Goal: Information Seeking & Learning: Learn about a topic

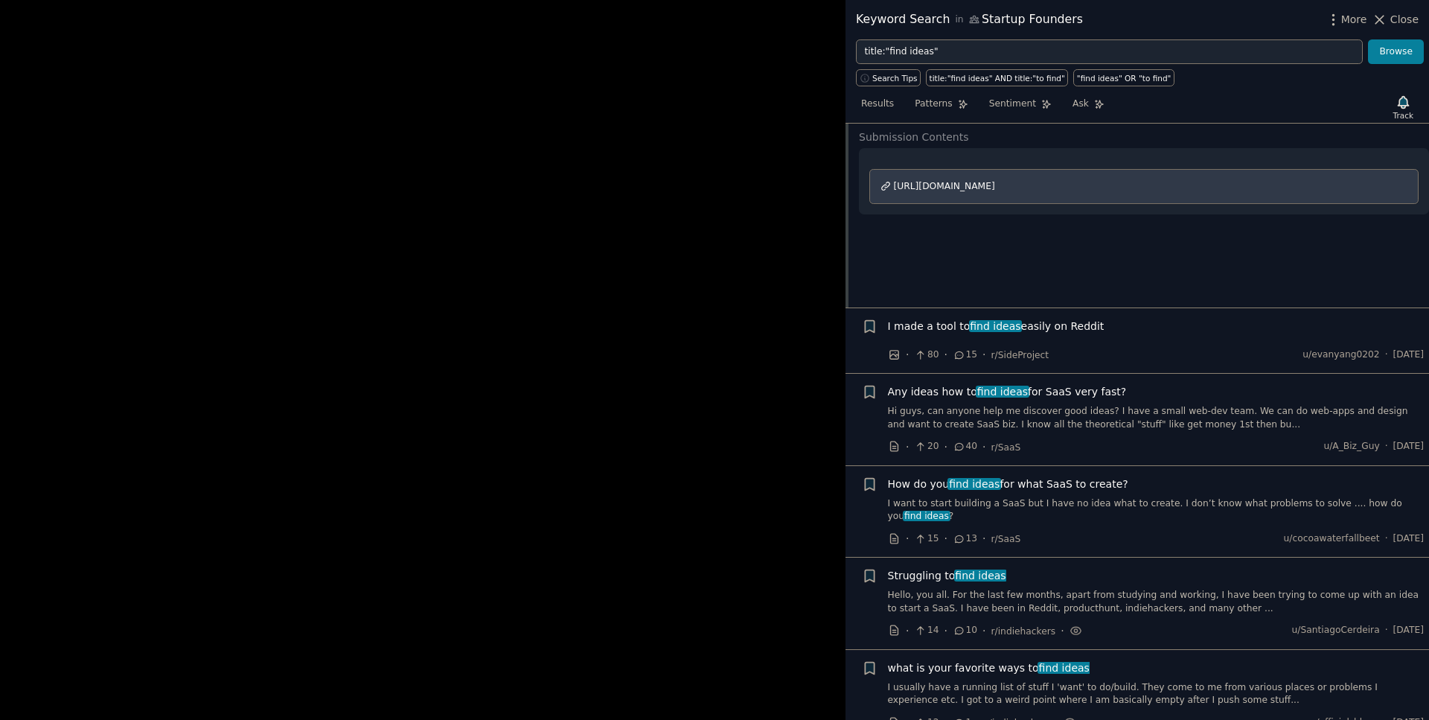
scroll to position [211, 0]
click at [969, 326] on span "find ideas" at bounding box center [996, 325] width 54 height 12
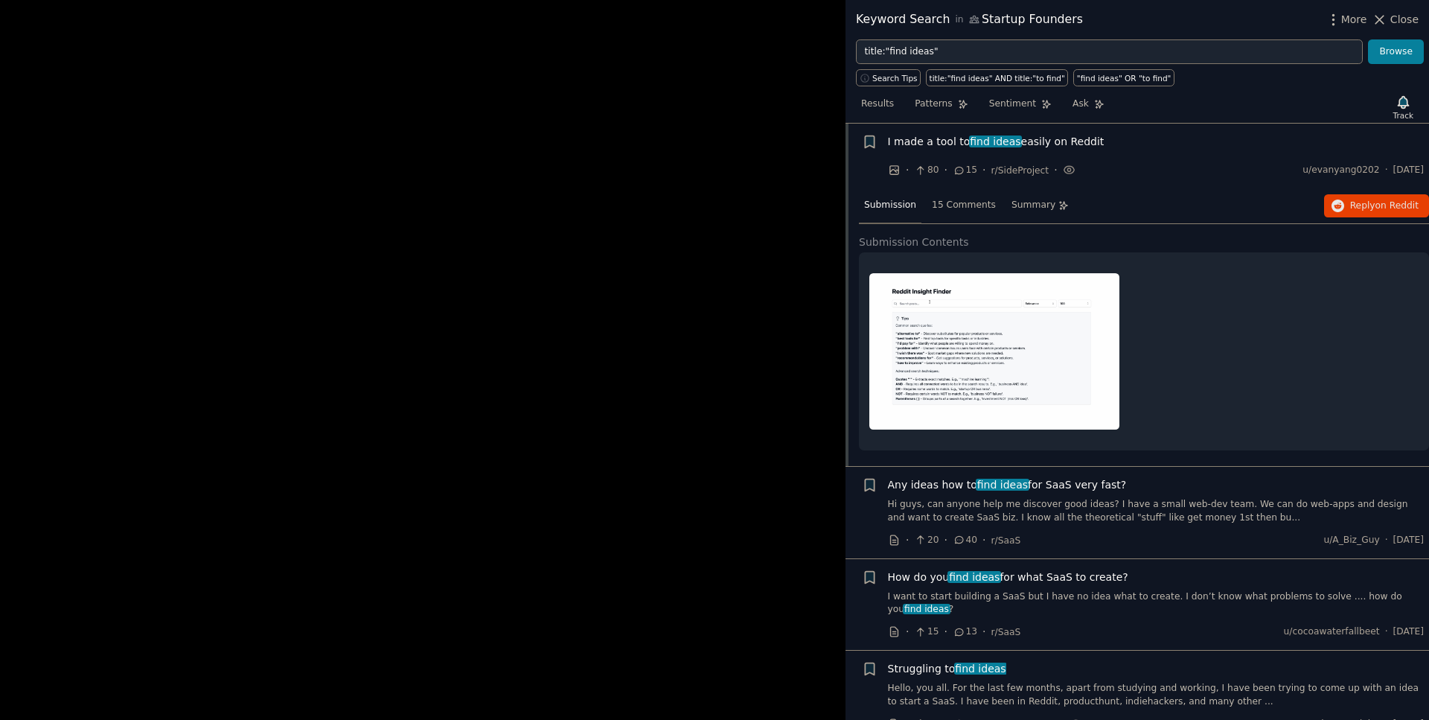
scroll to position [170, 0]
click at [1026, 486] on span "Any ideas how to find ideas for SaaS very fast?" at bounding box center [1007, 486] width 239 height 16
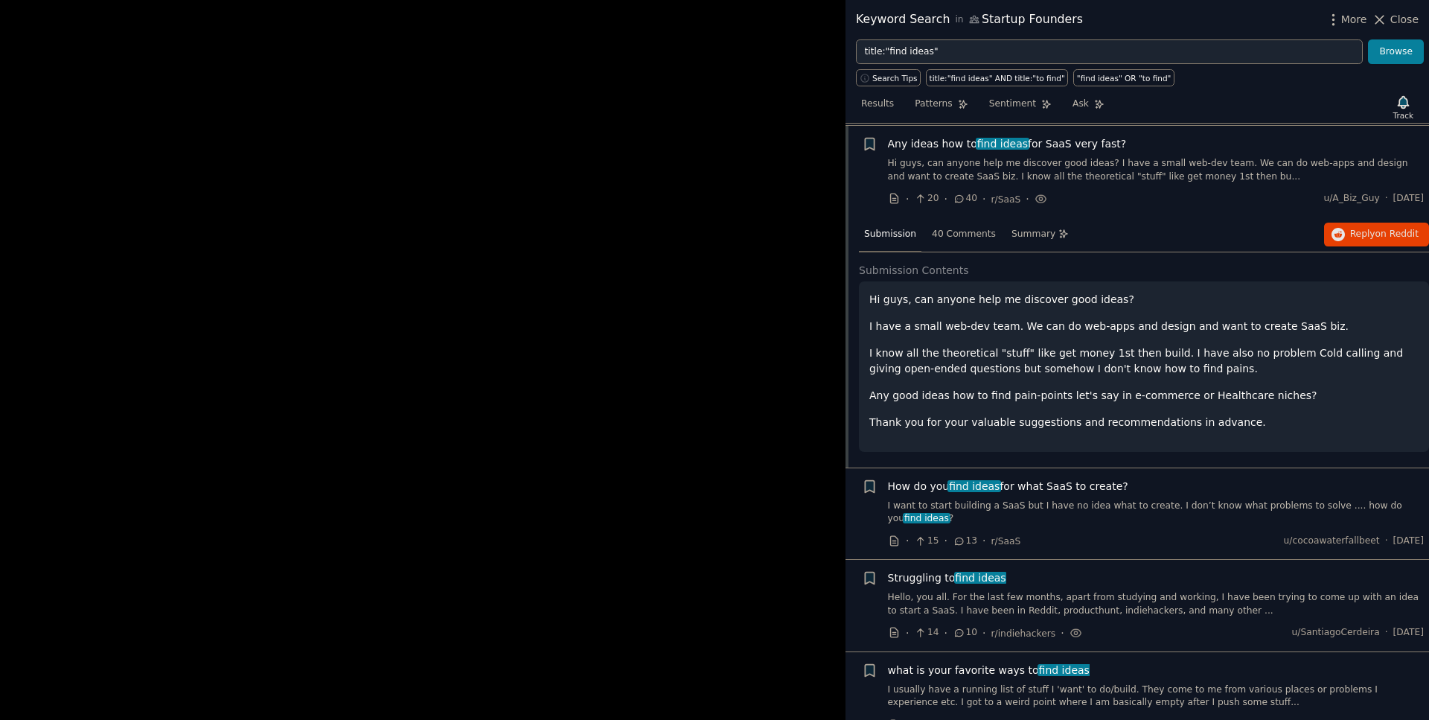
scroll to position [237, 0]
click at [1362, 229] on span "Reply on Reddit" at bounding box center [1384, 232] width 68 height 13
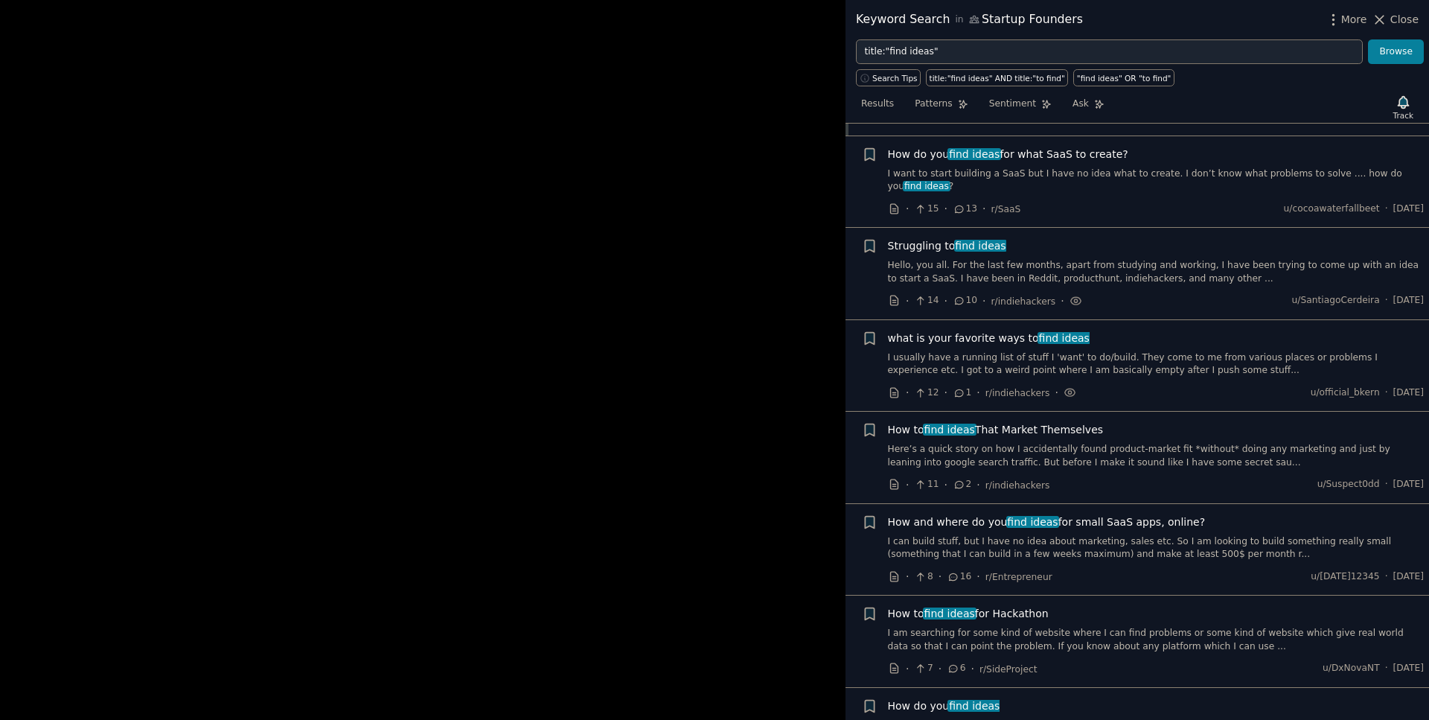
scroll to position [568, 0]
click at [992, 528] on span "How and where do you find ideas for small SaaS apps, online?" at bounding box center [1047, 521] width 318 height 16
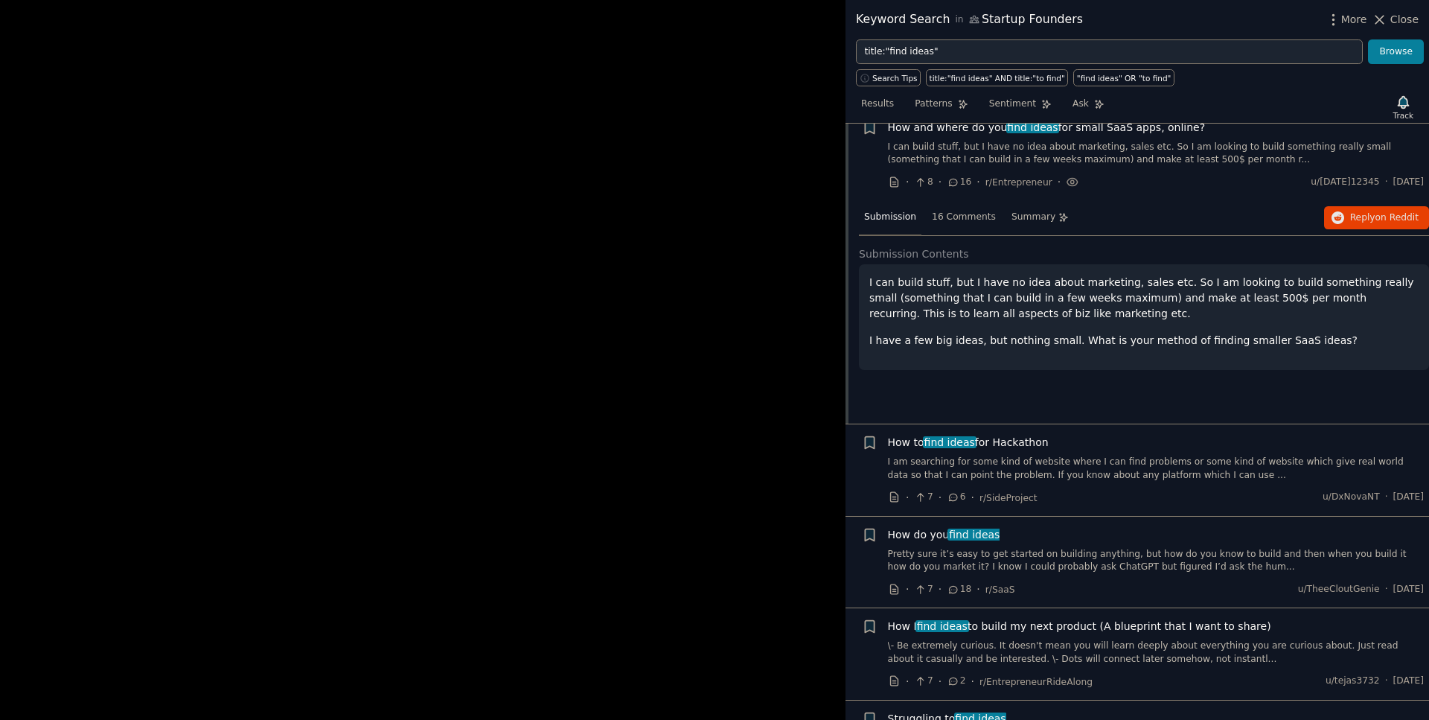
scroll to position [715, 0]
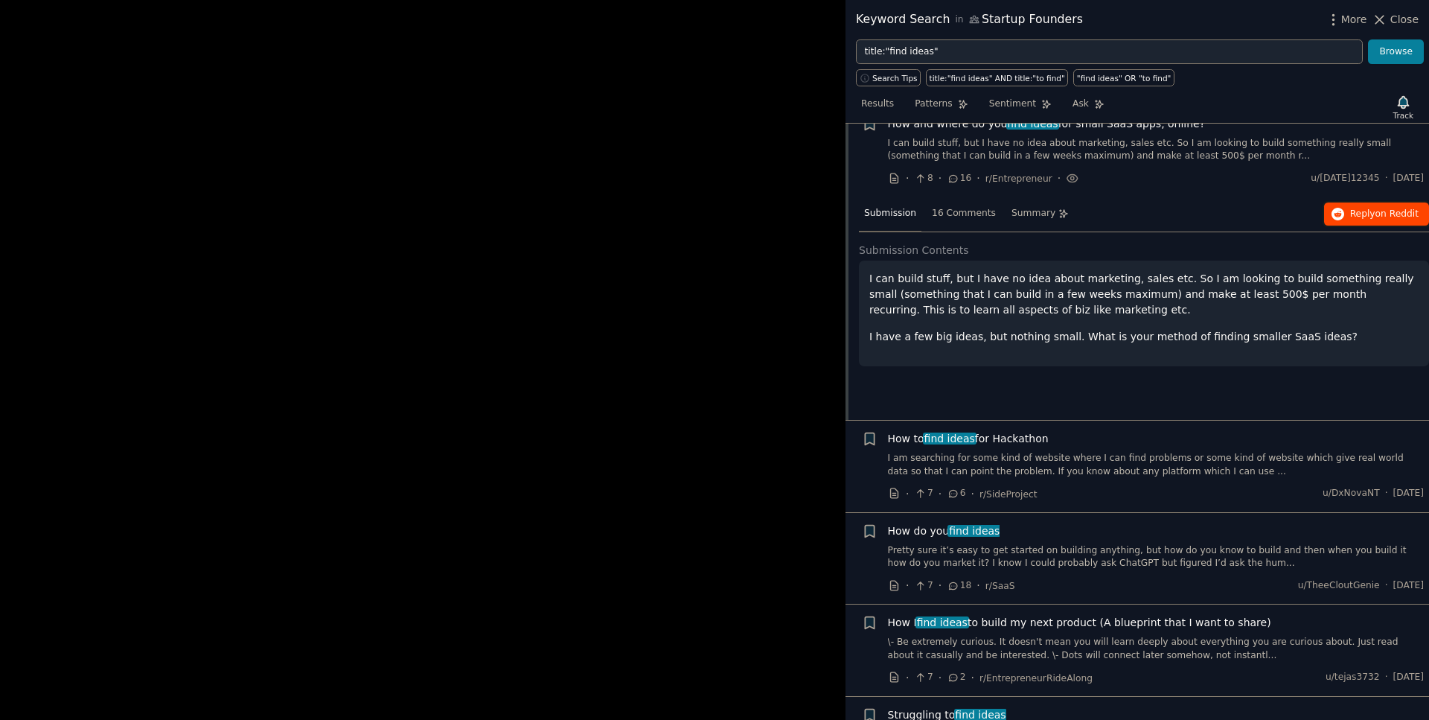
click at [1338, 221] on icon "button" at bounding box center [1338, 214] width 13 height 13
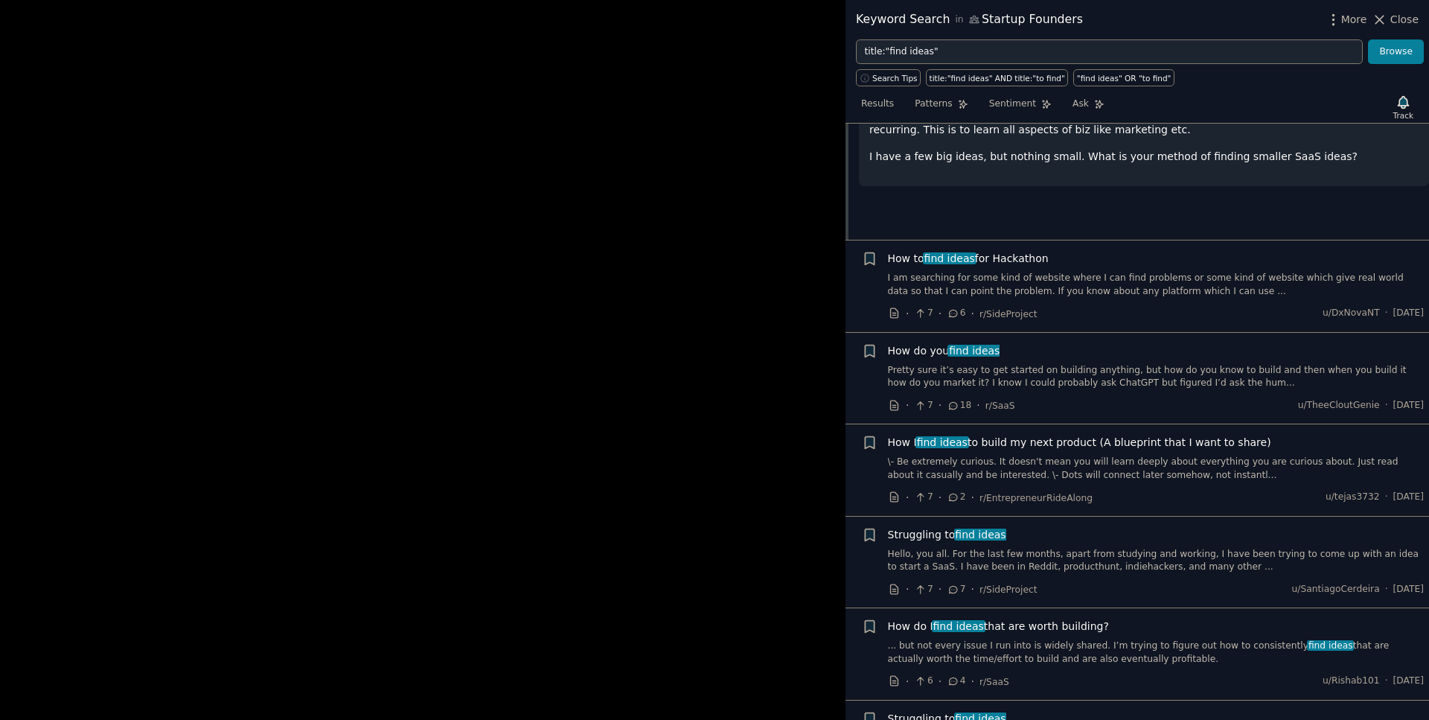
scroll to position [960, 0]
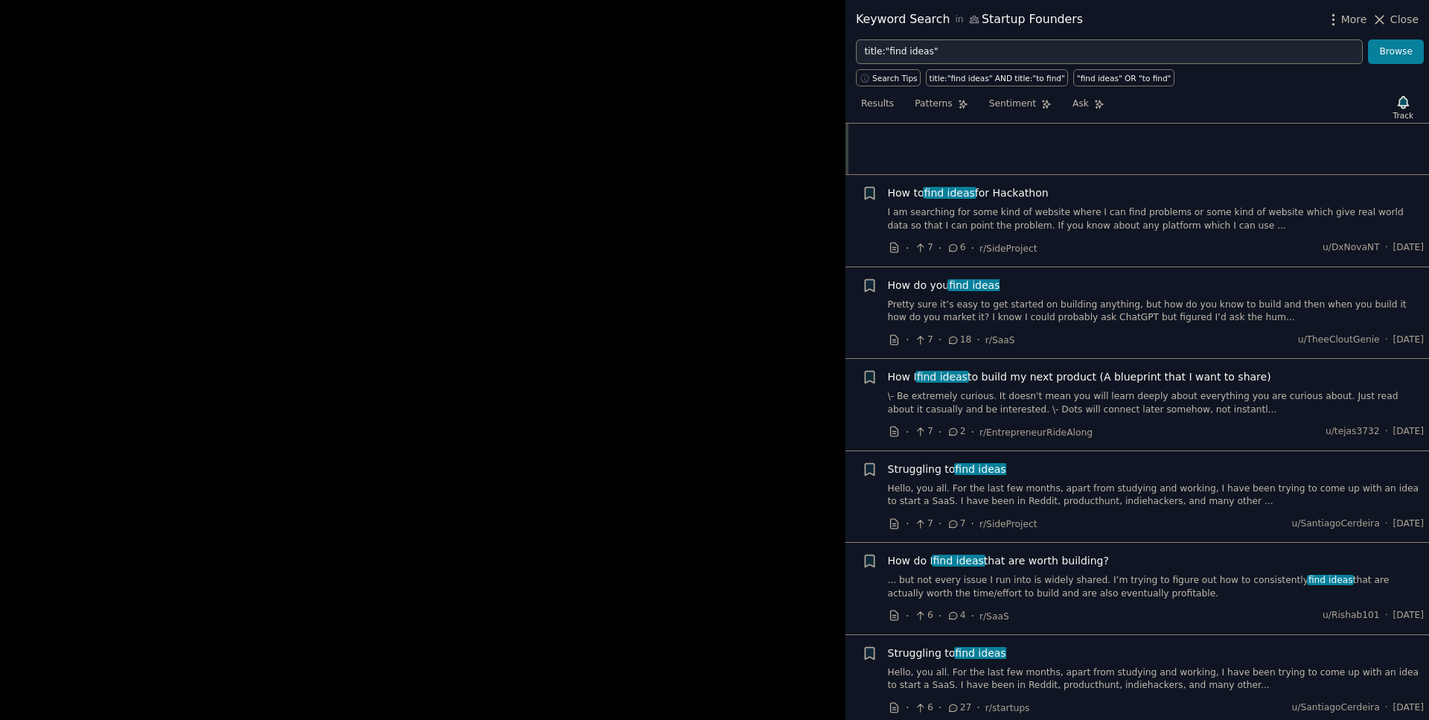
click at [1049, 325] on link "Pretty sure it’s easy to get started on building anything, but how do you know …" at bounding box center [1156, 311] width 537 height 26
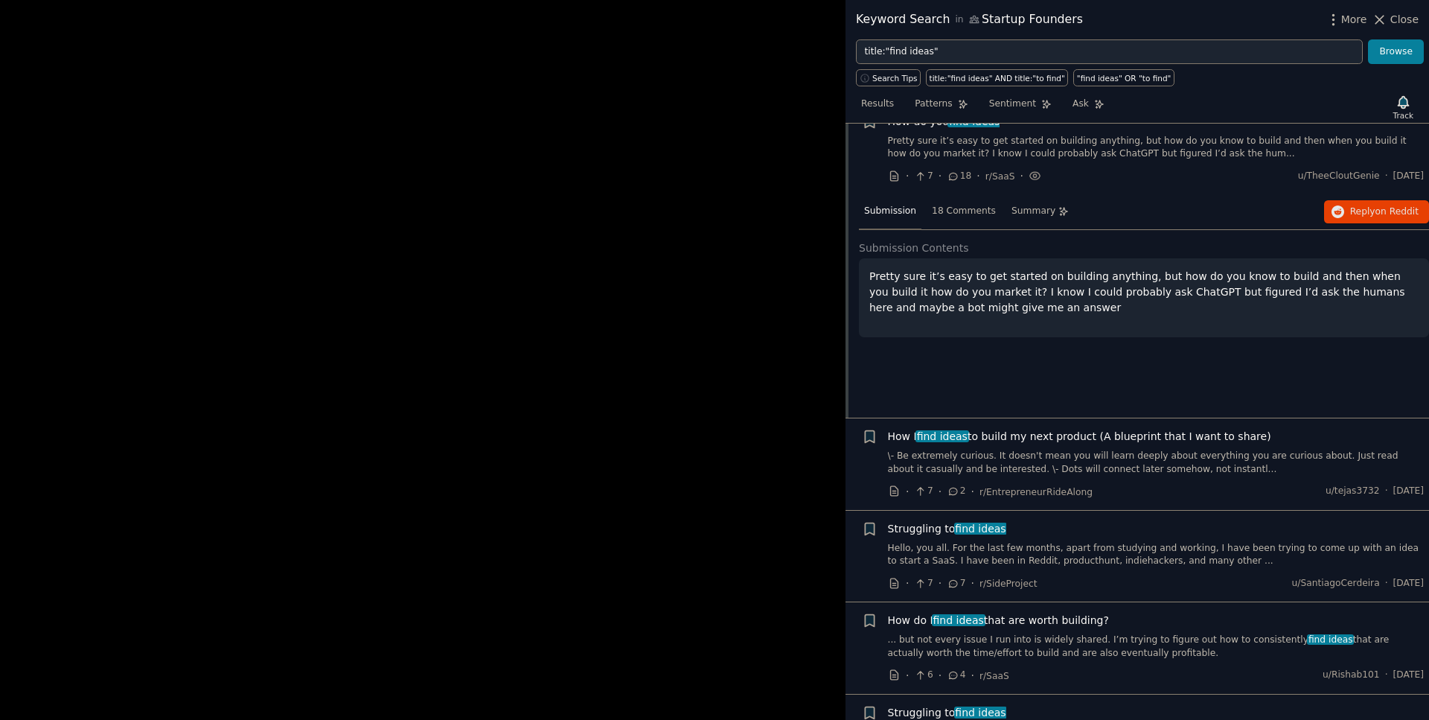
scroll to position [898, 0]
click at [1345, 221] on icon "button" at bounding box center [1338, 214] width 13 height 13
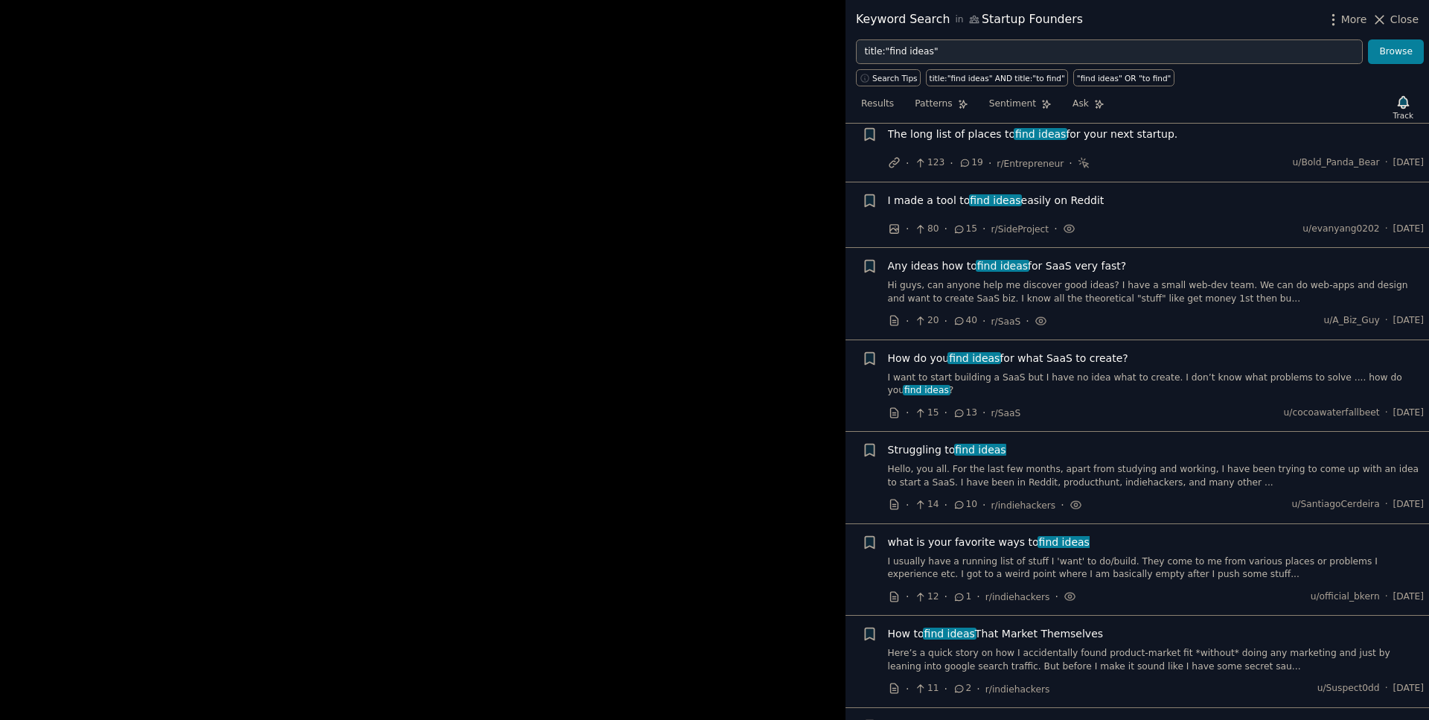
scroll to position [0, 0]
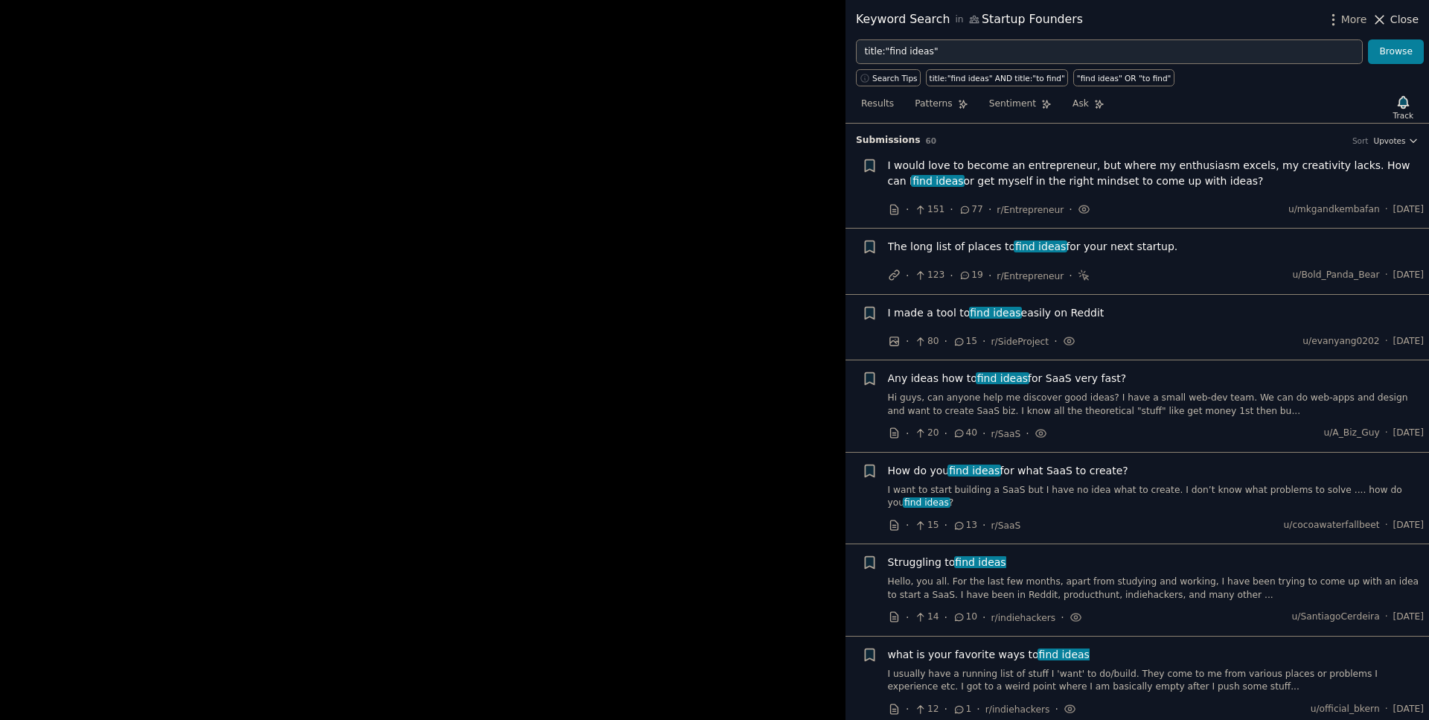
click at [1402, 16] on span "Close" at bounding box center [1404, 20] width 28 height 16
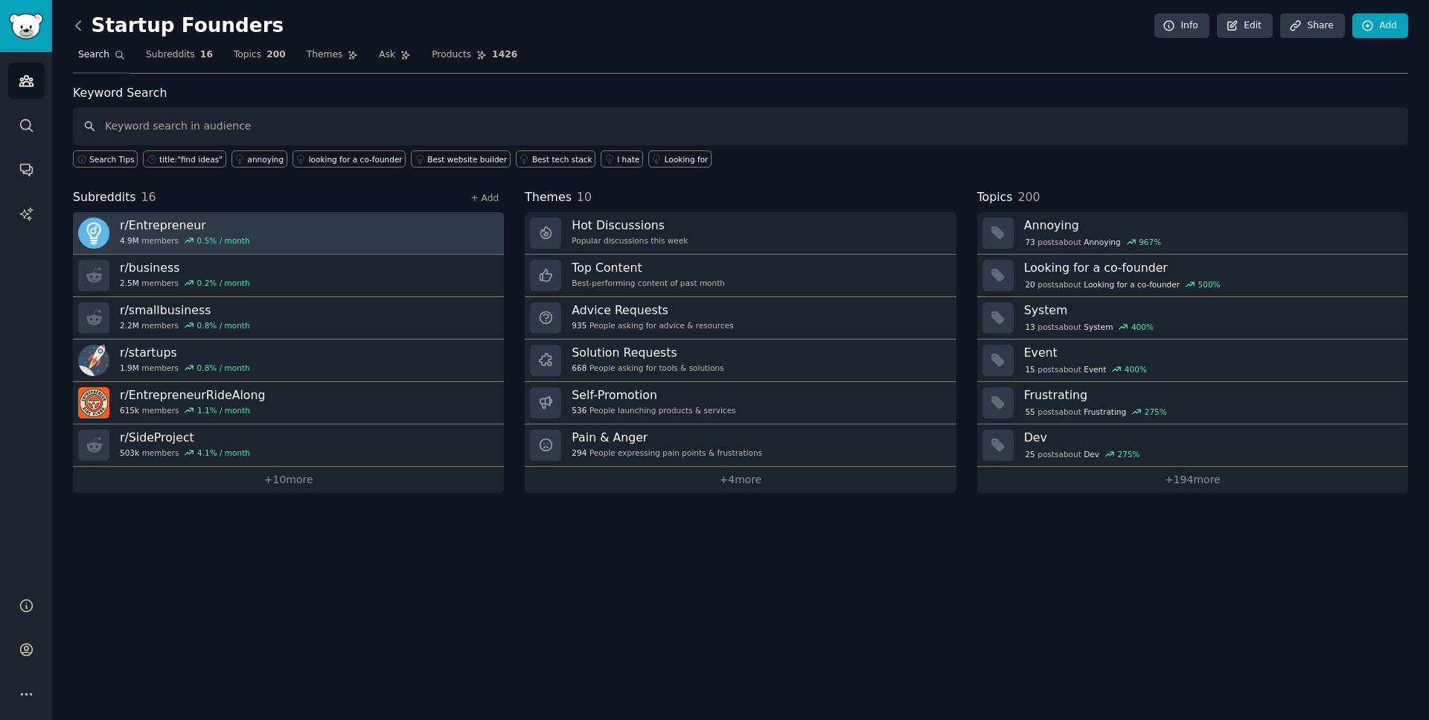
click at [166, 220] on h3 "r/ Entrepreneur" at bounding box center [185, 225] width 130 height 16
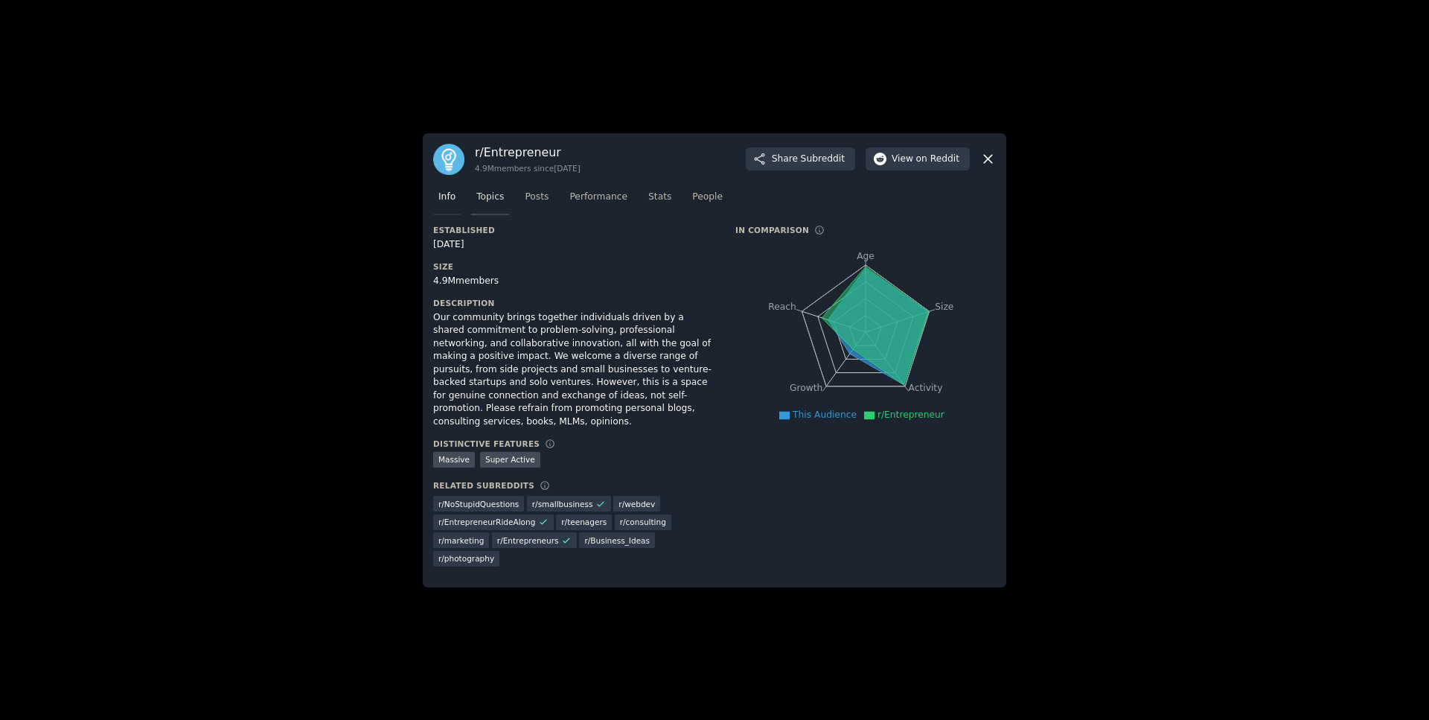
click at [488, 204] on span "Topics" at bounding box center [490, 197] width 28 height 13
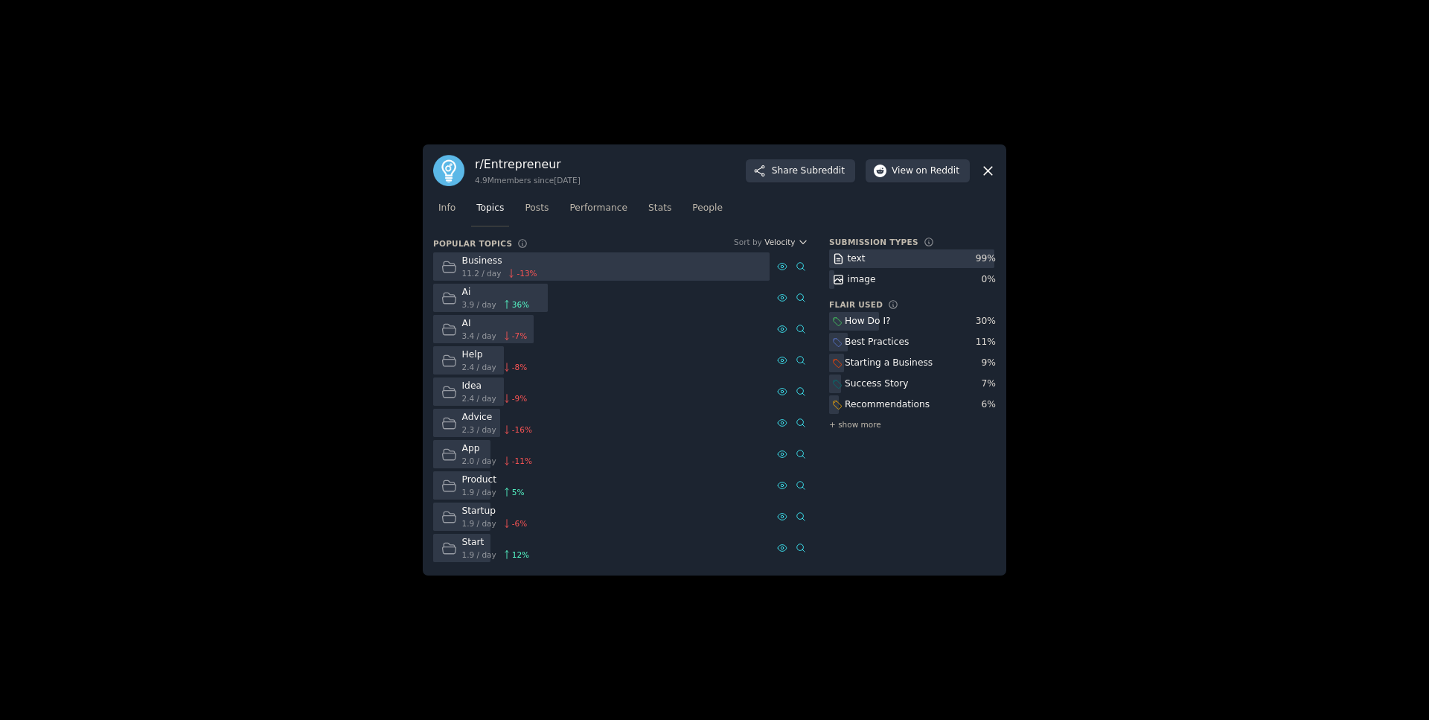
click at [499, 297] on div "Ai" at bounding box center [496, 292] width 68 height 13
click at [469, 295] on div "Ai" at bounding box center [496, 292] width 68 height 13
click at [529, 206] on span "Posts" at bounding box center [537, 208] width 24 height 13
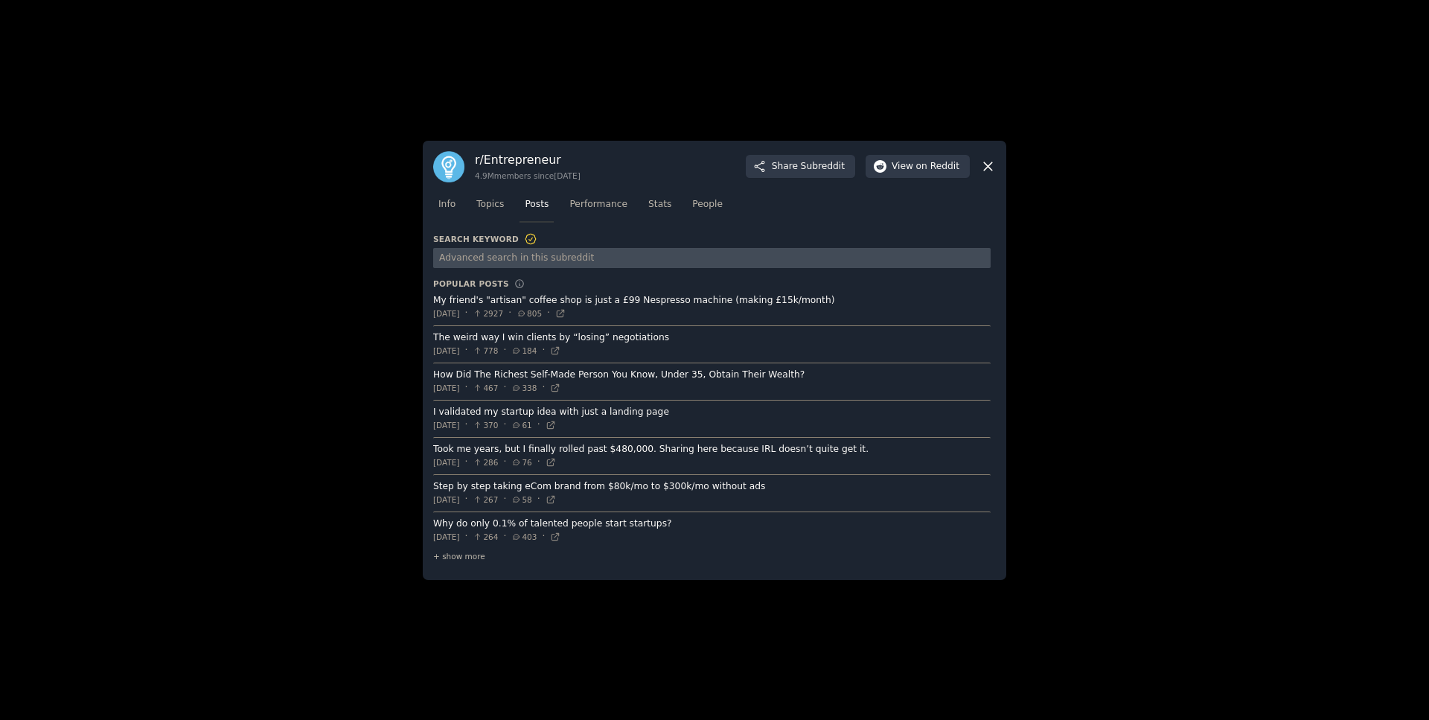
click at [468, 254] on input "text" at bounding box center [711, 258] width 557 height 20
type input "ه"
type input "ai idea"
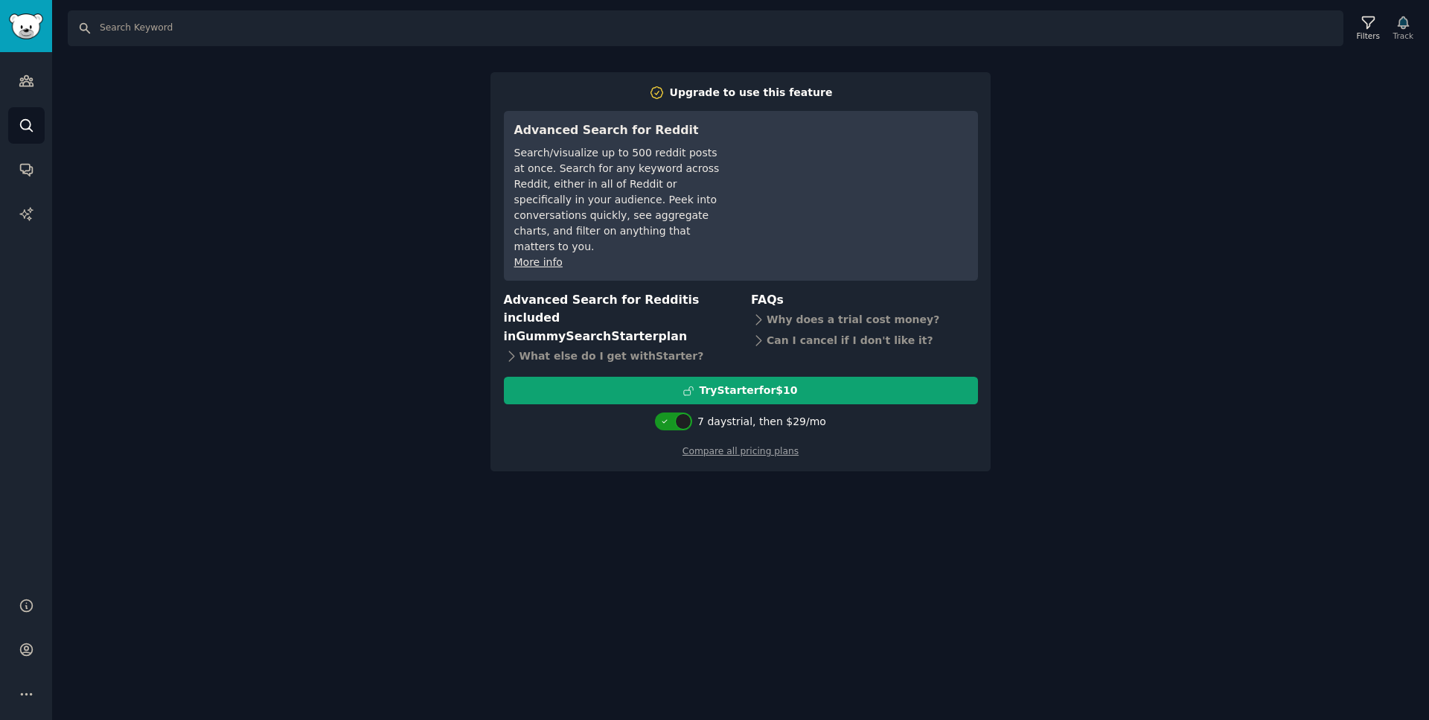
click at [17, 106] on div "Audiences Search Conversations AI Reports" at bounding box center [26, 315] width 52 height 527
click at [21, 118] on icon "Sidebar" at bounding box center [27, 126] width 16 height 16
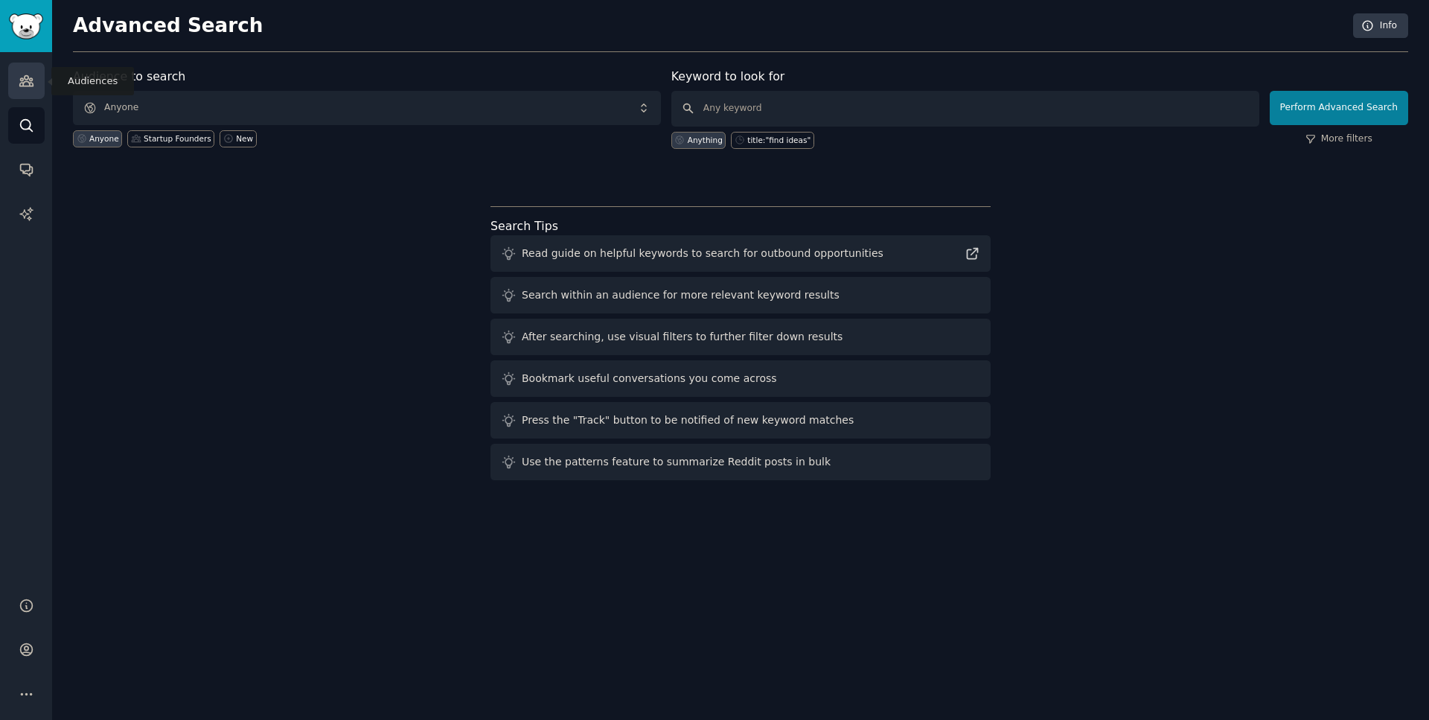
click at [30, 85] on icon "Sidebar" at bounding box center [25, 81] width 13 height 10
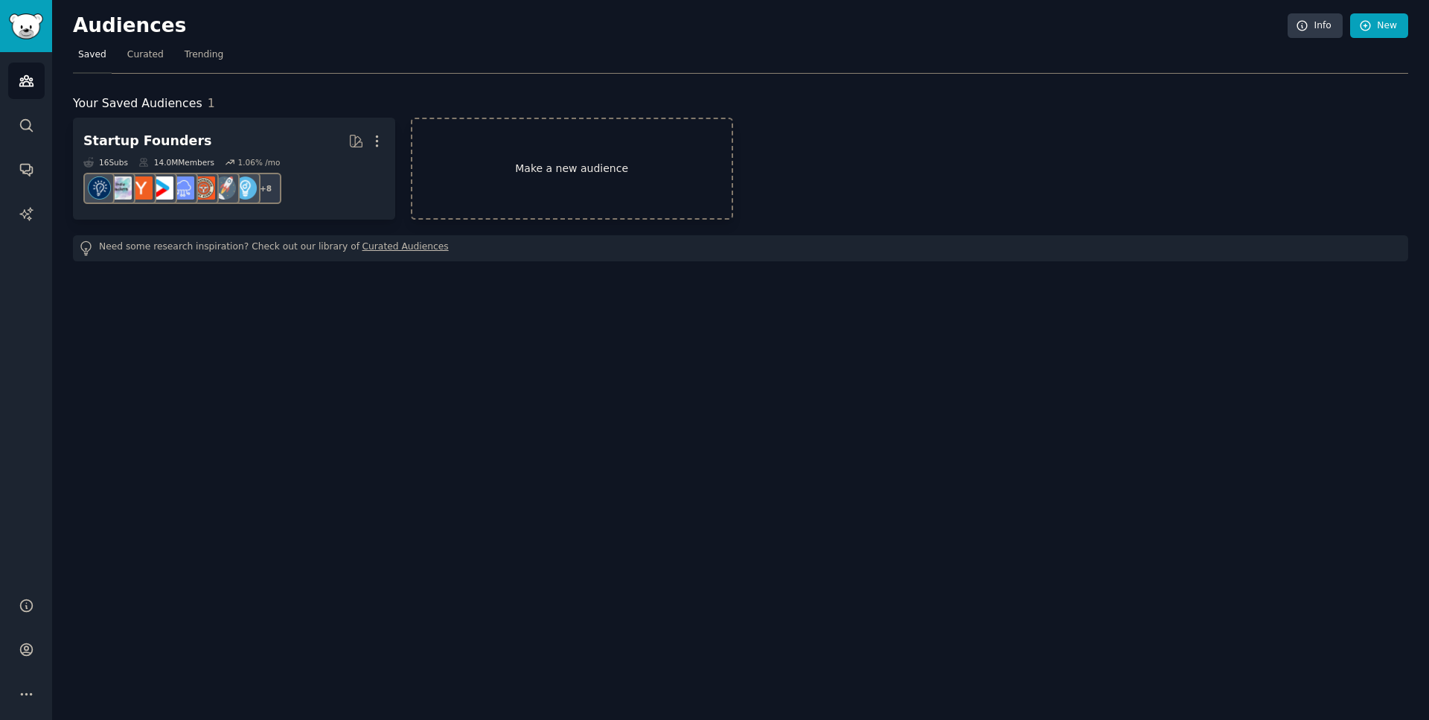
click at [463, 159] on link "Make a new audience" at bounding box center [572, 169] width 322 height 102
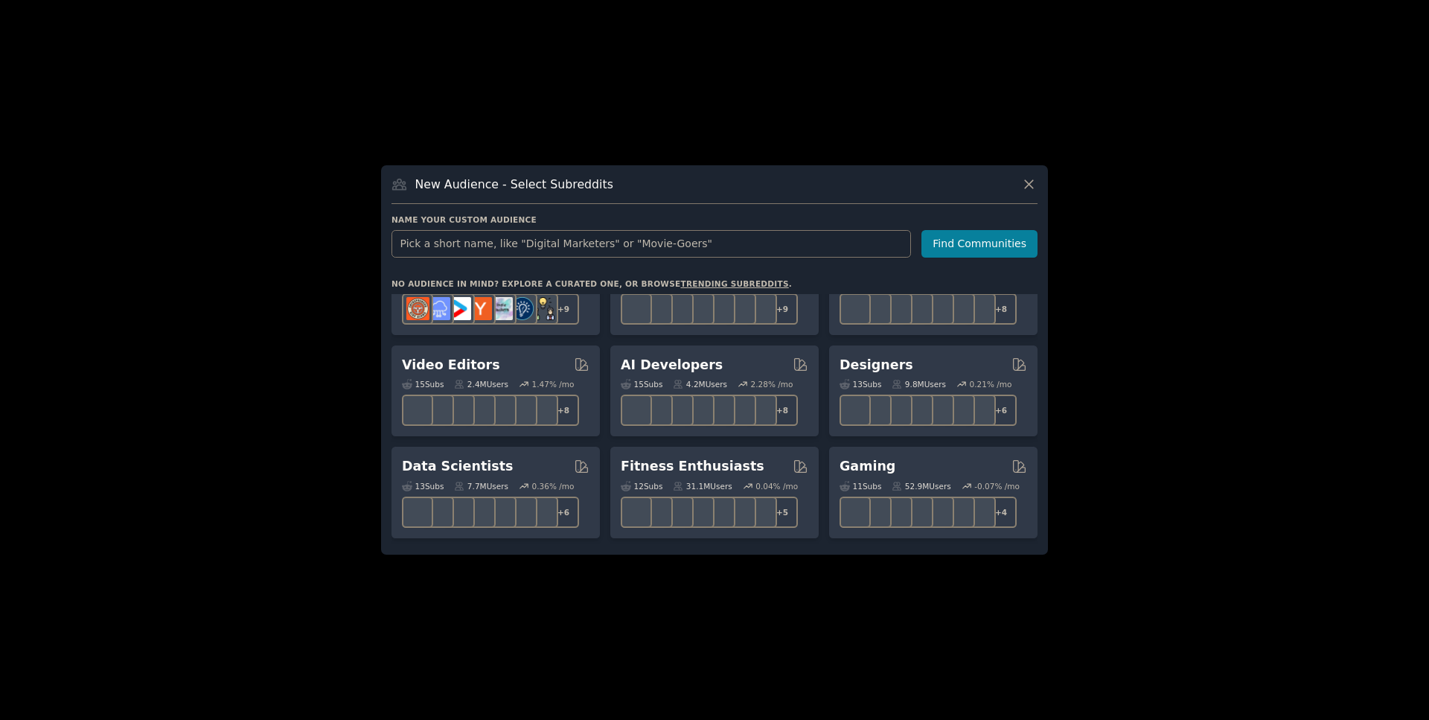
scroll to position [263, 0]
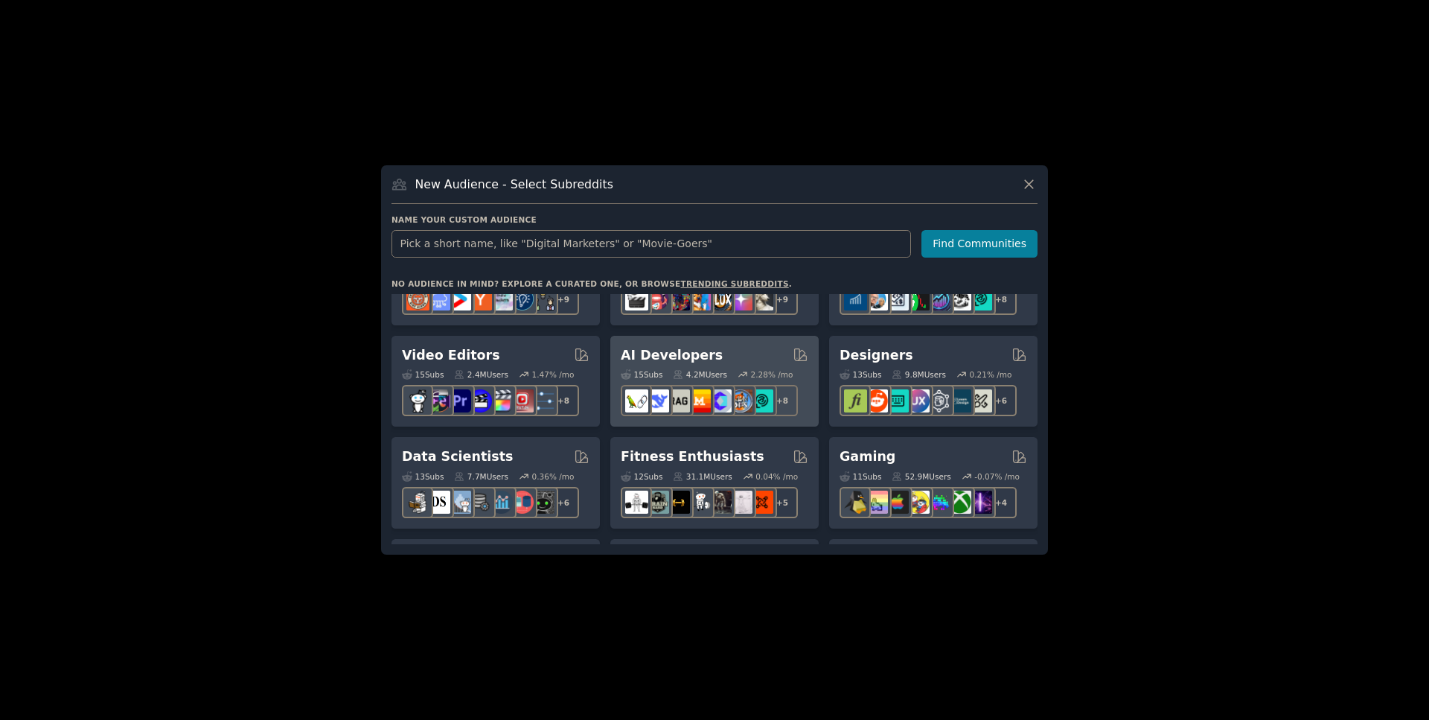
click at [700, 354] on h2 "AI Developers" at bounding box center [672, 355] width 102 height 19
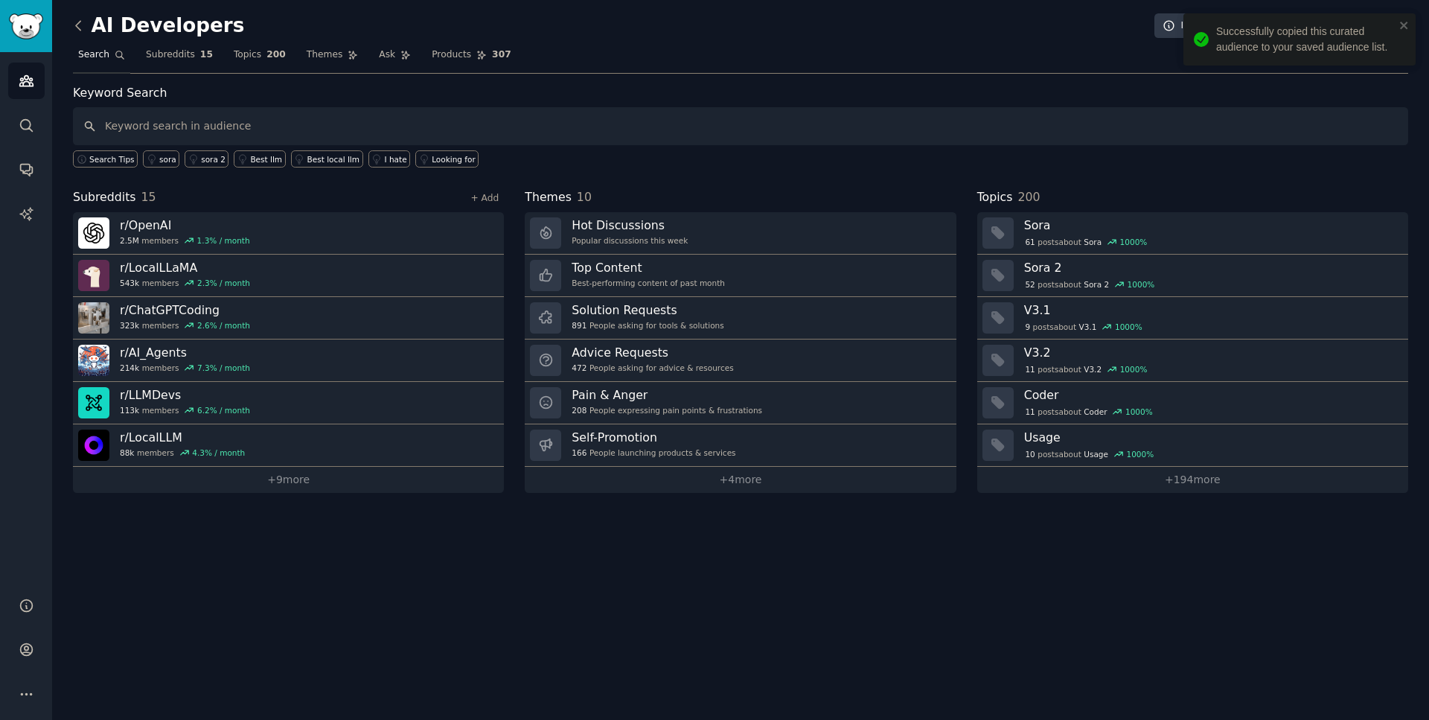
click at [240, 122] on input "text" at bounding box center [740, 126] width 1335 height 38
type input "i"
type input "idea"
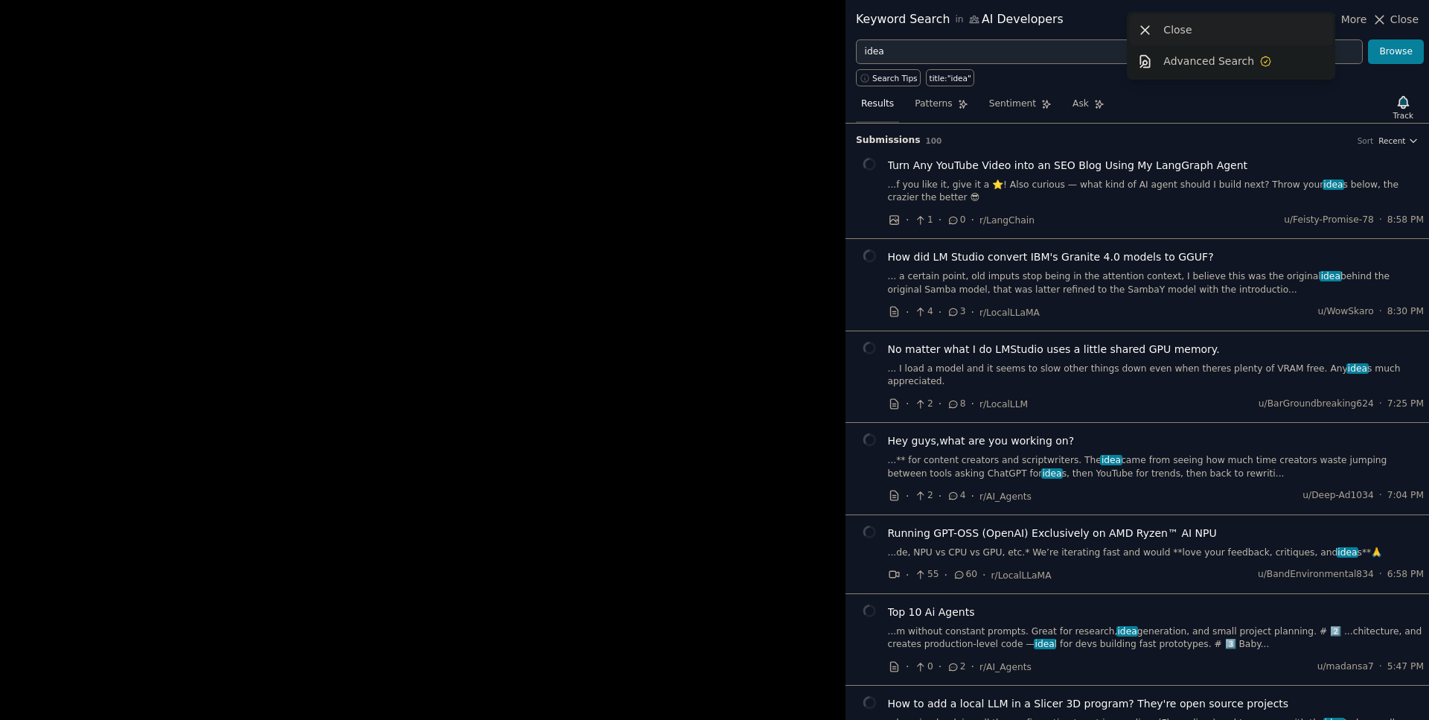
click at [1145, 39] on div "Close" at bounding box center [1231, 29] width 203 height 31
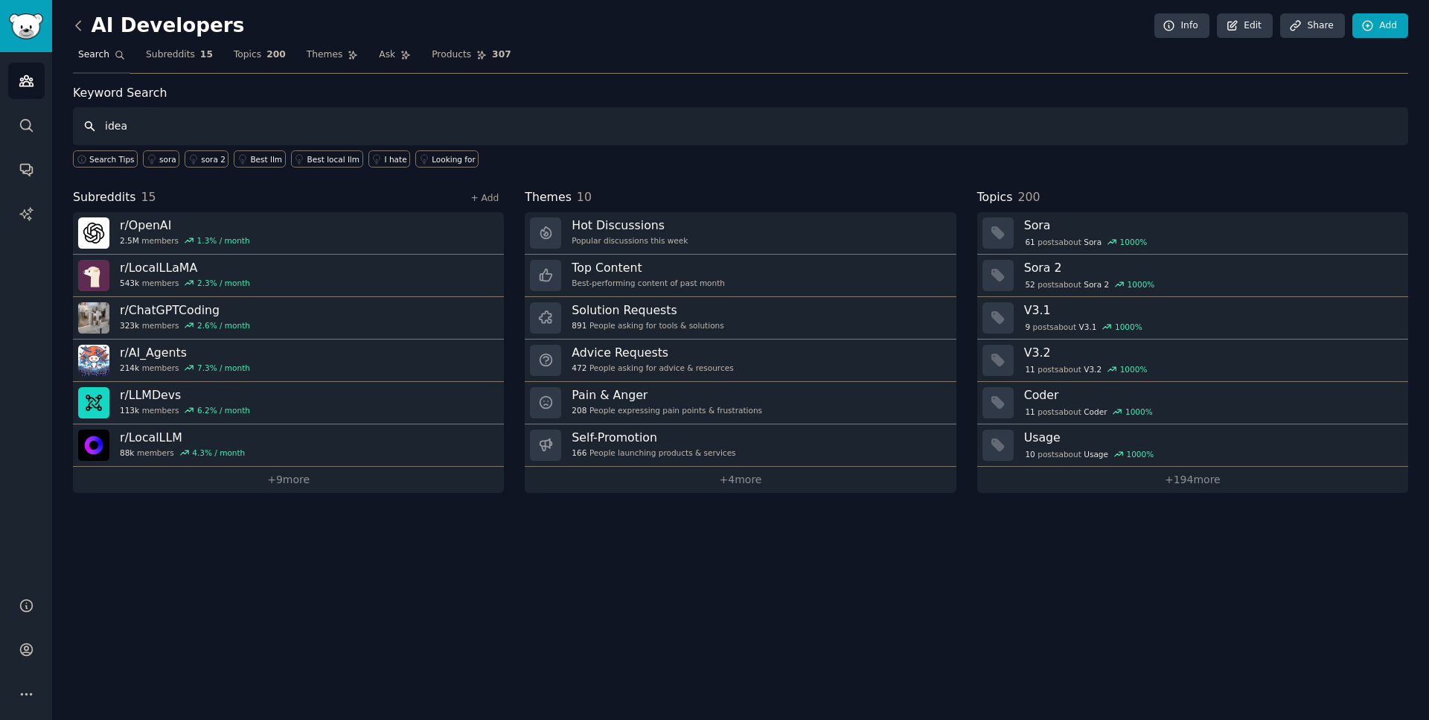
type input "idea"
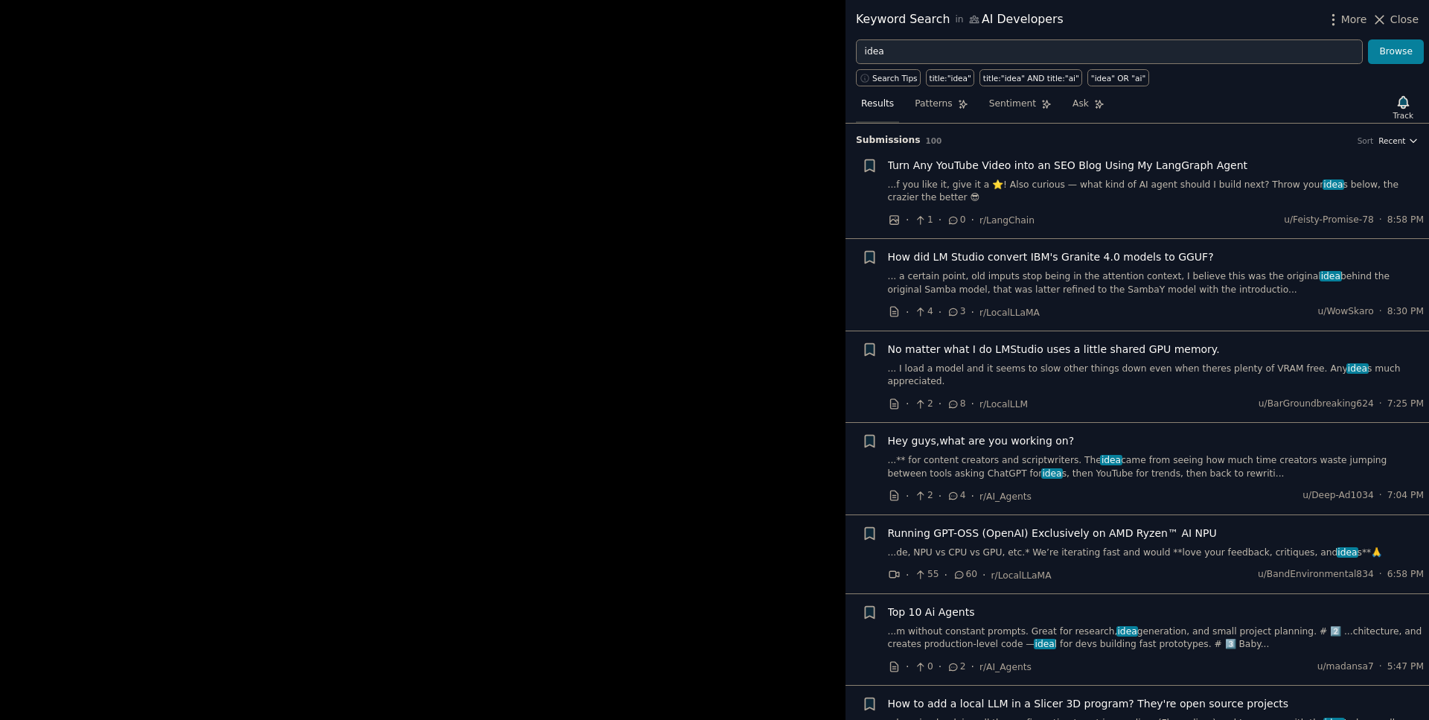
click at [1390, 138] on span "Recent" at bounding box center [1391, 140] width 27 height 10
click at [1327, 197] on p "Upvotes" at bounding box center [1319, 195] width 37 height 13
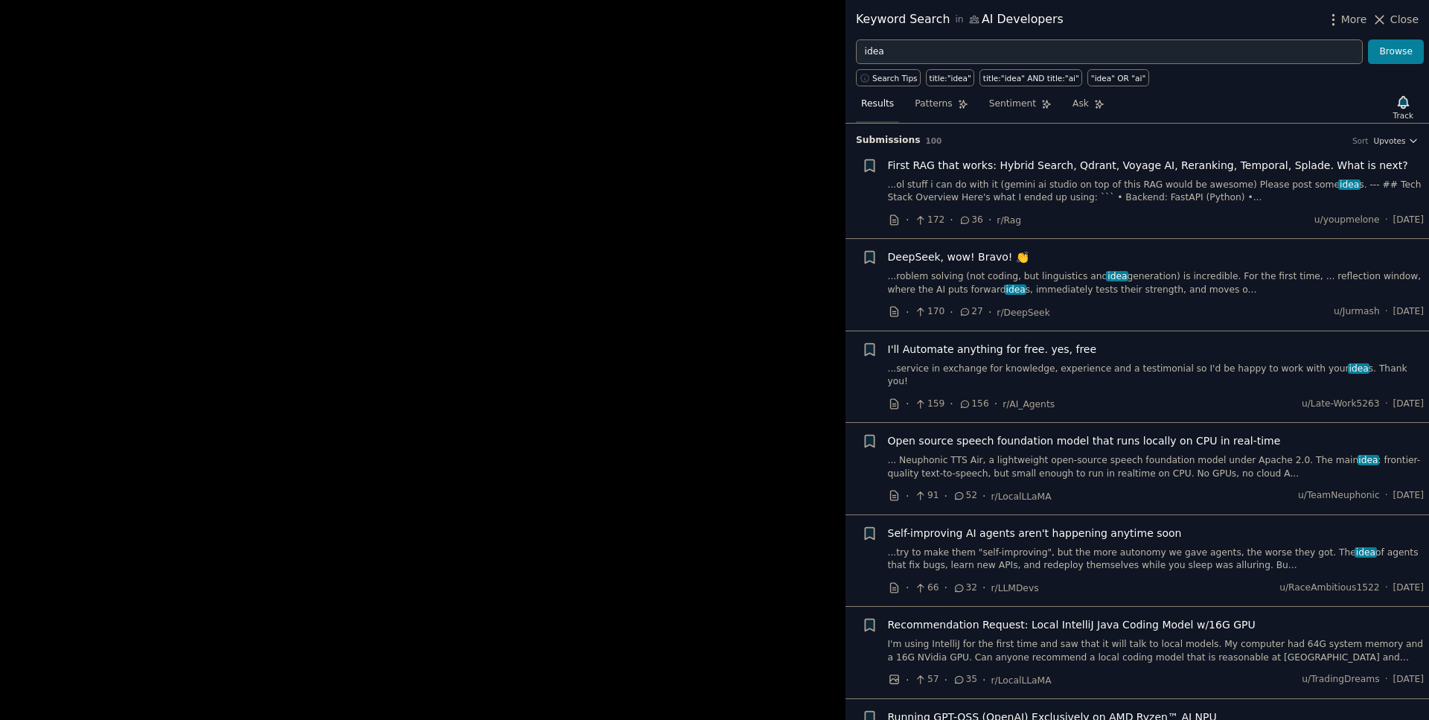
click at [997, 182] on link "...ol stuff i can do with it (gemini ai studio on top of this RAG would be awes…" at bounding box center [1156, 192] width 537 height 26
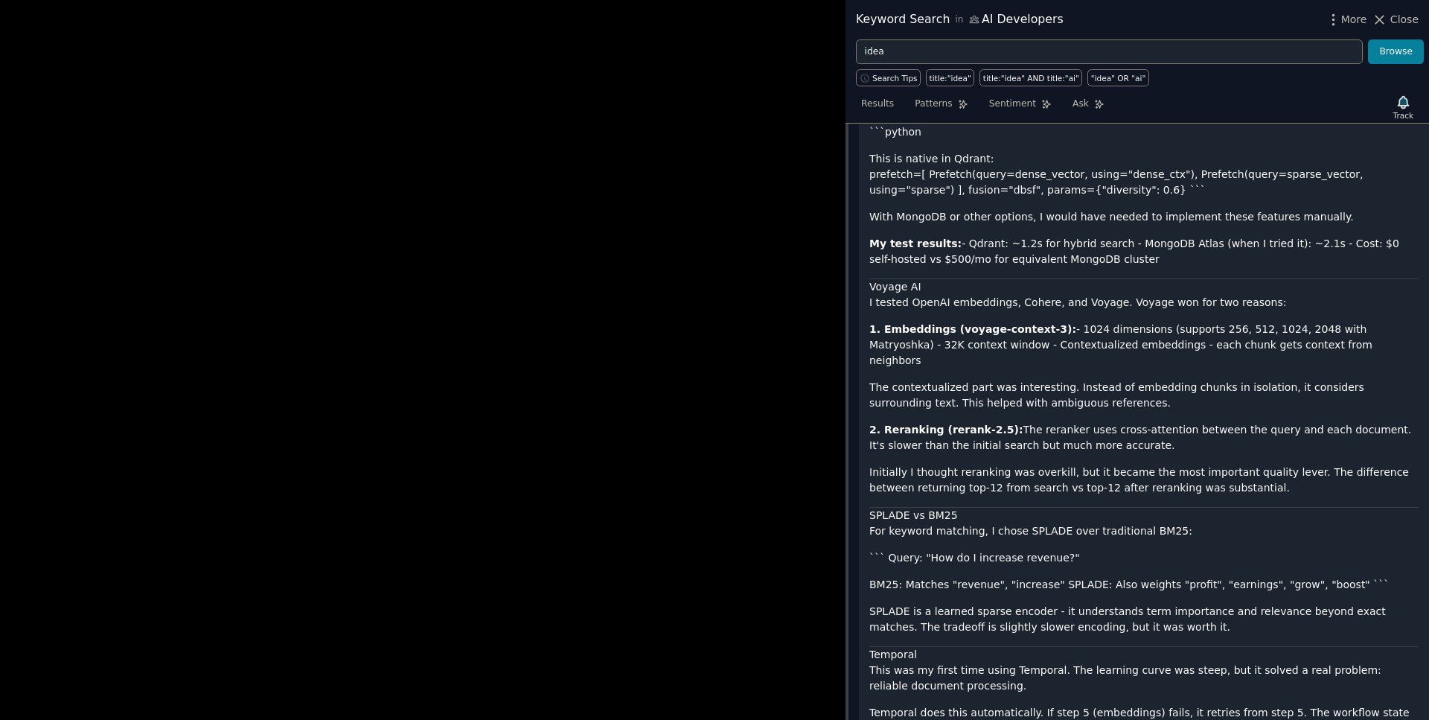
scroll to position [1478, 0]
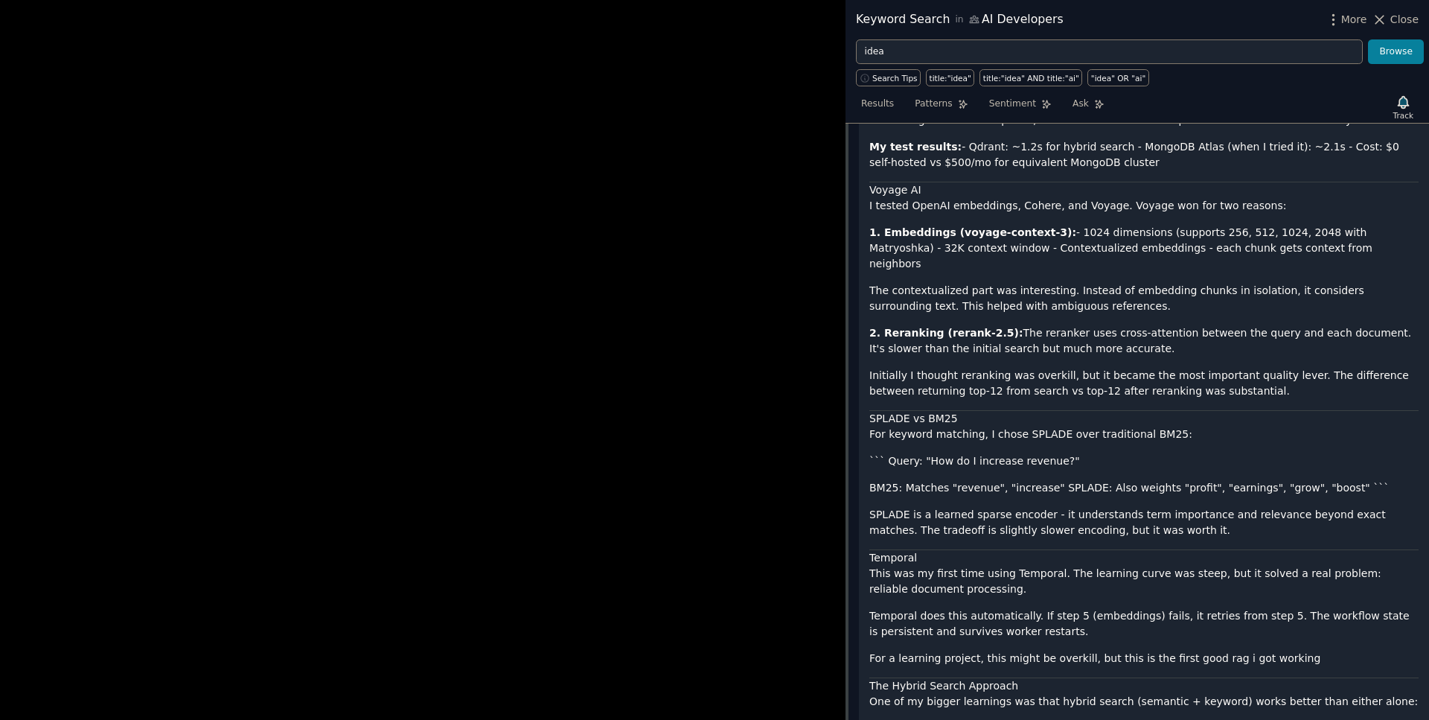
click at [820, 476] on div at bounding box center [714, 360] width 1429 height 720
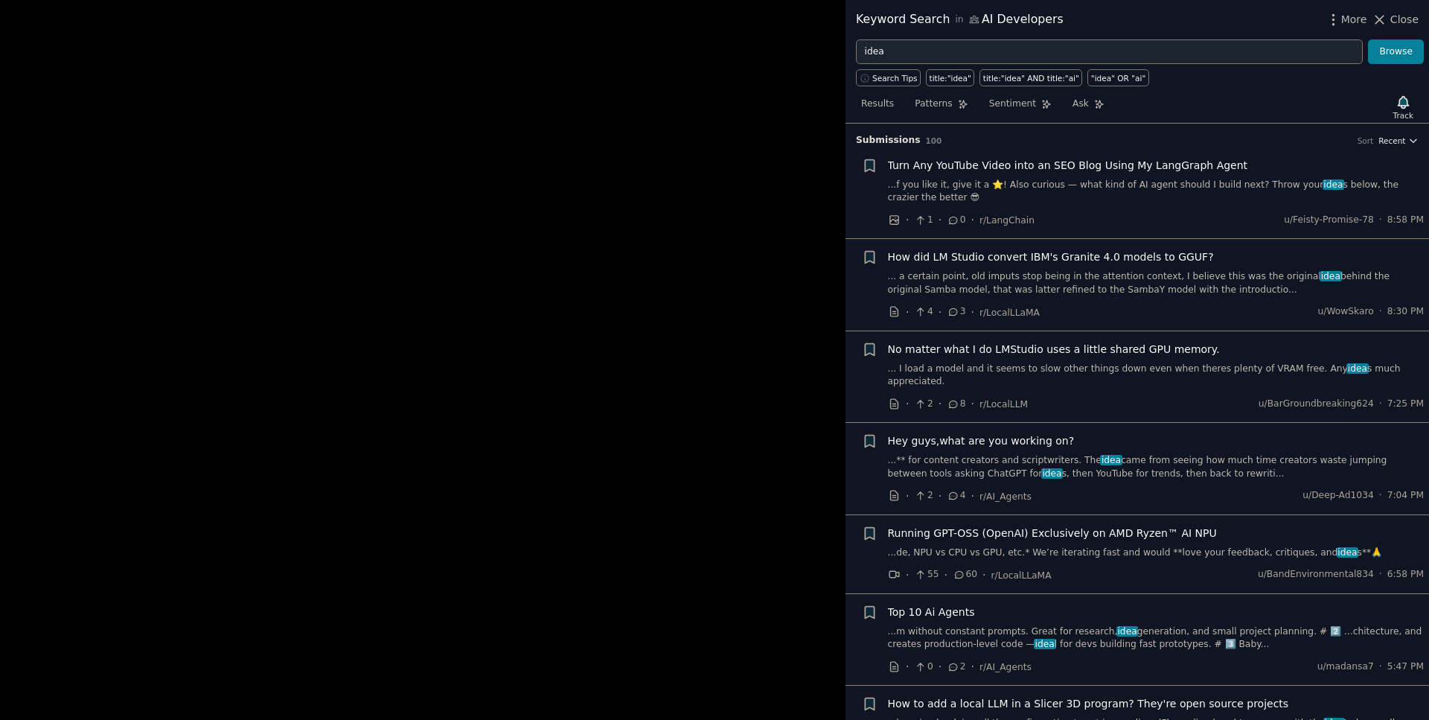
click at [1395, 144] on span "Recent" at bounding box center [1391, 140] width 27 height 10
click at [1311, 197] on p "Upvotes" at bounding box center [1319, 195] width 37 height 13
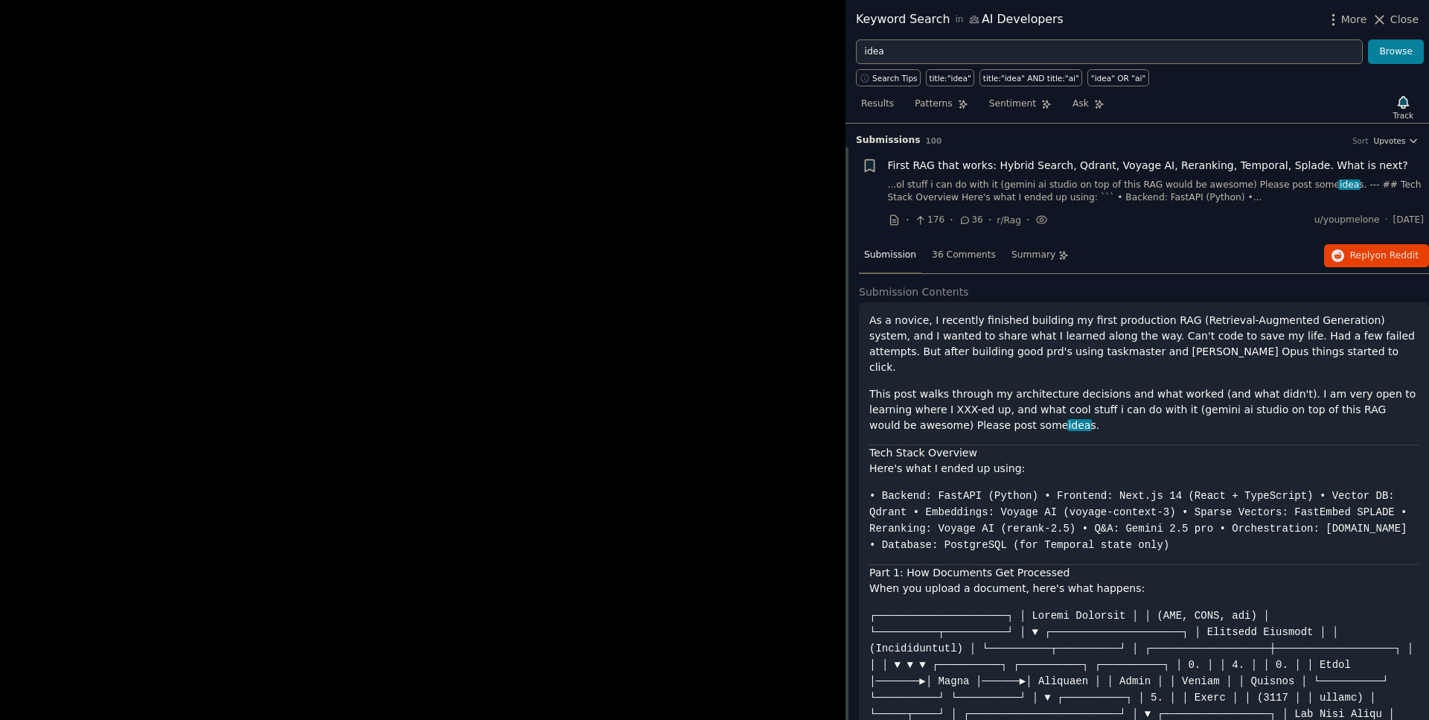
click at [945, 167] on span "First RAG that works: Hybrid Search, Qdrant, Voyage AI, Reranking, Temporal, Sp…" at bounding box center [1148, 166] width 520 height 16
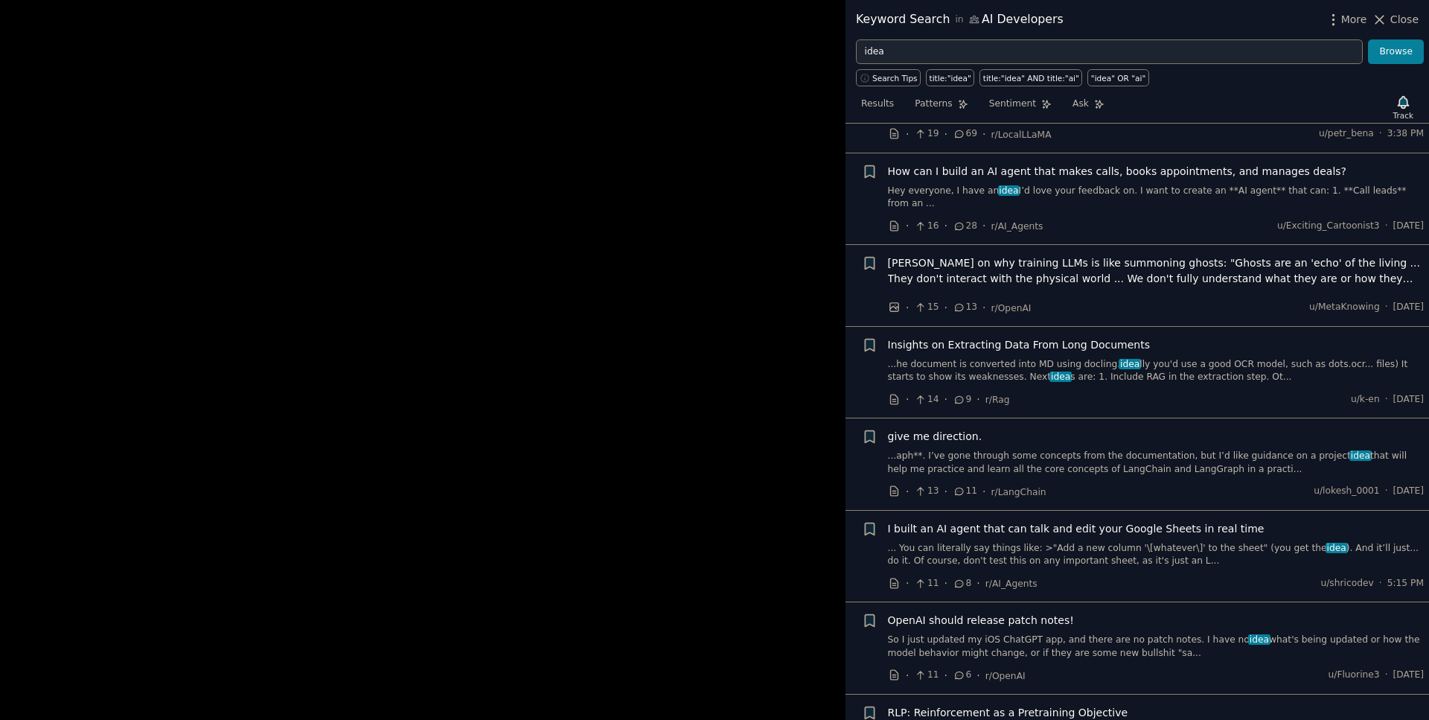
scroll to position [1824, 0]
click at [939, 448] on link "...aph**. I’ve gone through some concepts from the documentation, but I’d like …" at bounding box center [1156, 461] width 537 height 26
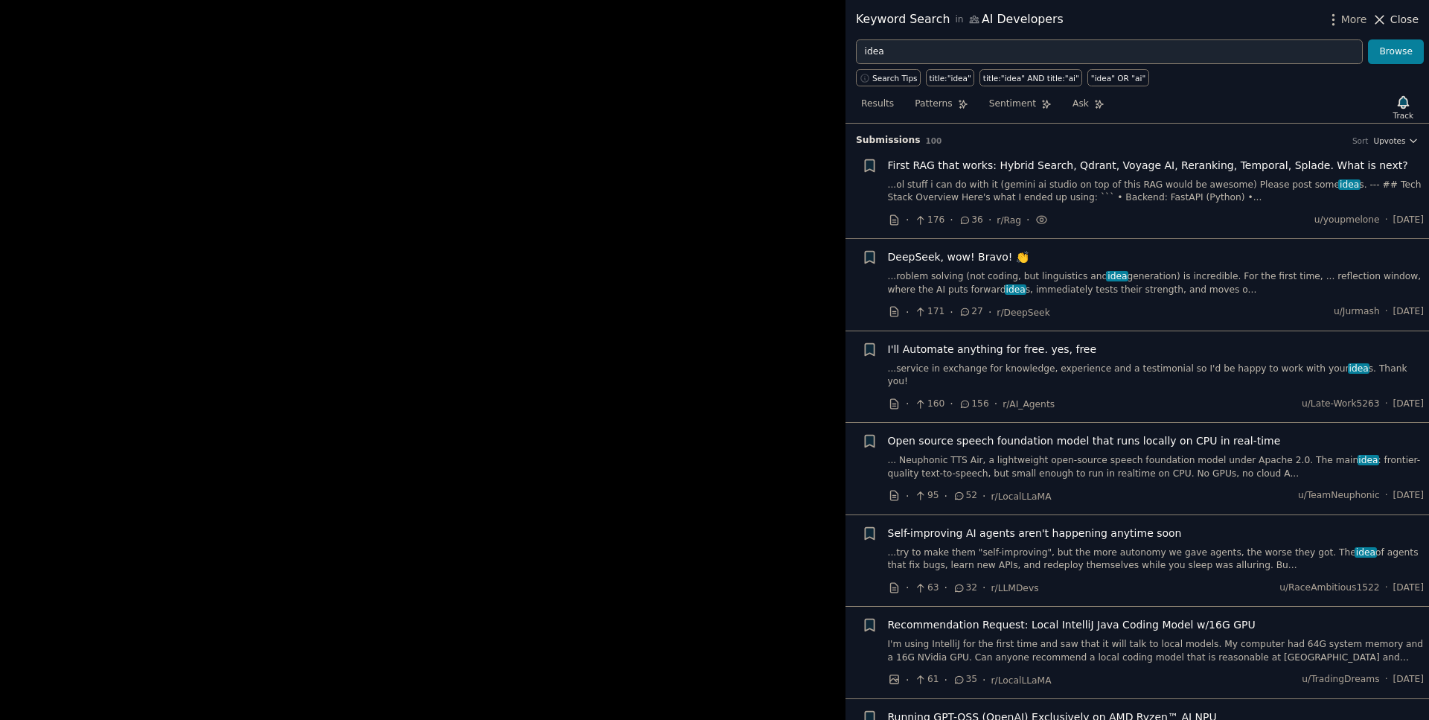
click at [1378, 13] on icon at bounding box center [1380, 20] width 16 height 16
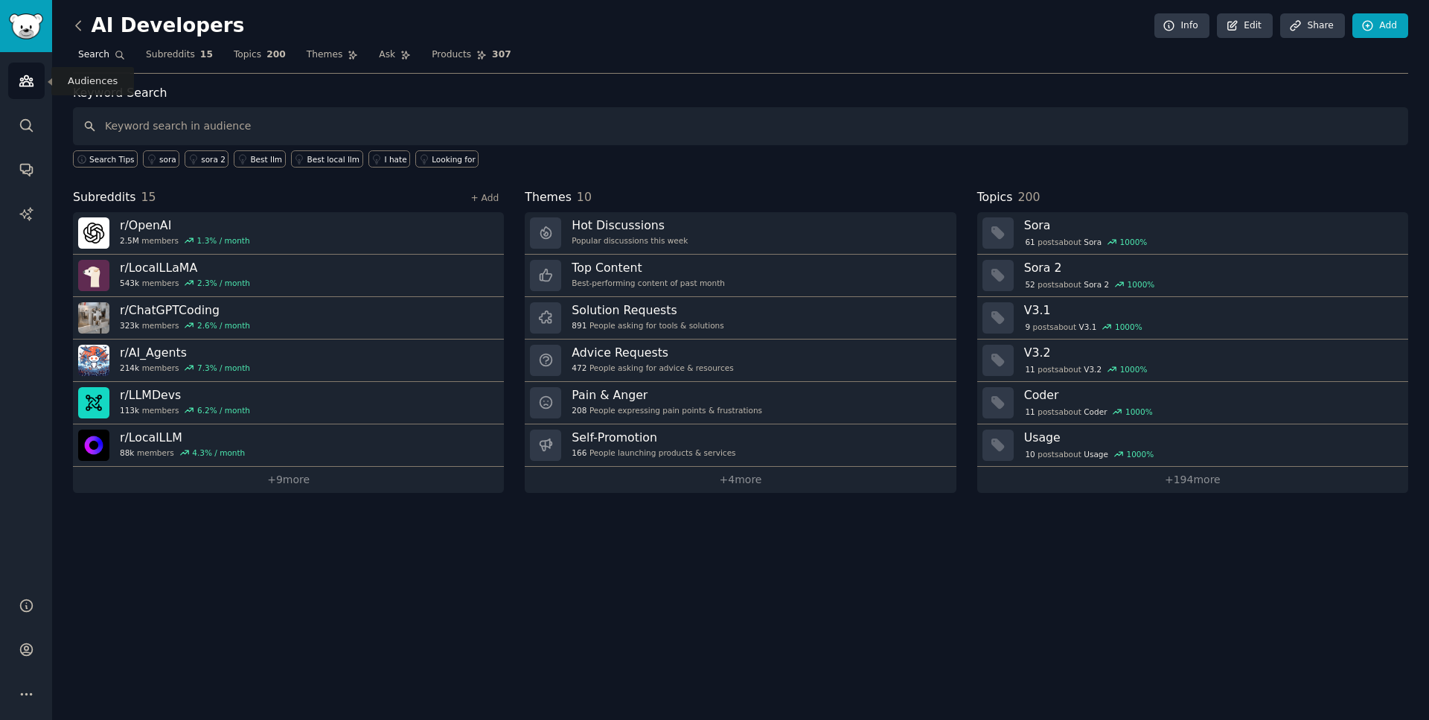
click at [16, 69] on link "Audiences" at bounding box center [26, 81] width 36 height 36
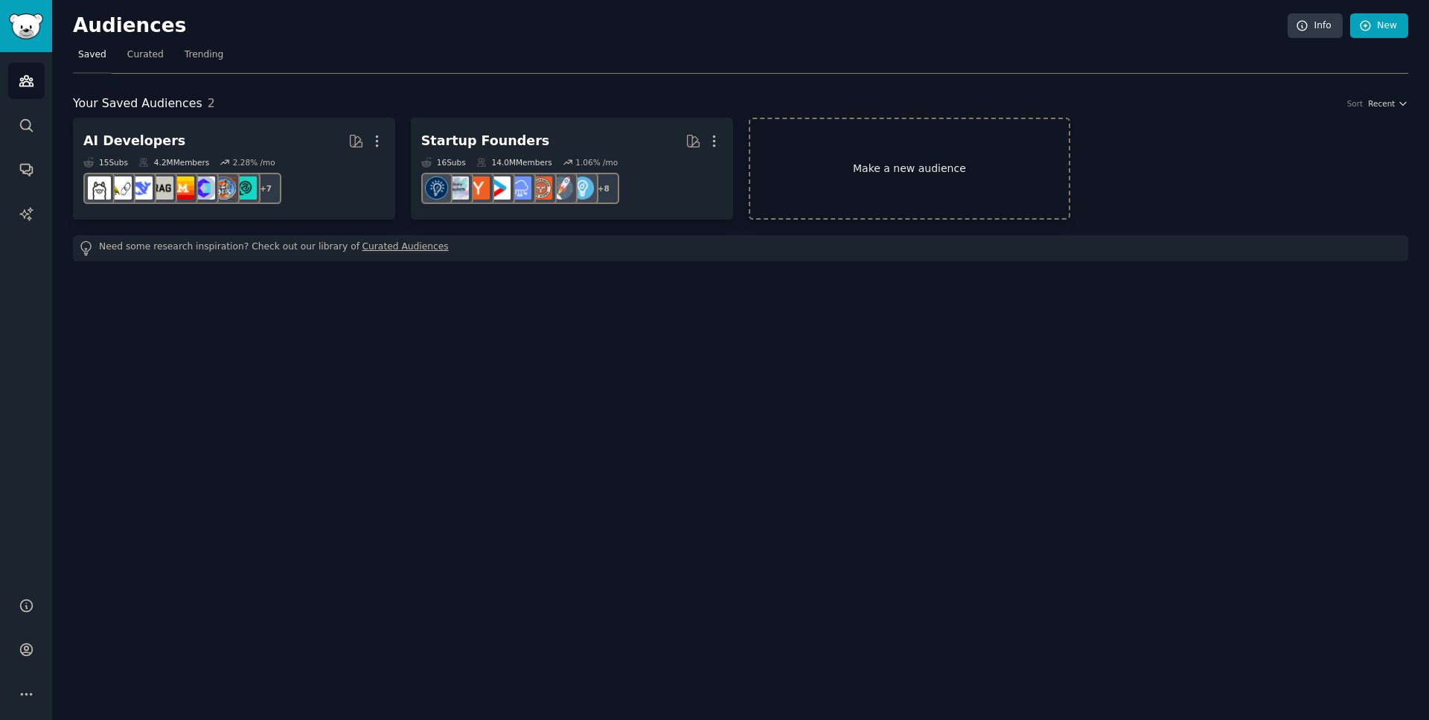
click at [922, 177] on link "Make a new audience" at bounding box center [910, 169] width 322 height 102
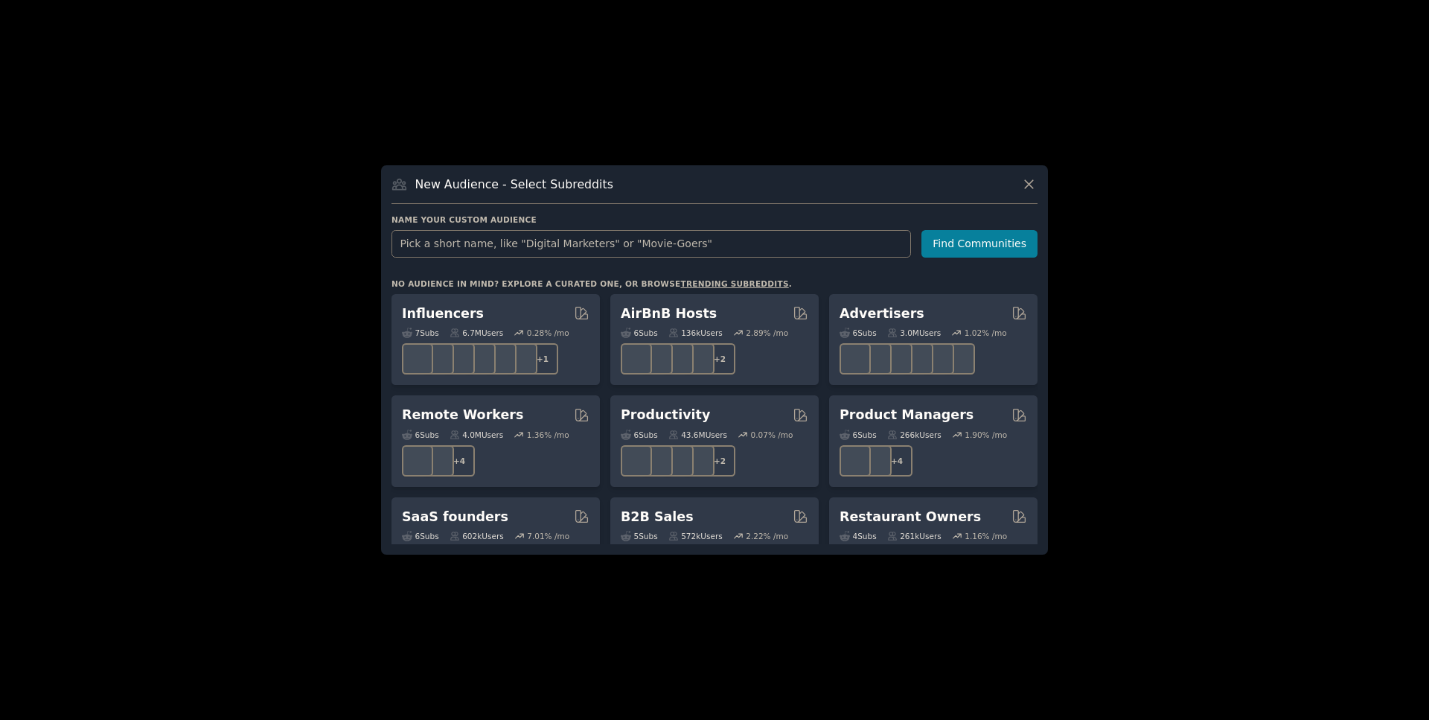
scroll to position [1115, 0]
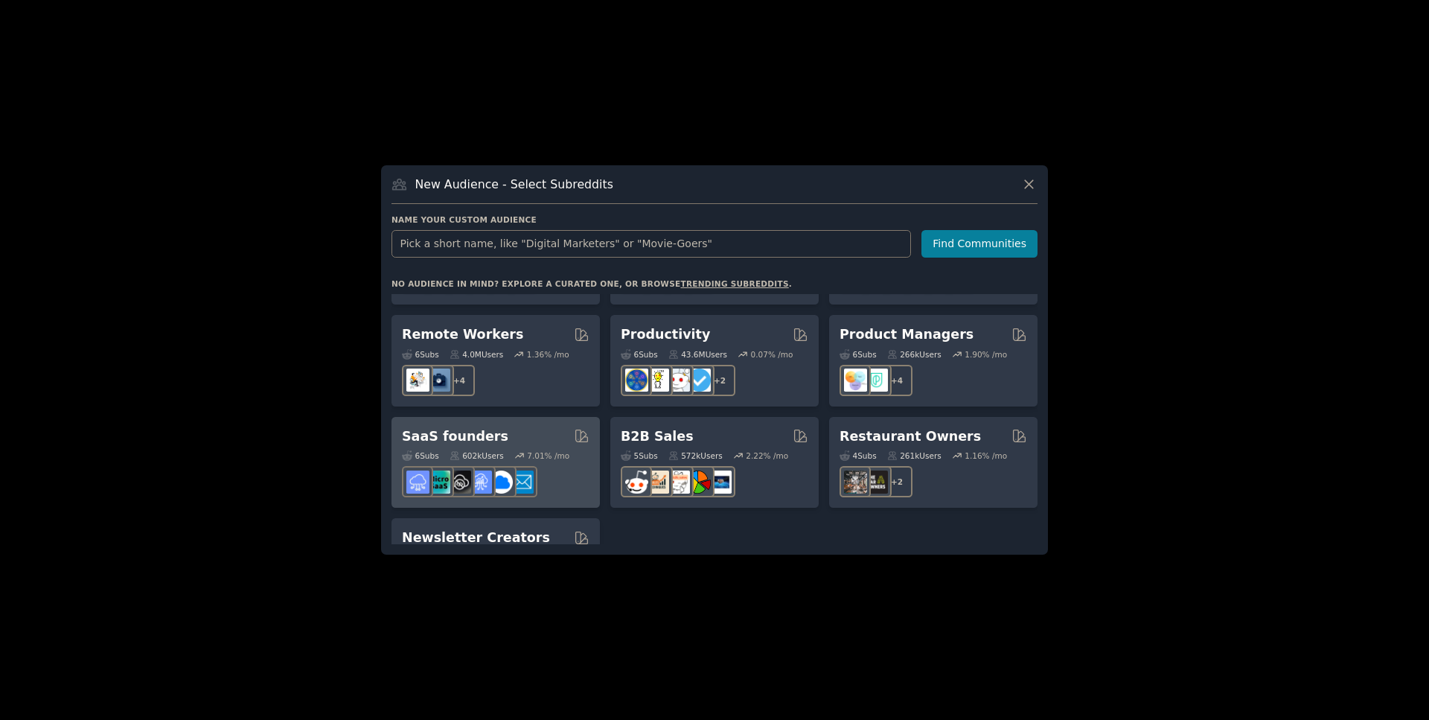
click at [437, 427] on h2 "SaaS founders" at bounding box center [455, 436] width 106 height 19
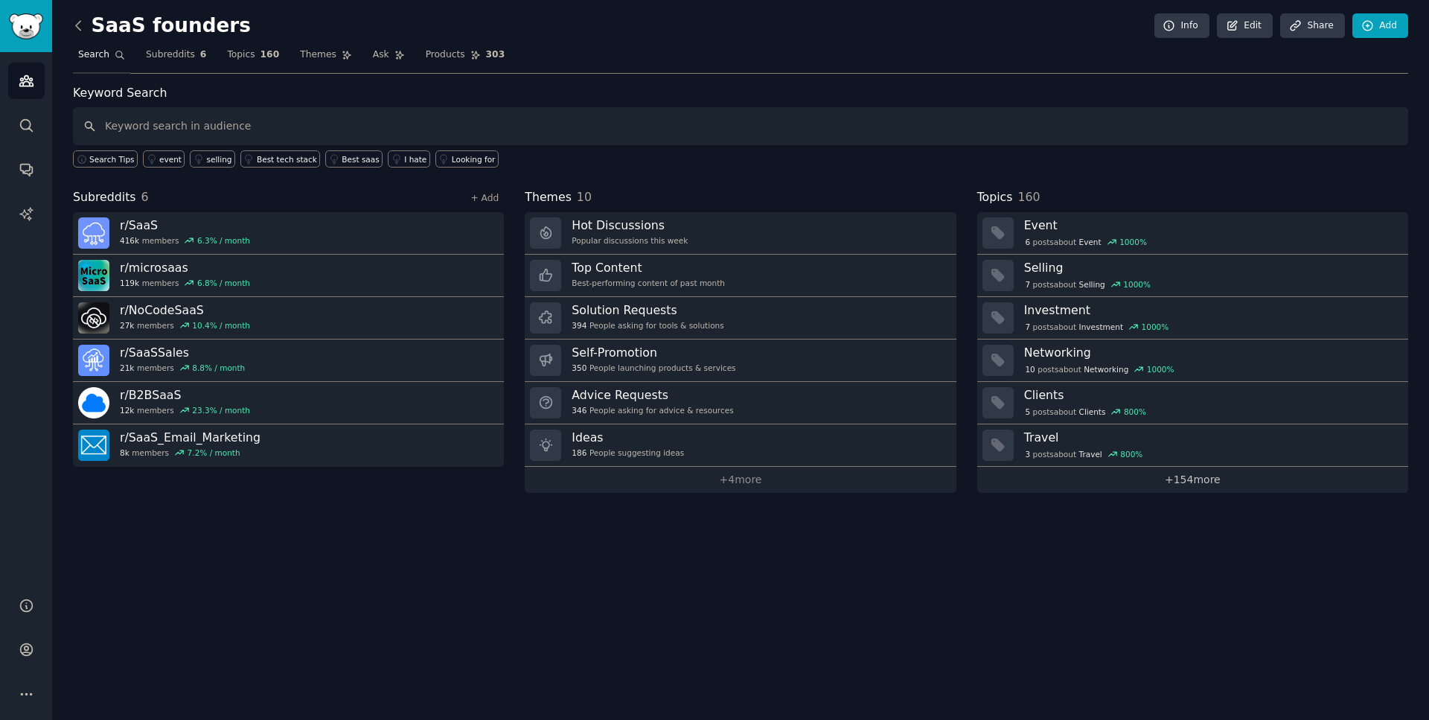
click at [1163, 482] on link "+ 154 more" at bounding box center [1192, 480] width 431 height 26
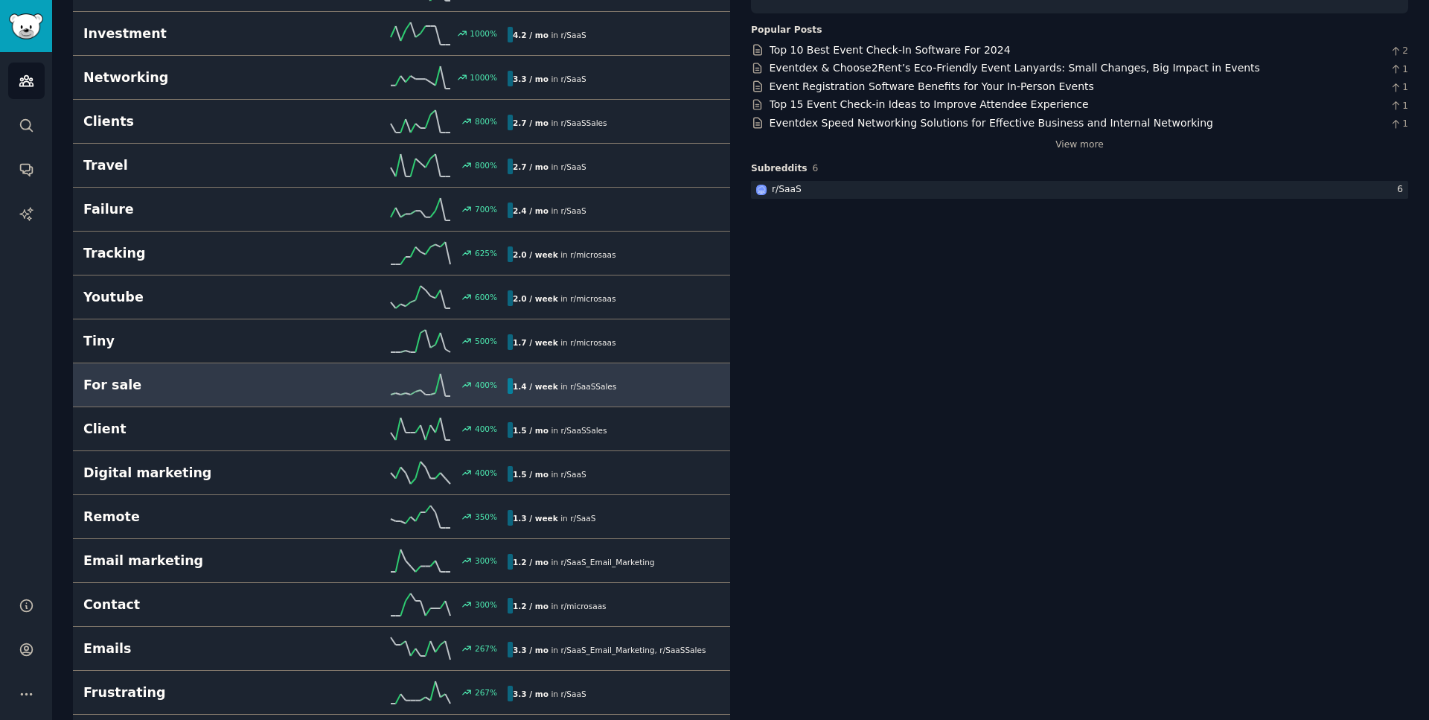
scroll to position [225, 0]
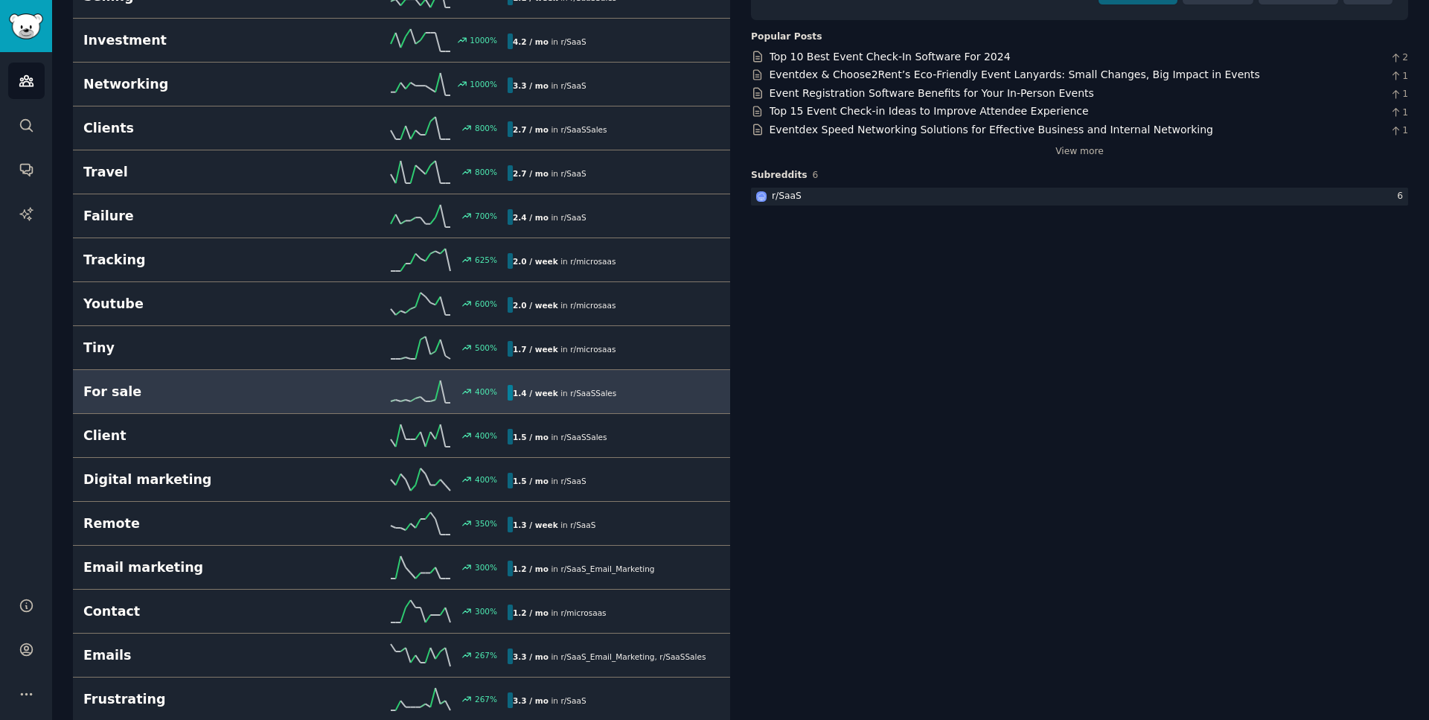
click at [141, 392] on h2 "For sale" at bounding box center [189, 392] width 212 height 19
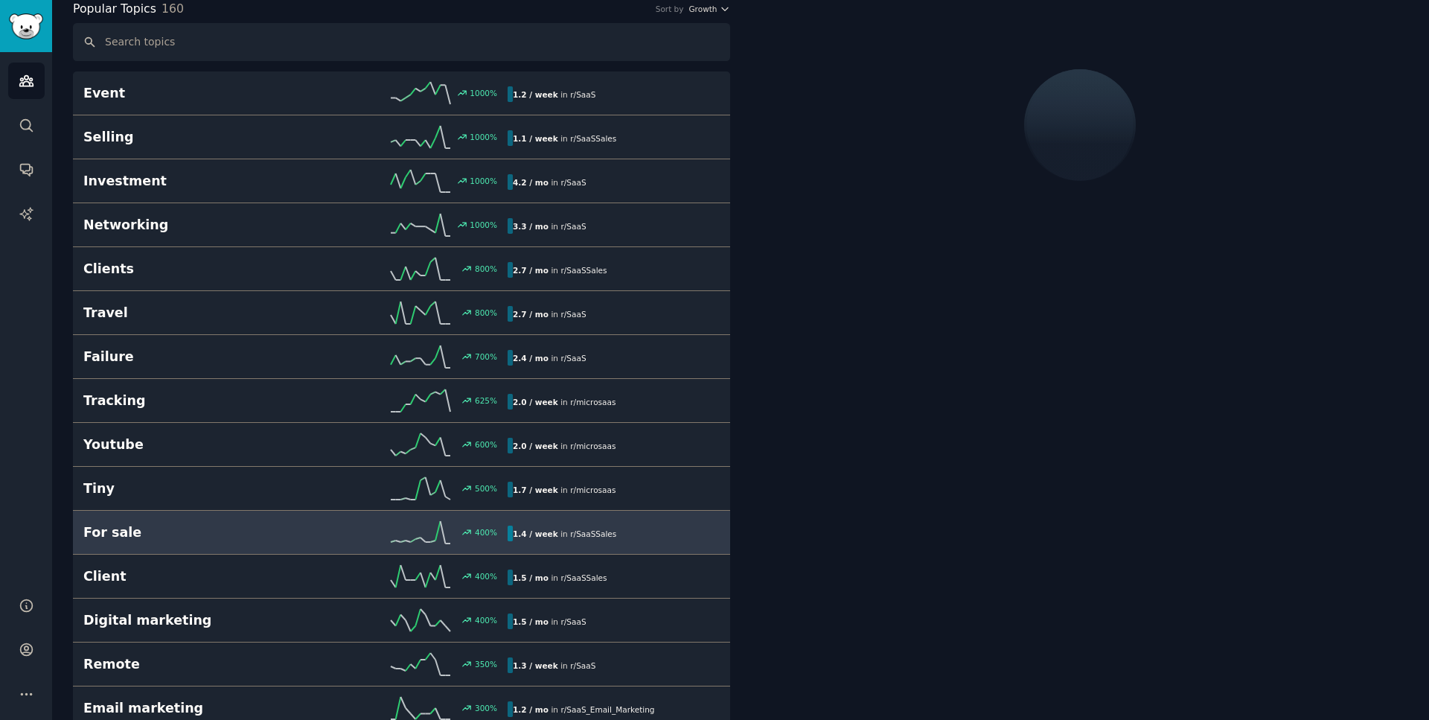
scroll to position [83, 0]
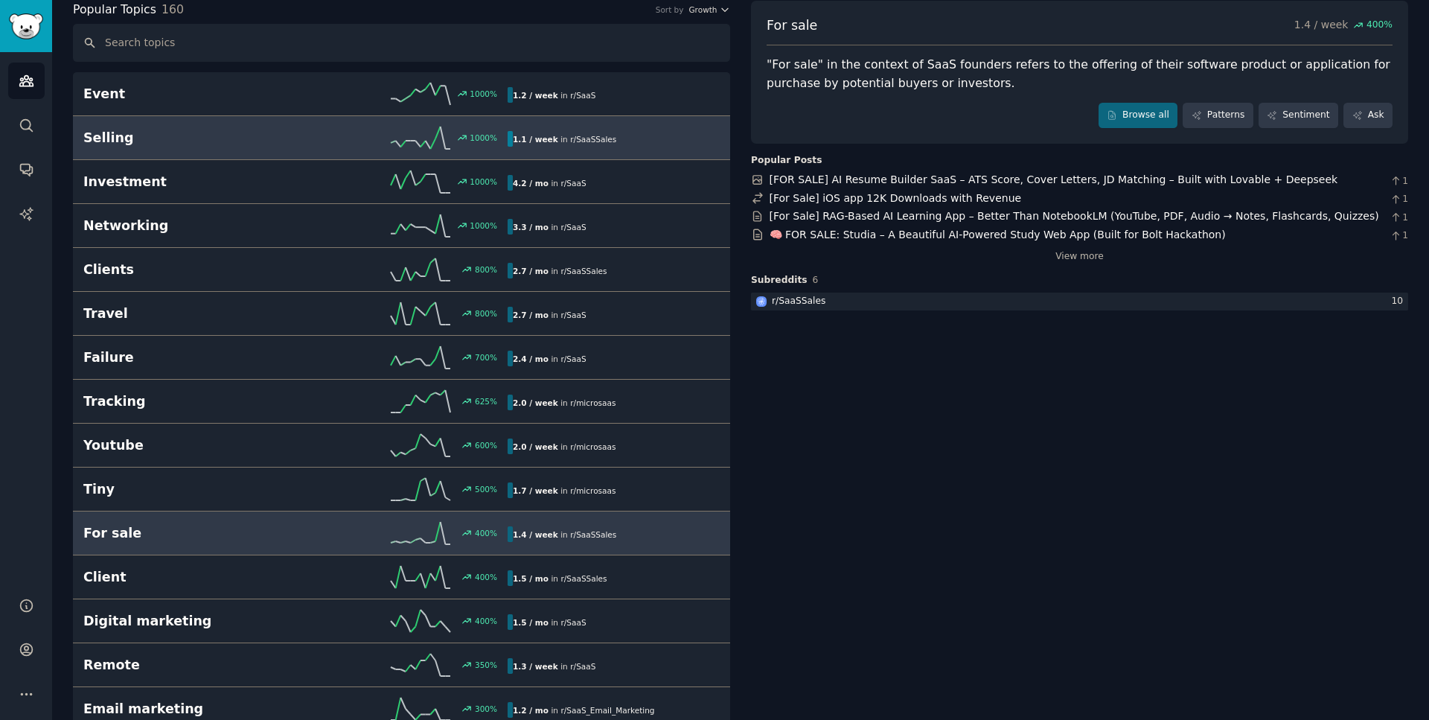
click at [147, 136] on h2 "Selling" at bounding box center [189, 138] width 212 height 19
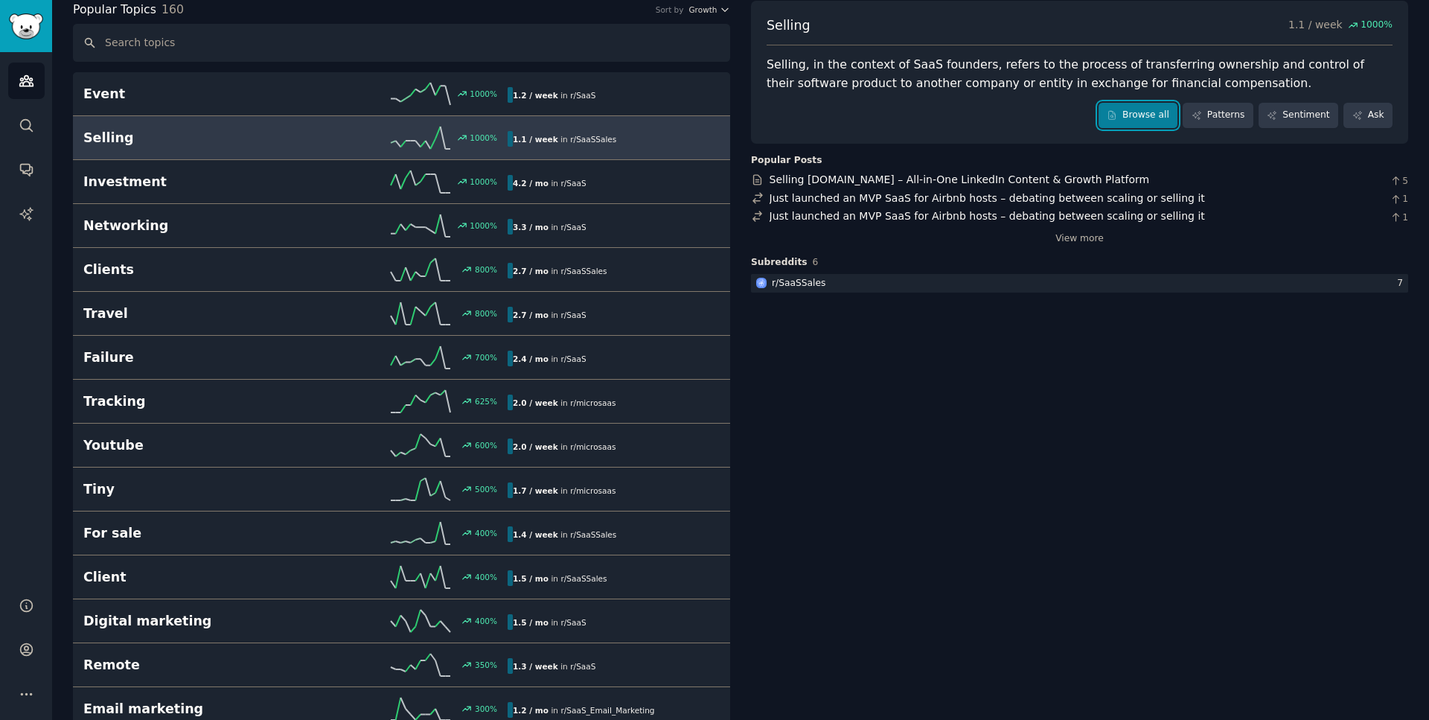
click at [1153, 123] on link "Browse all" at bounding box center [1139, 115] width 80 height 25
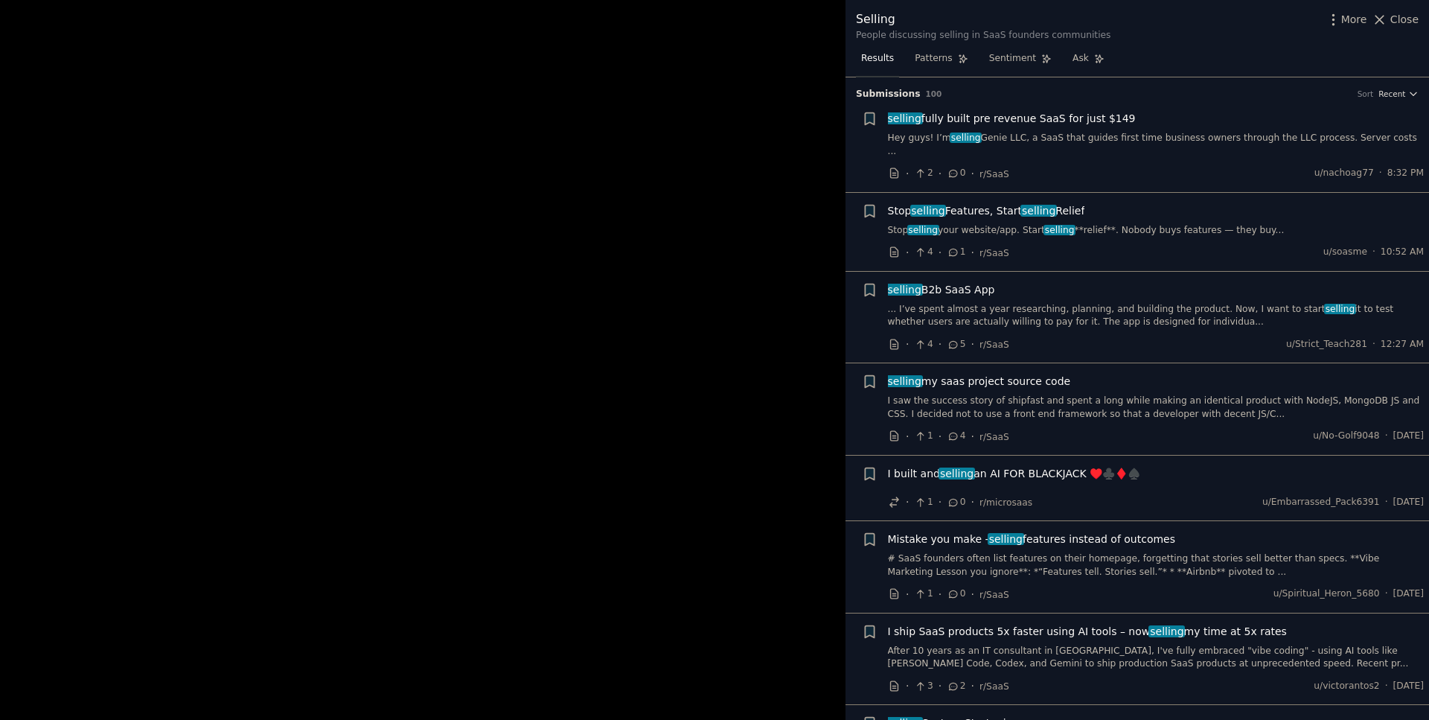
click at [1147, 135] on link "Hey guys! I’m selling Genie LLC, a SaaS that guides first time business owners …" at bounding box center [1156, 145] width 537 height 26
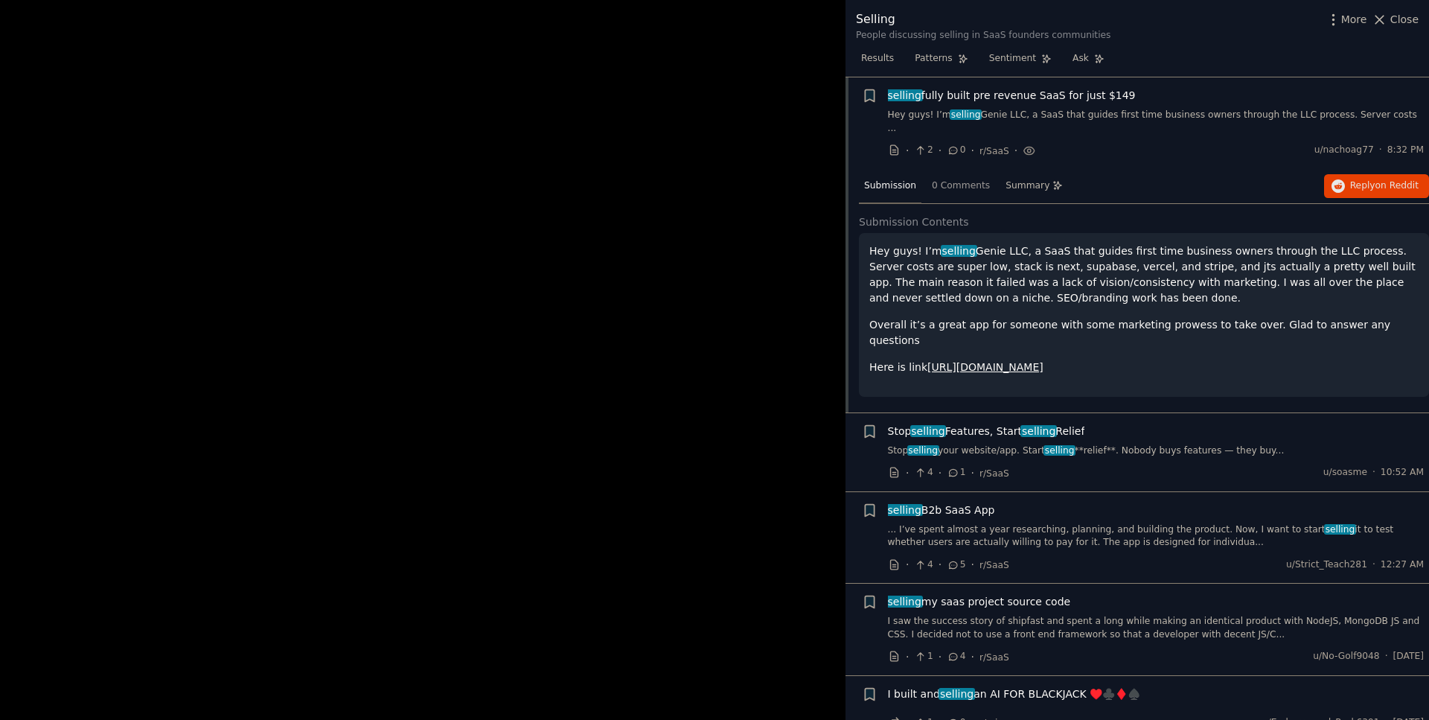
scroll to position [24, 0]
click at [1021, 360] on link "[URL][DOMAIN_NAME]" at bounding box center [985, 366] width 116 height 12
click at [1137, 109] on link "Hey guys! I’m selling Genie LLC, a SaaS that guides first time business owners …" at bounding box center [1156, 121] width 537 height 26
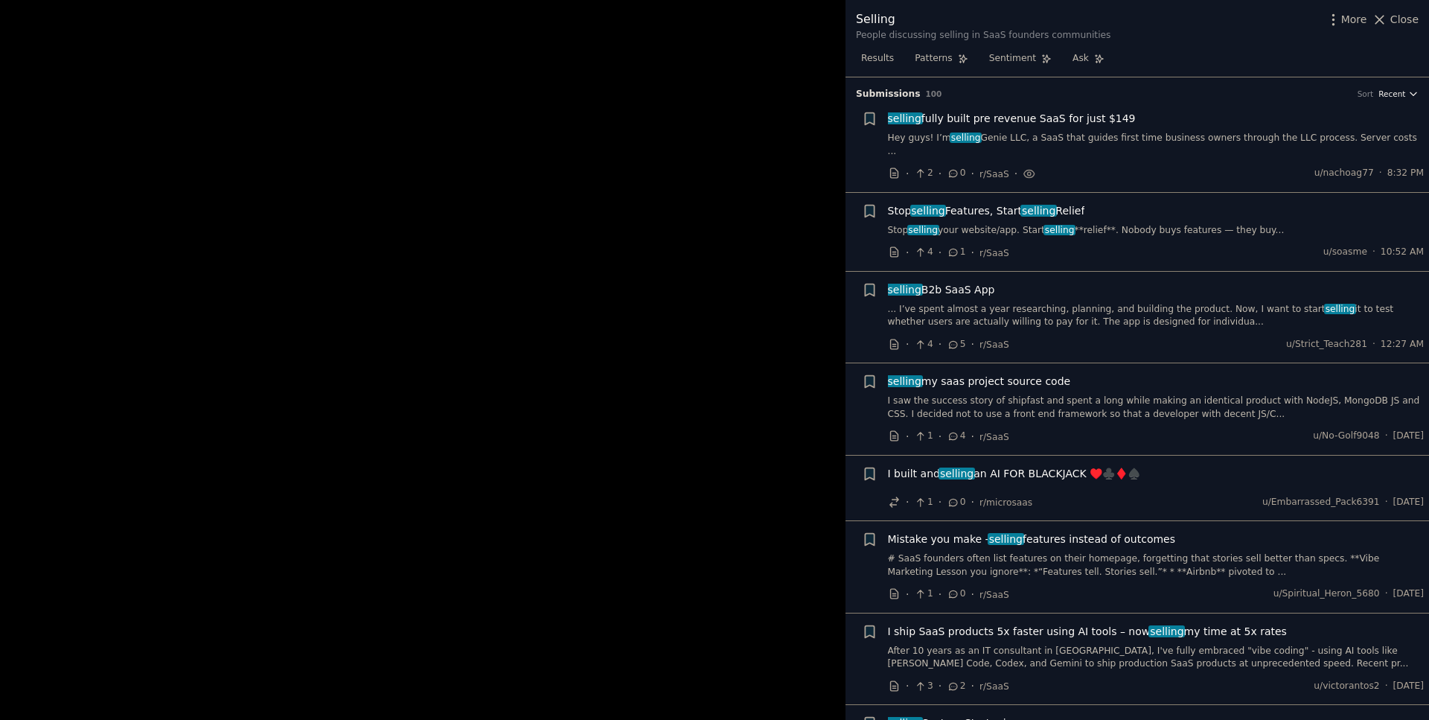
click at [1393, 92] on span "Recent" at bounding box center [1391, 94] width 27 height 10
click at [1339, 147] on div "Upvotes" at bounding box center [1344, 148] width 138 height 26
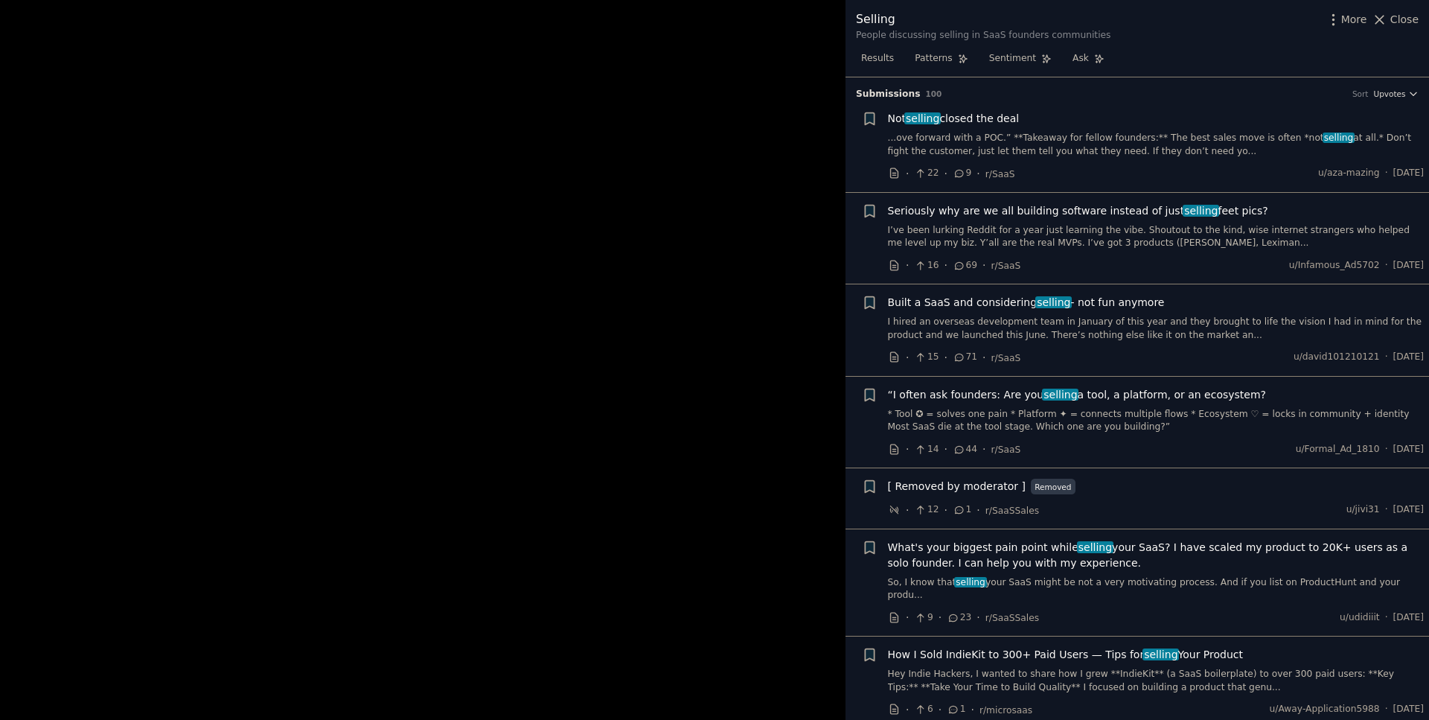
click at [978, 216] on span "Seriously why are we all building software instead of just selling feet pics?" at bounding box center [1078, 211] width 380 height 16
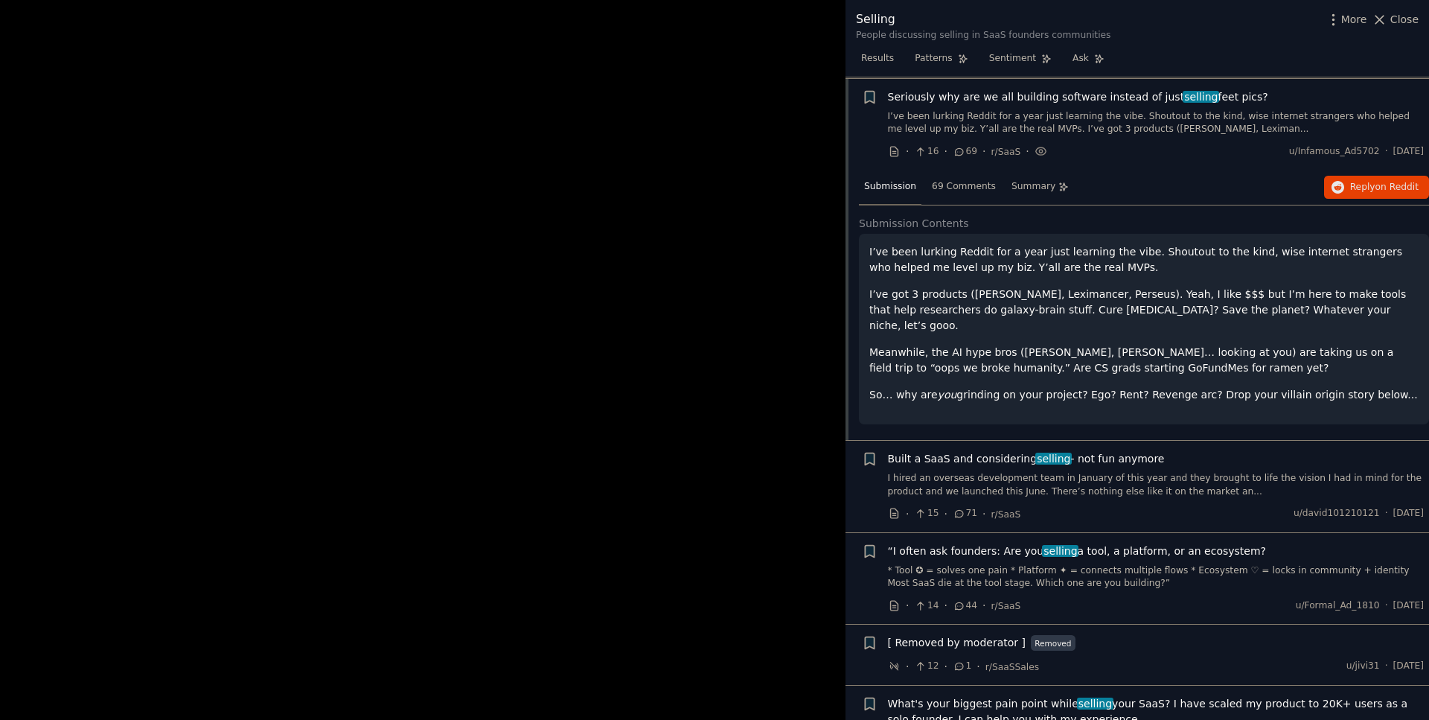
scroll to position [115, 0]
click at [972, 296] on p "I’ve got 3 products ([PERSON_NAME], Leximancer, Perseus). Yeah, I like $$$ but …" at bounding box center [1143, 308] width 549 height 47
click at [974, 290] on p "I’ve got 3 products ([PERSON_NAME], Leximancer, Perseus). Yeah, I like $$$ but …" at bounding box center [1143, 308] width 549 height 47
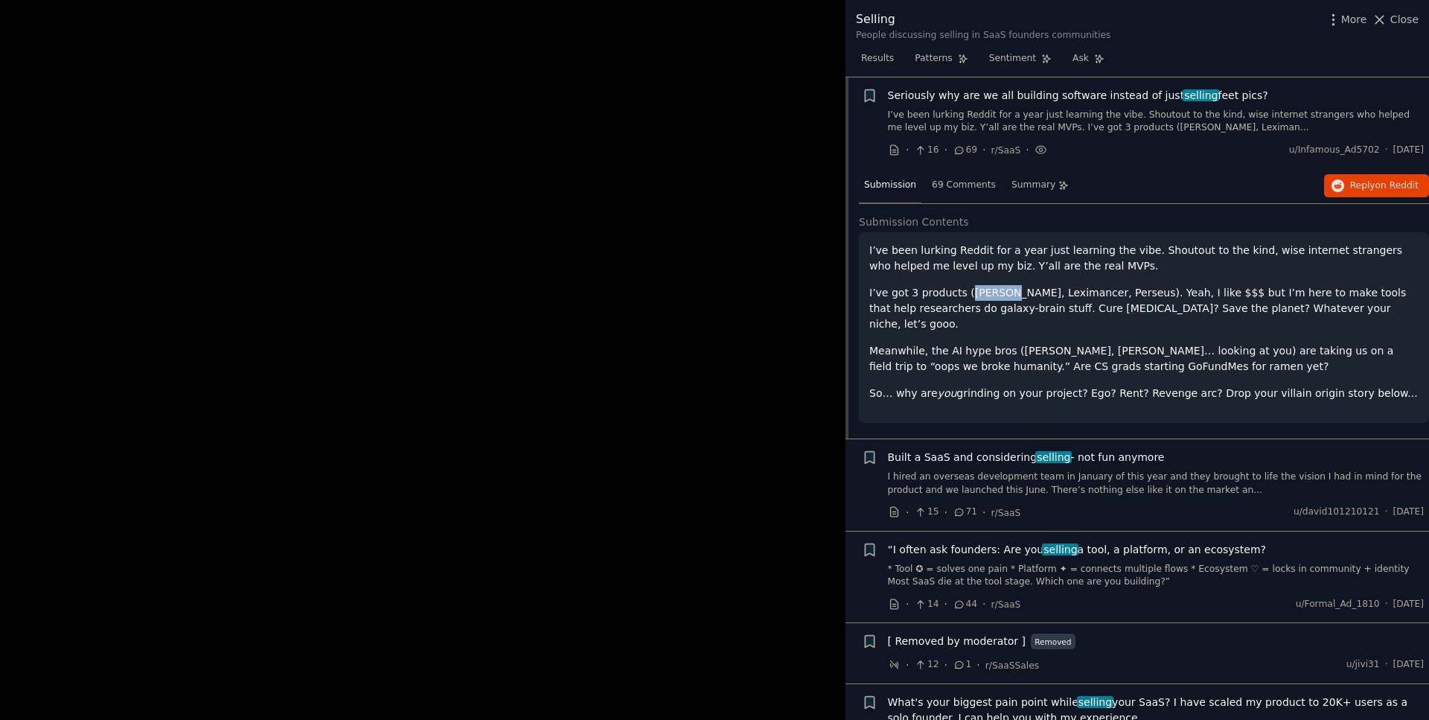
click at [974, 290] on p "I’ve got 3 products ([PERSON_NAME], Leximancer, Perseus). Yeah, I like $$$ but …" at bounding box center [1143, 308] width 549 height 47
click at [1030, 319] on div "I’ve been lurking Reddit for a year just learning the vibe. Shoutout to the kin…" at bounding box center [1143, 322] width 549 height 159
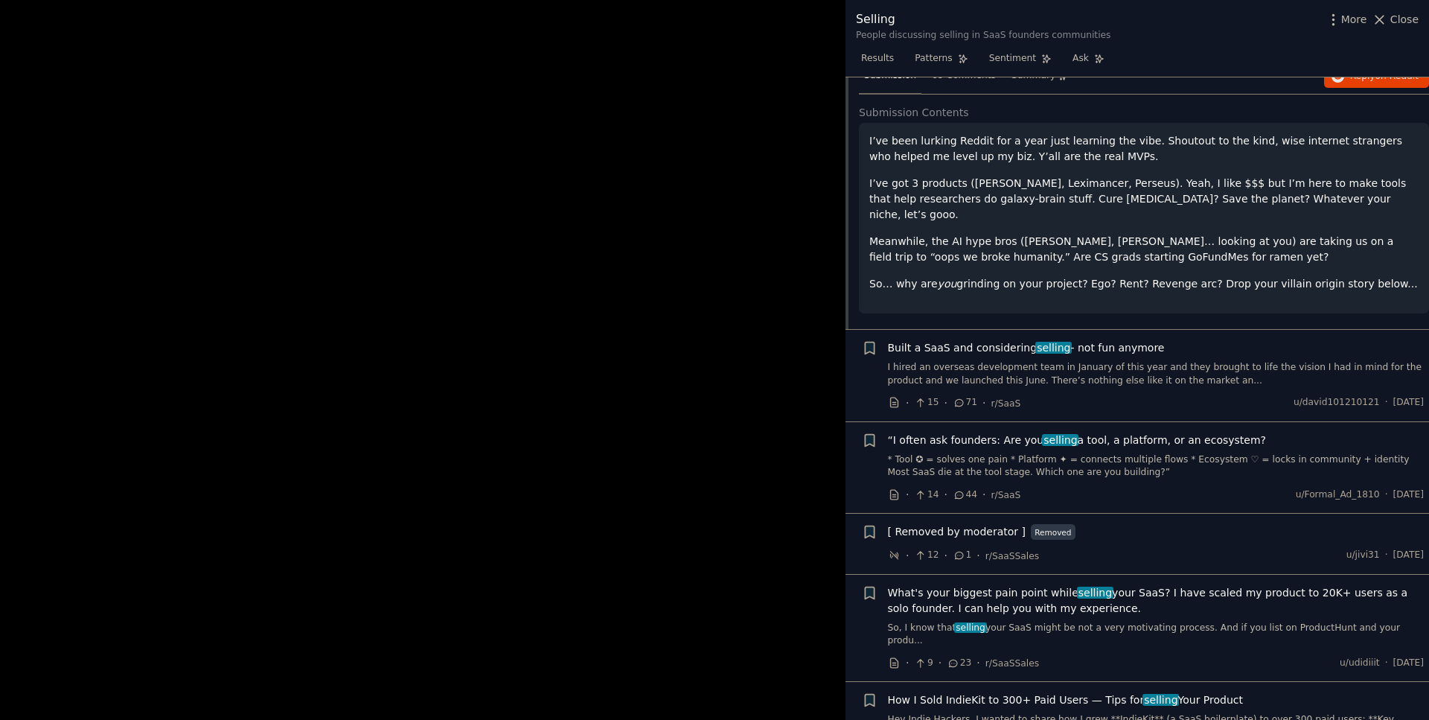
scroll to position [247, 0]
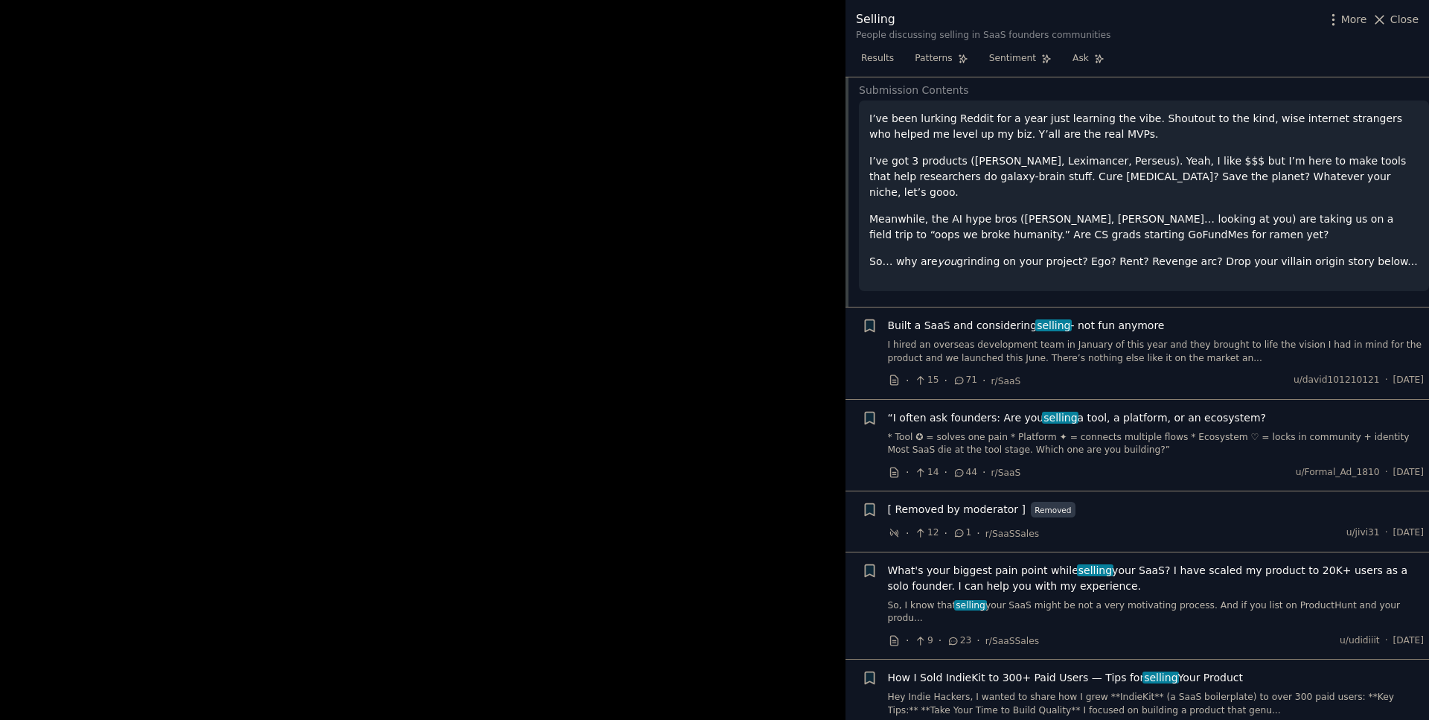
click at [987, 318] on span "Built a SaaS and considering selling - not fun anymore" at bounding box center [1026, 326] width 277 height 16
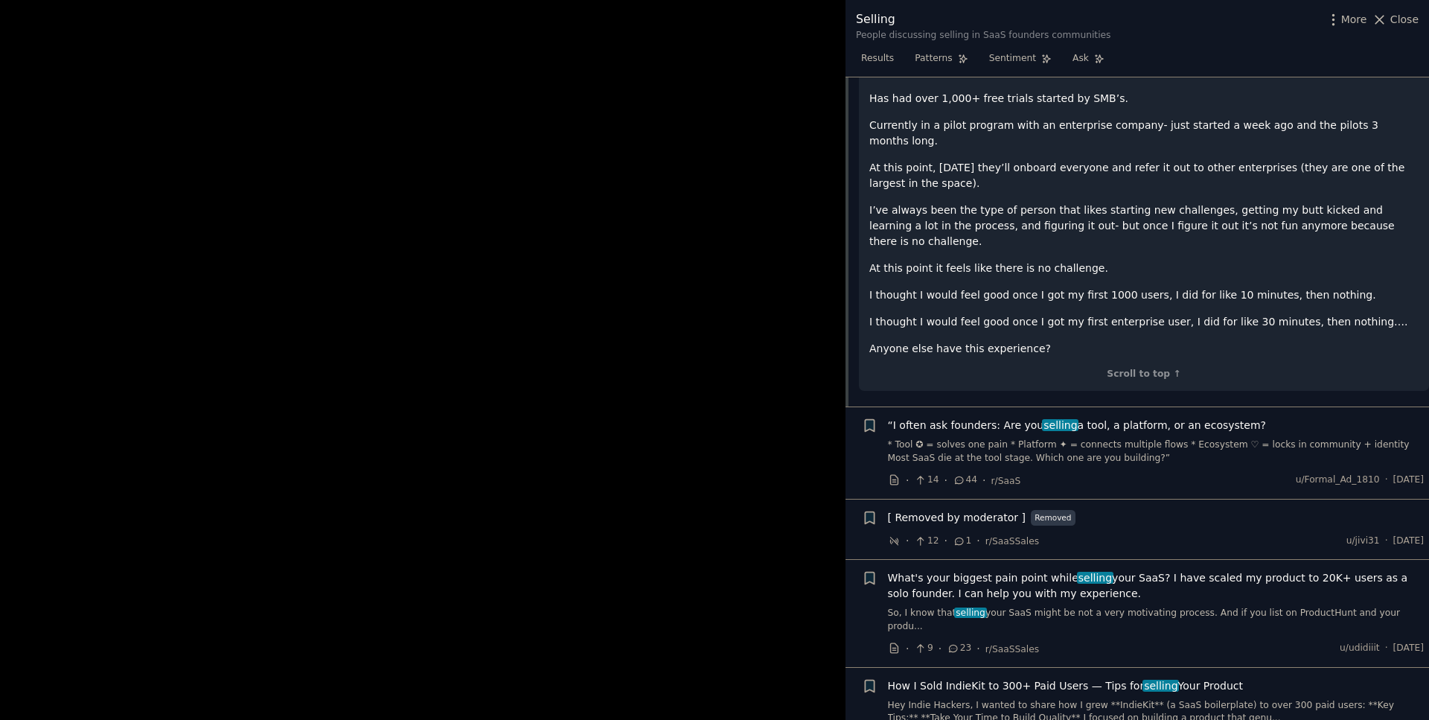
scroll to position [611, 0]
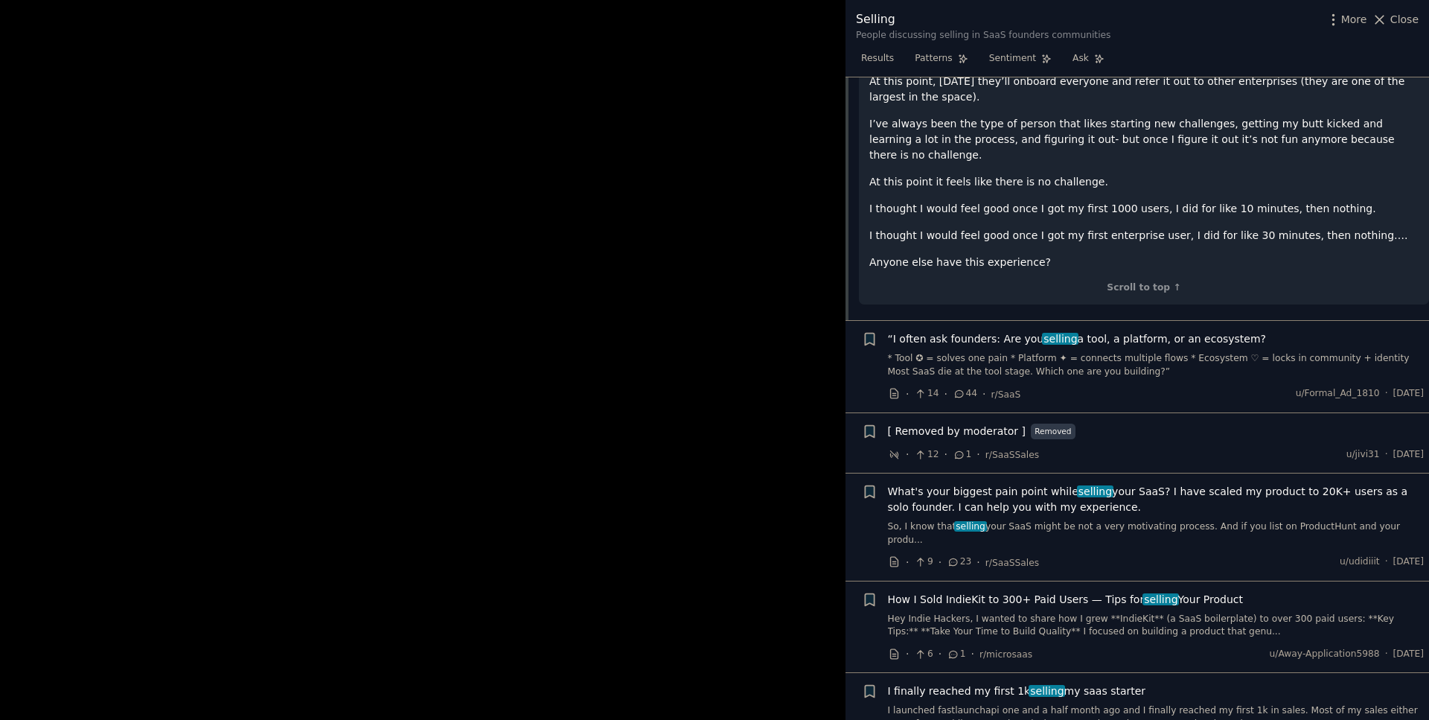
click at [983, 331] on div "“I often ask founders: Are you selling a tool, a platform, or an ecosystem? * T…" at bounding box center [1156, 354] width 537 height 47
click at [981, 331] on span "“I often ask founders: Are you selling a tool, a platform, or an ecosystem?" at bounding box center [1077, 339] width 379 height 16
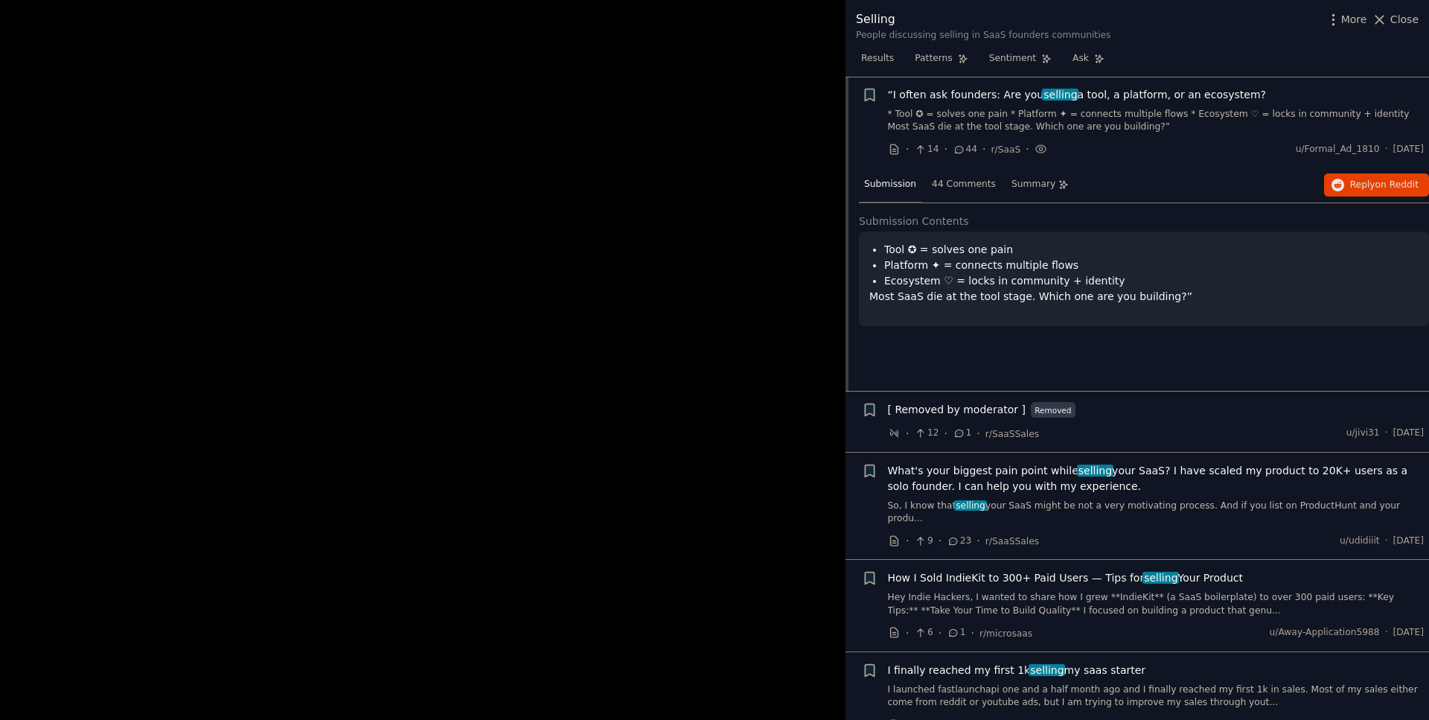
scroll to position [299, 0]
click at [941, 192] on div "44 Comments" at bounding box center [964, 186] width 74 height 36
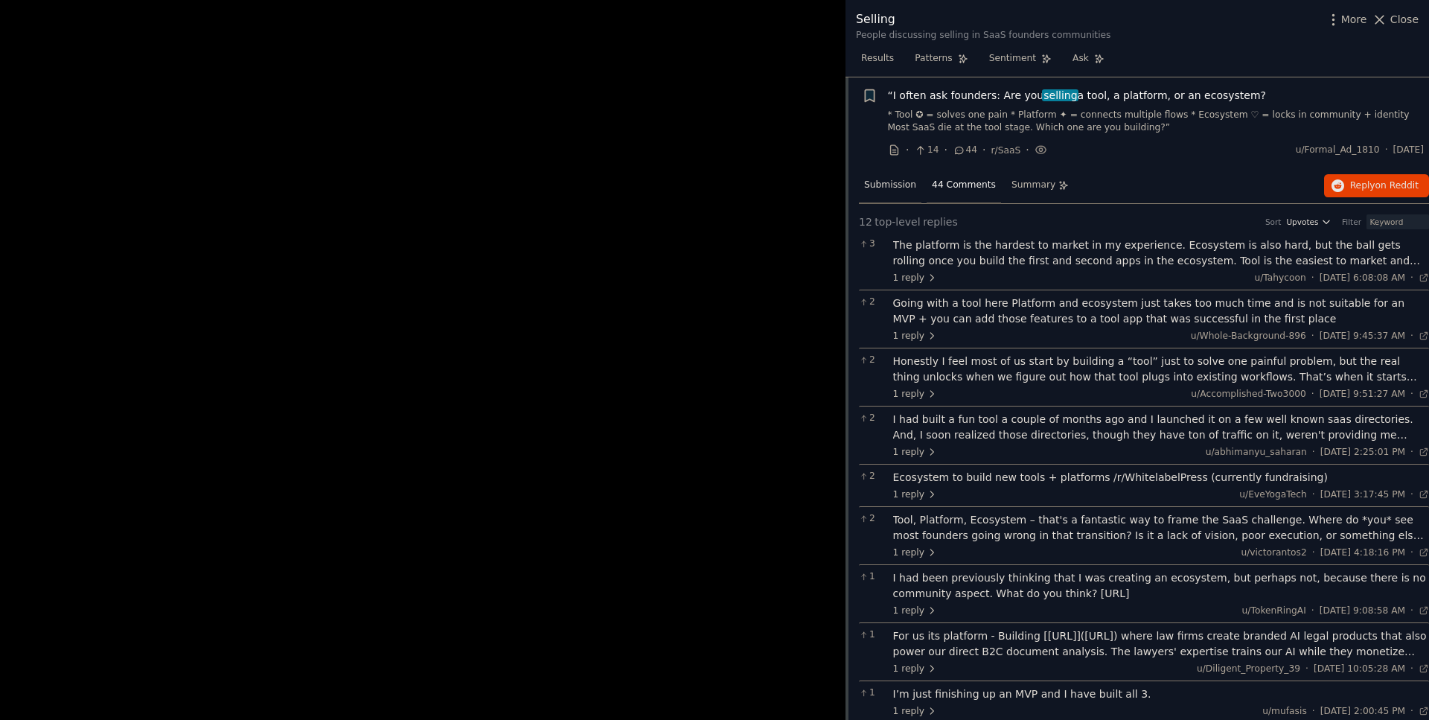
click at [878, 185] on span "Submission" at bounding box center [890, 185] width 52 height 13
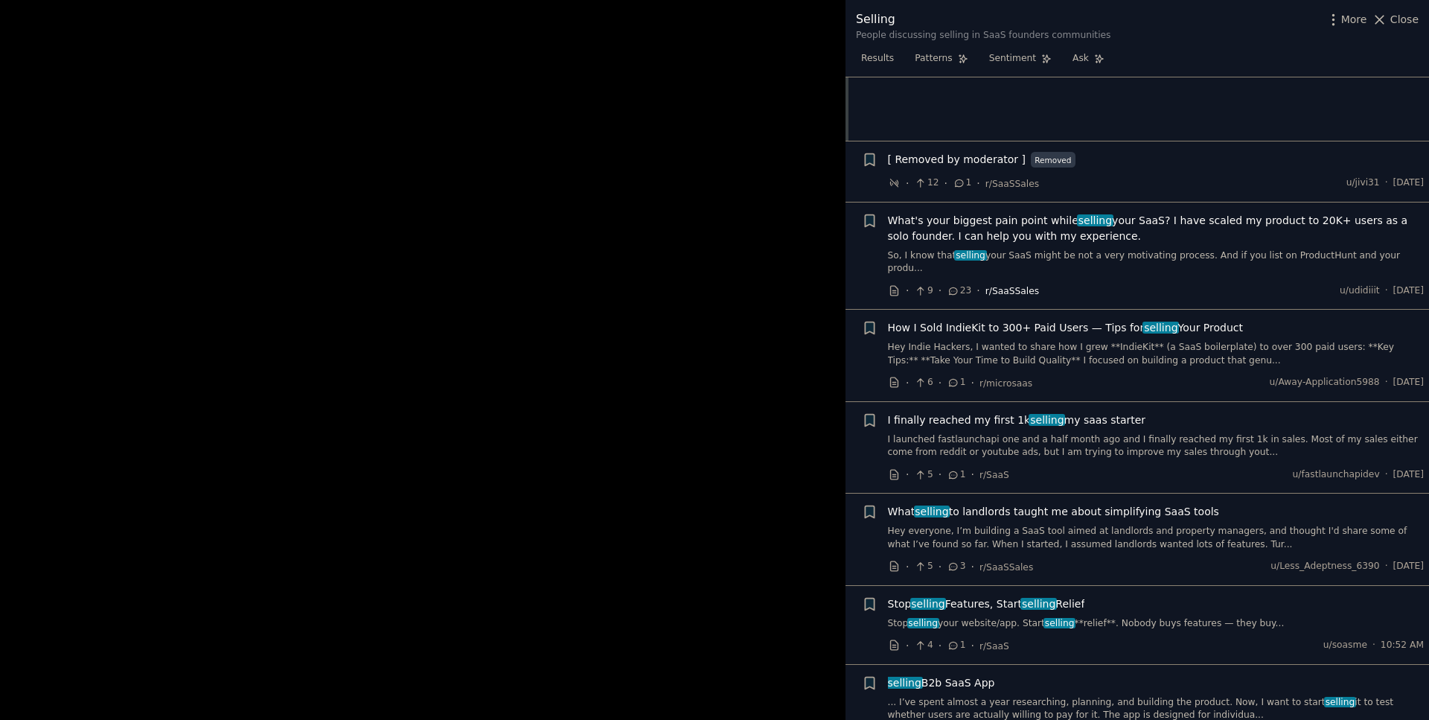
scroll to position [551, 0]
click at [985, 321] on span "How I Sold IndieKit to 300+ Paid Users — Tips for selling Your Product" at bounding box center [1066, 327] width 356 height 16
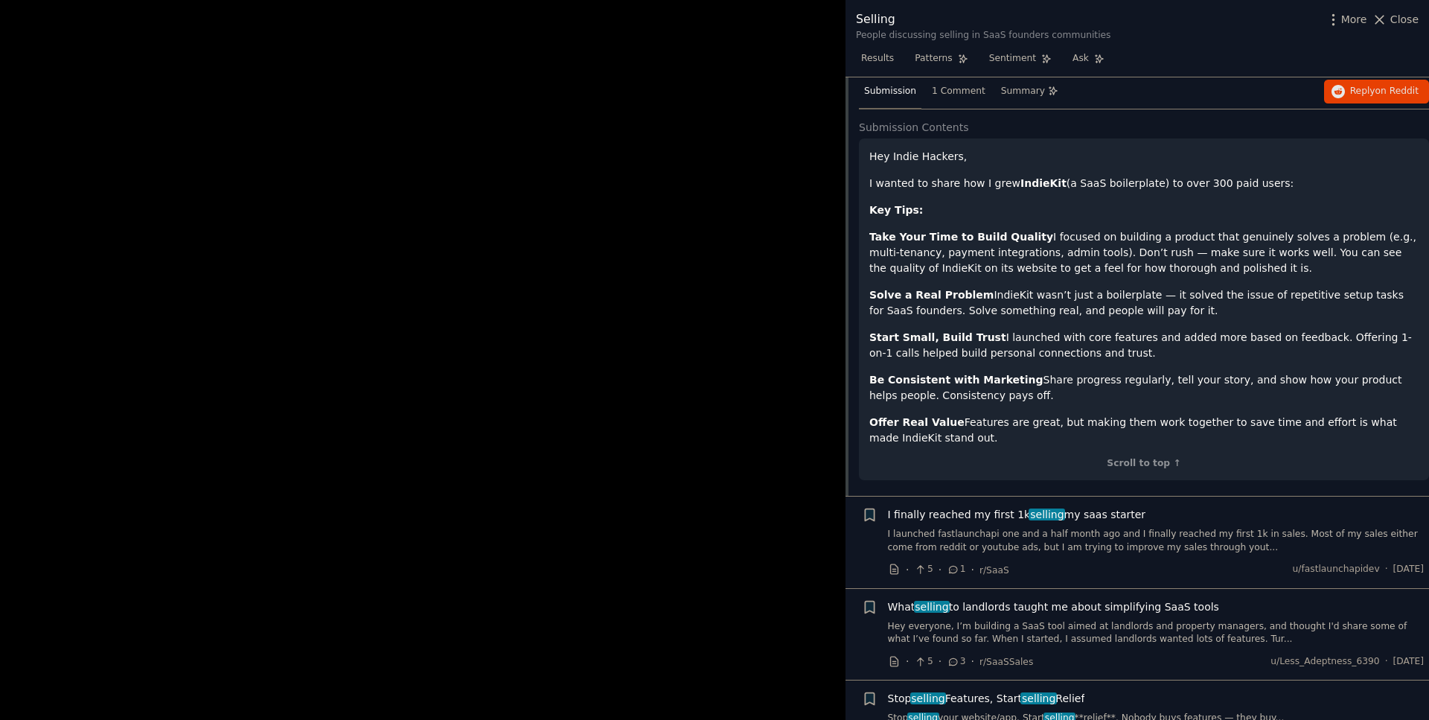
scroll to position [672, 0]
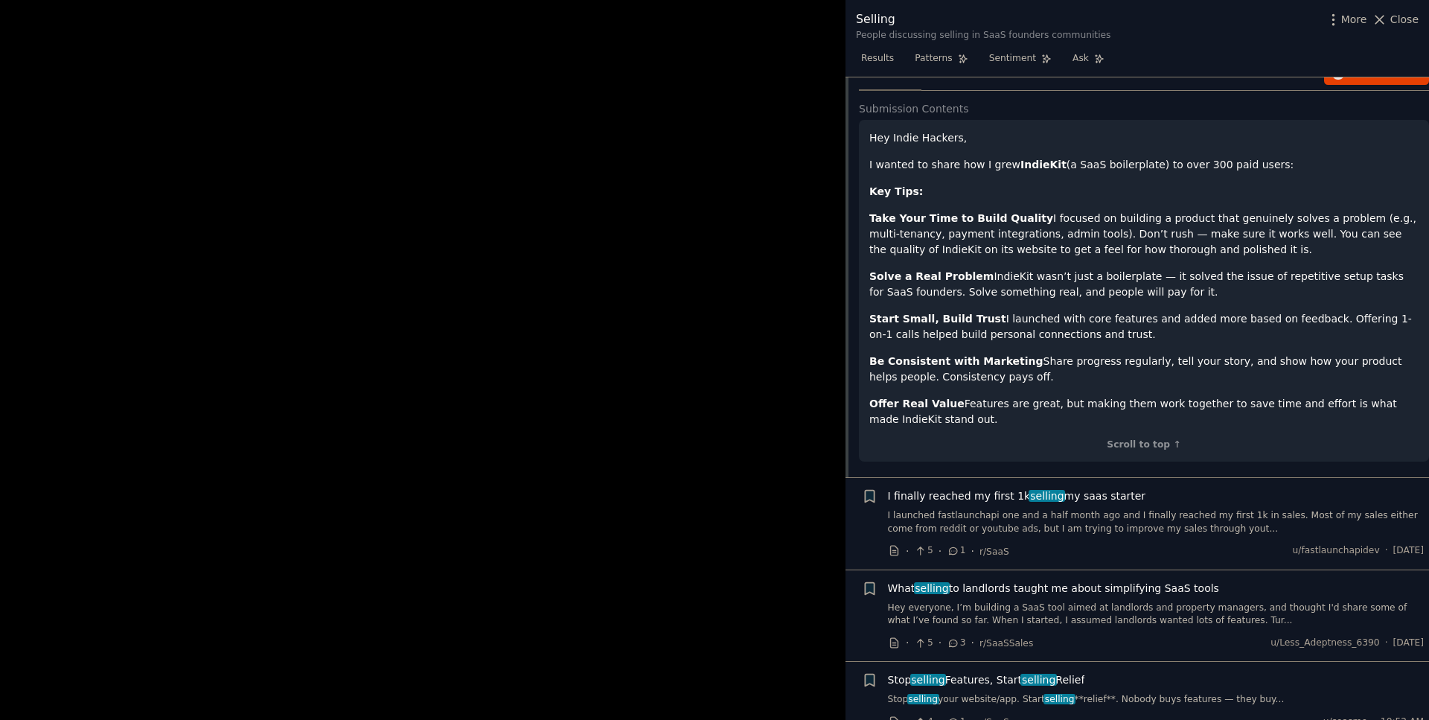
click at [1036, 159] on strong "IndieKit" at bounding box center [1043, 165] width 46 height 12
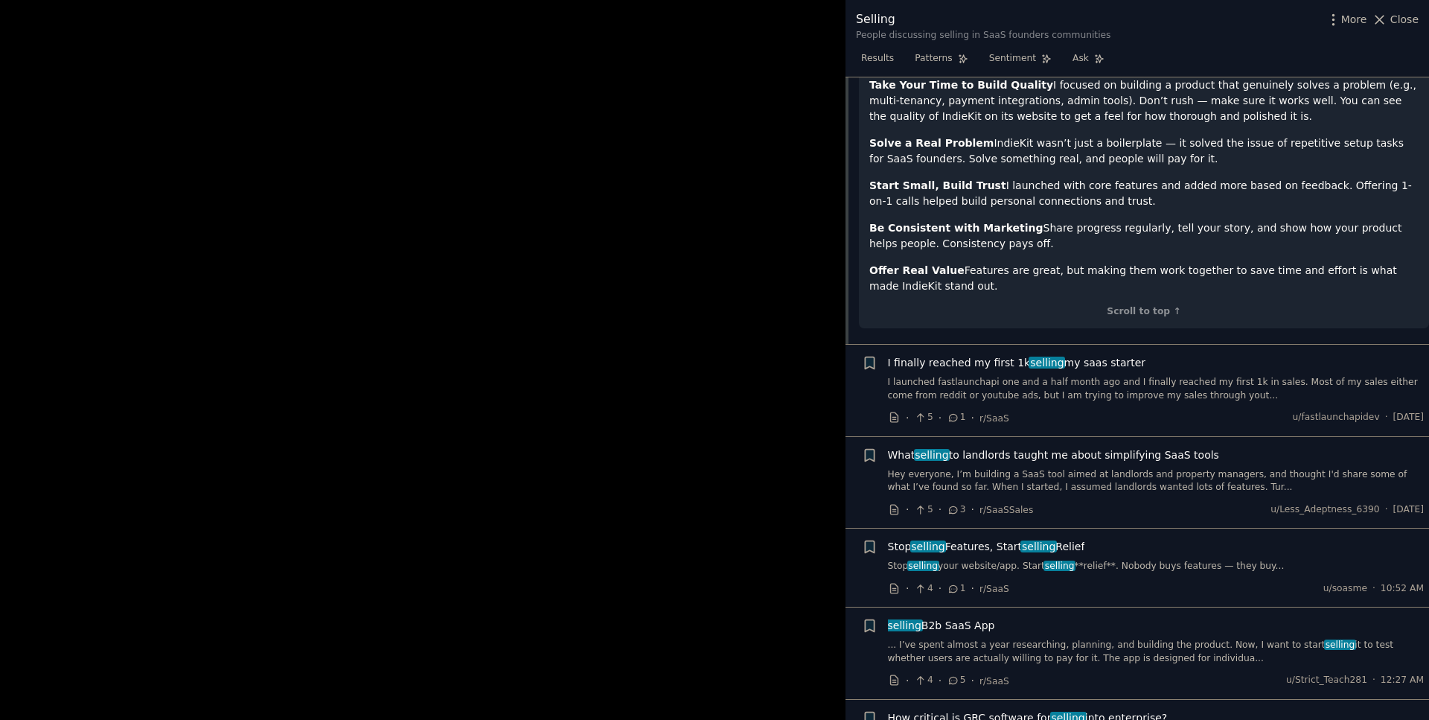
scroll to position [808, 0]
click at [1011, 359] on div "I finally reached my first 1k selling my saas starter I launched fastlaunchapi …" at bounding box center [1156, 376] width 537 height 47
click at [1005, 353] on span "I finally reached my first 1k selling my saas starter" at bounding box center [1017, 361] width 258 height 16
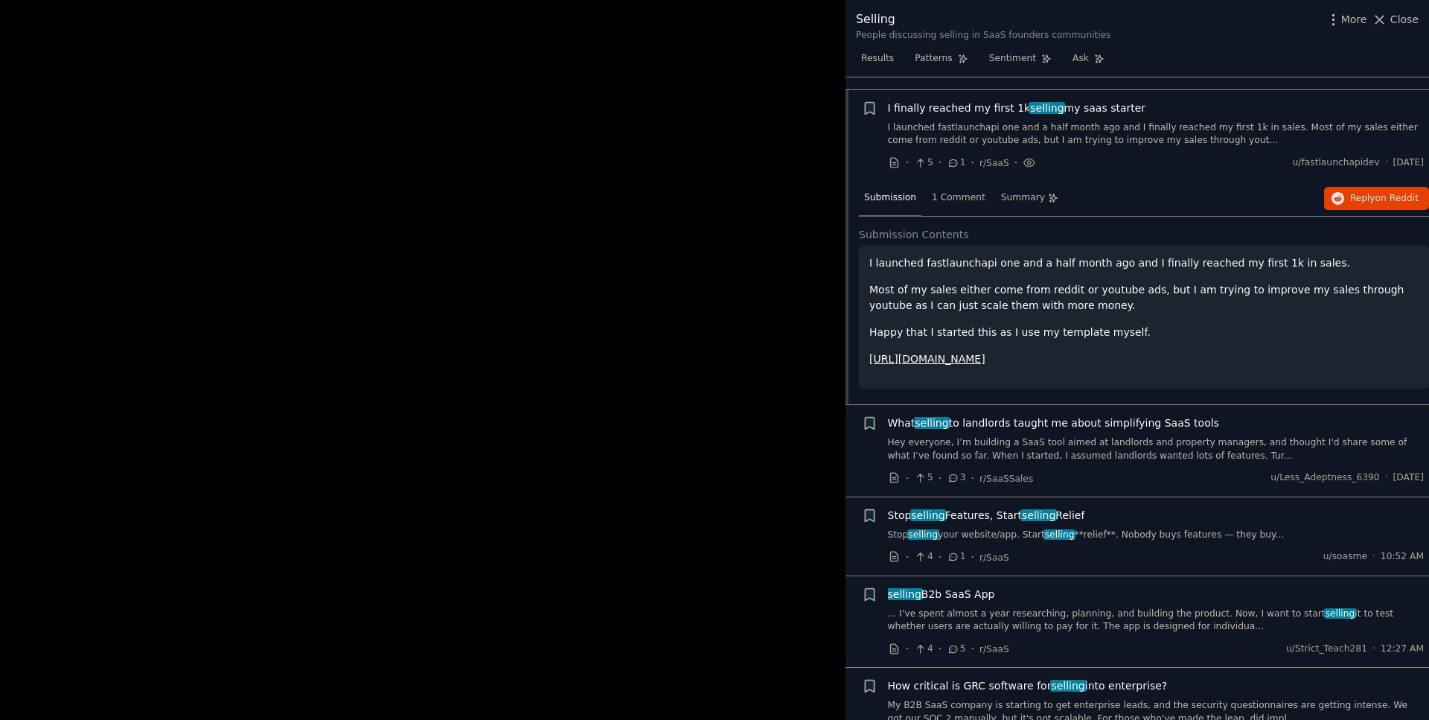
scroll to position [638, 0]
click at [932, 354] on link "[URL][DOMAIN_NAME]" at bounding box center [927, 360] width 116 height 12
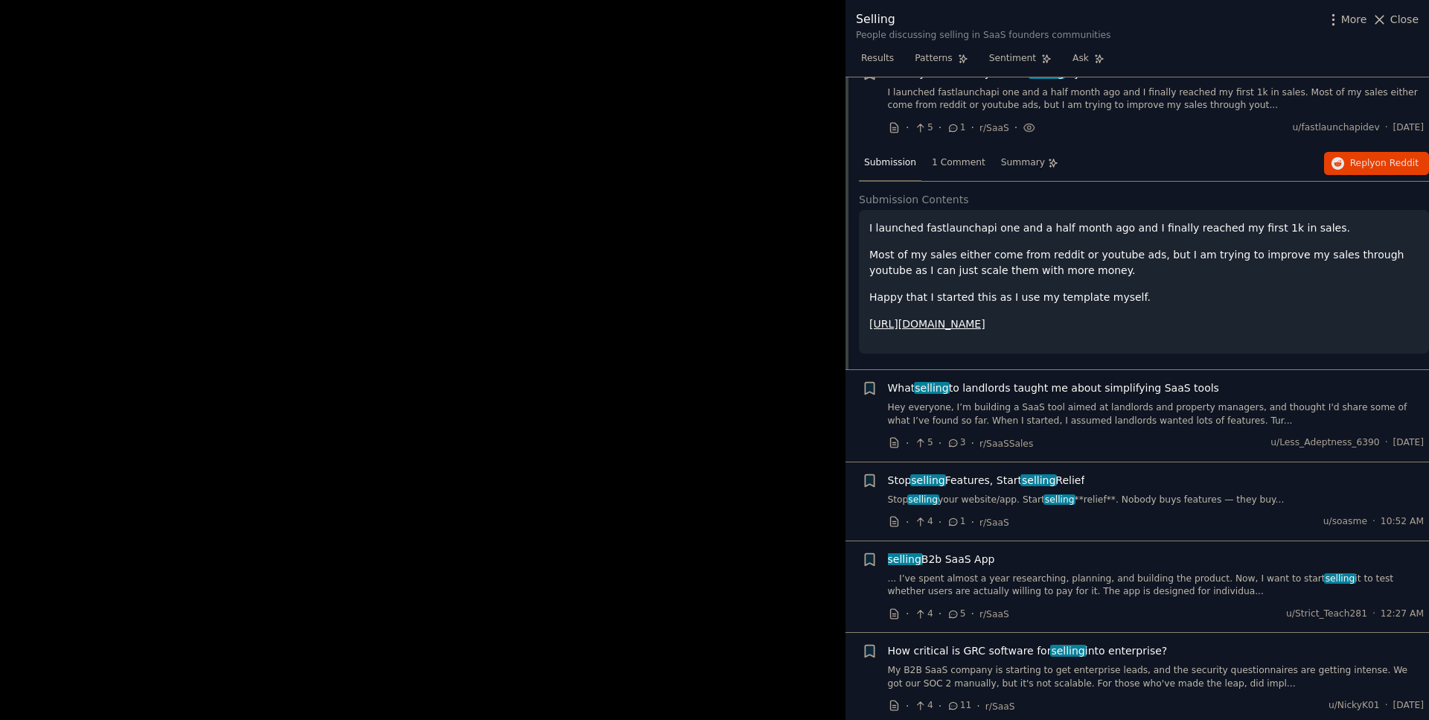
click at [1000, 380] on span "What selling to landlords taught me about simplifying SaaS tools" at bounding box center [1053, 388] width 331 height 16
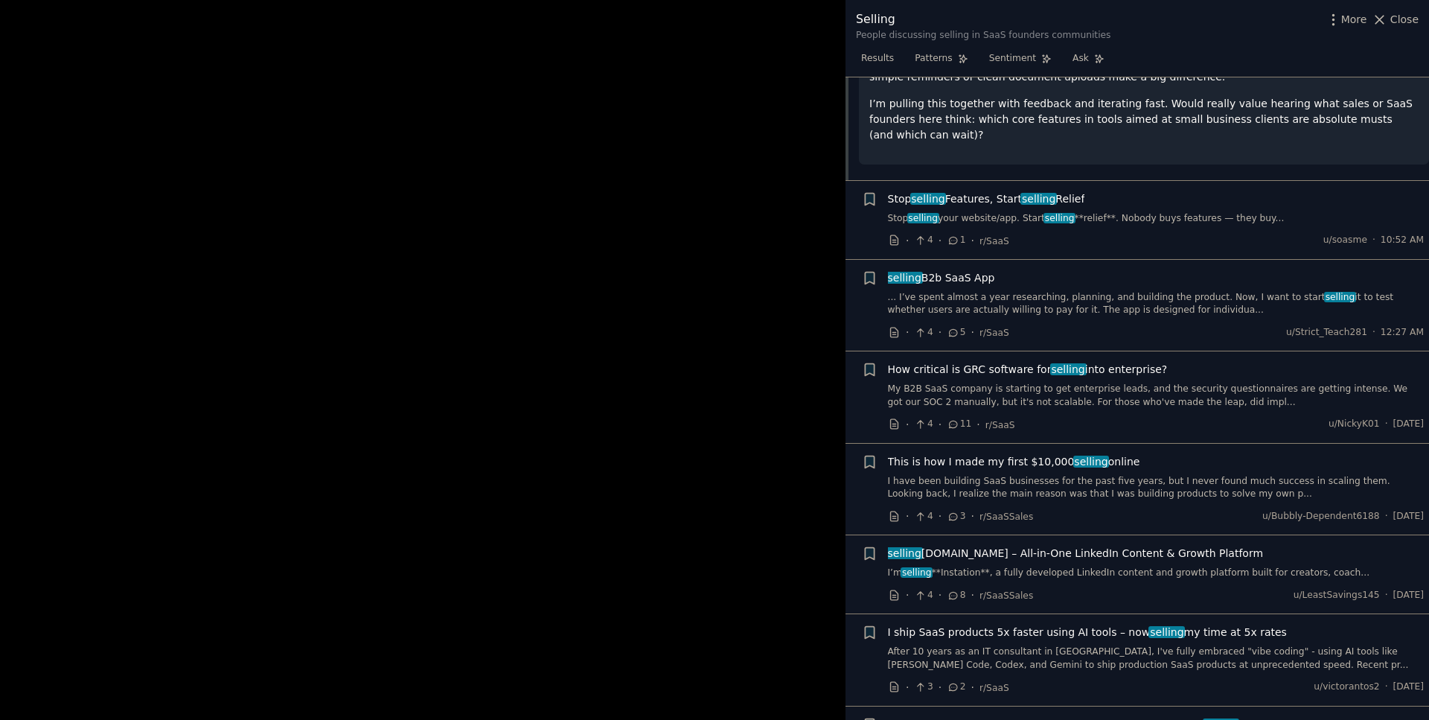
scroll to position [1049, 0]
click at [972, 453] on span "This is how I made my first $10,000 selling online" at bounding box center [1014, 461] width 252 height 16
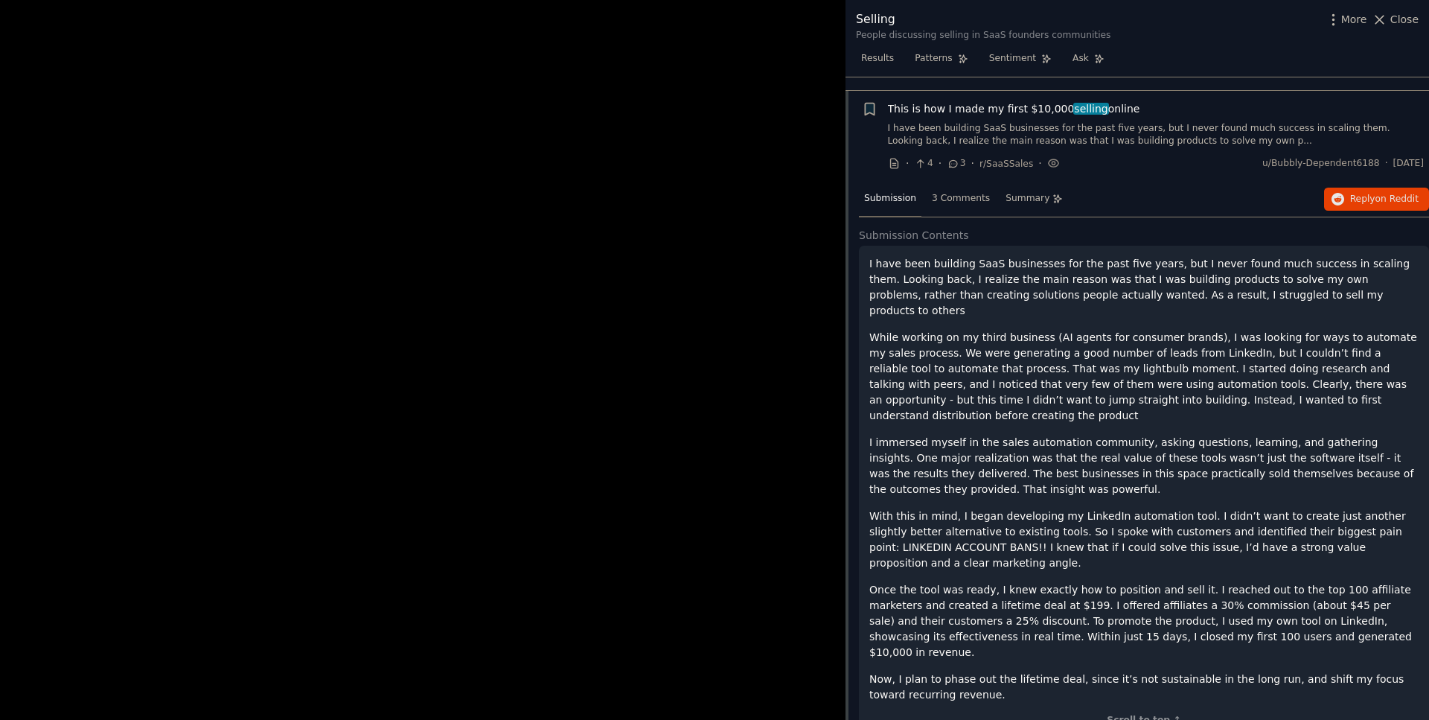
scroll to position [1085, 0]
click at [715, 318] on div at bounding box center [714, 360] width 1429 height 720
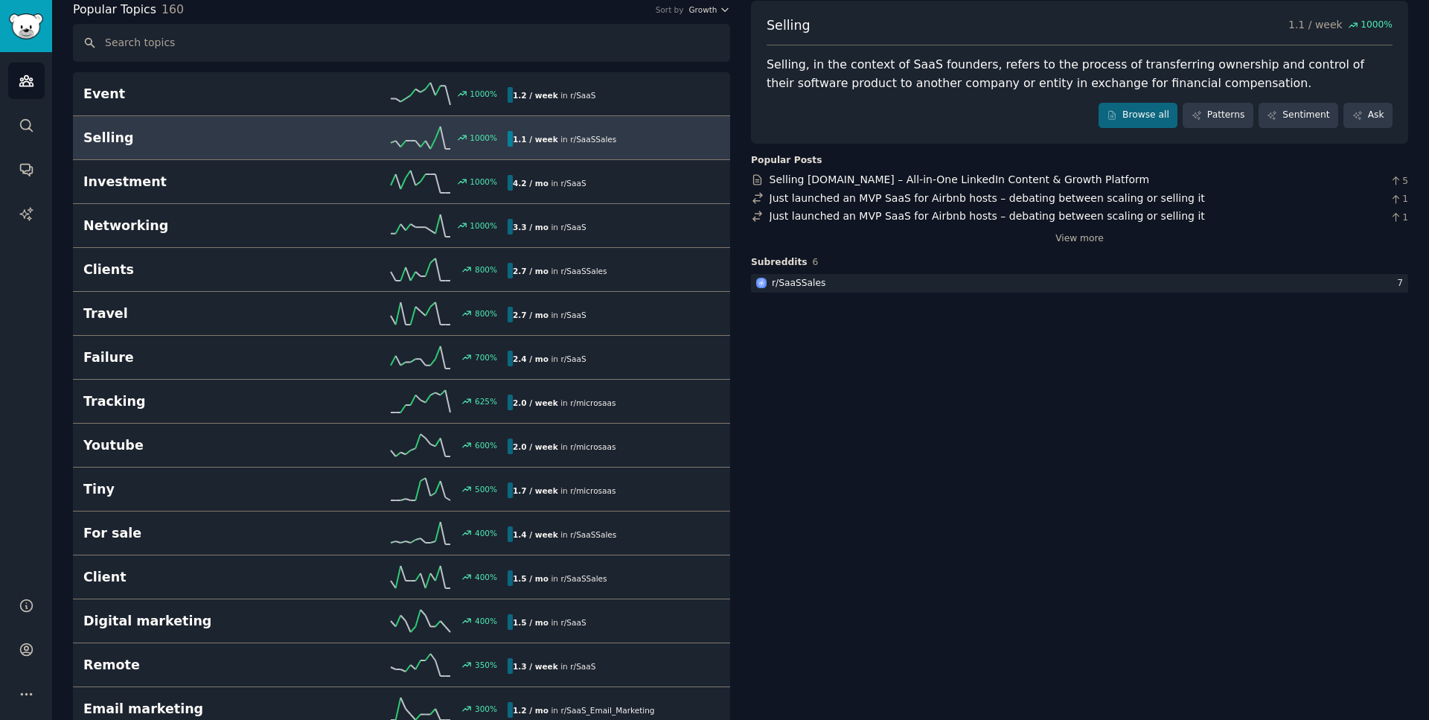
click at [441, 136] on icon at bounding box center [421, 138] width 60 height 22
click at [1154, 114] on link "Browse all" at bounding box center [1139, 115] width 80 height 25
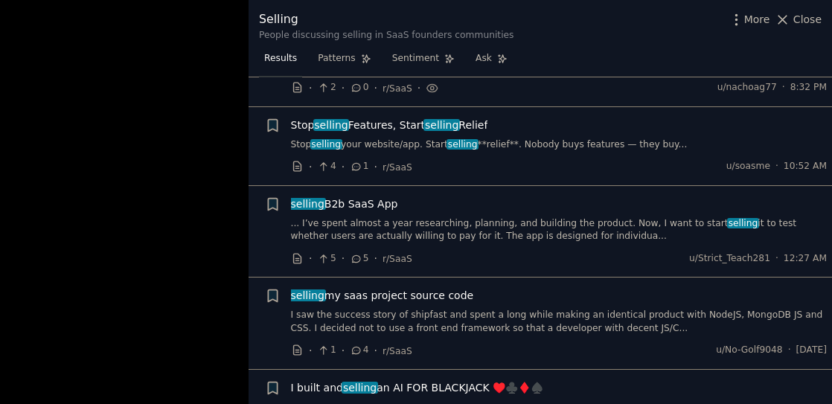
scroll to position [85, 0]
click at [372, 118] on span "Stop selling Features, Start selling Relief" at bounding box center [389, 126] width 197 height 16
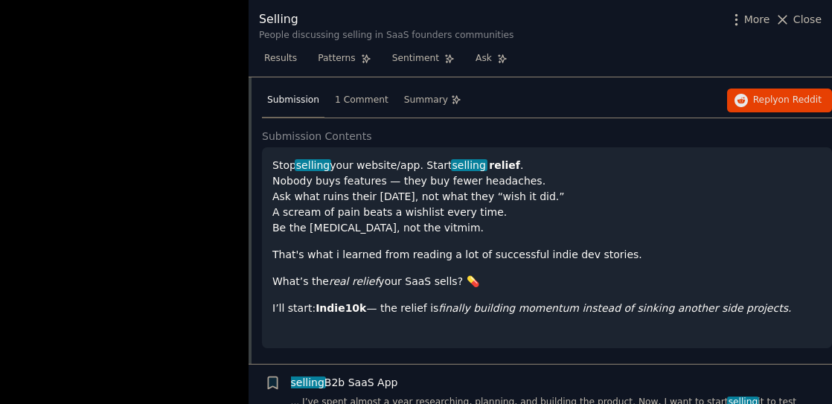
scroll to position [272, 0]
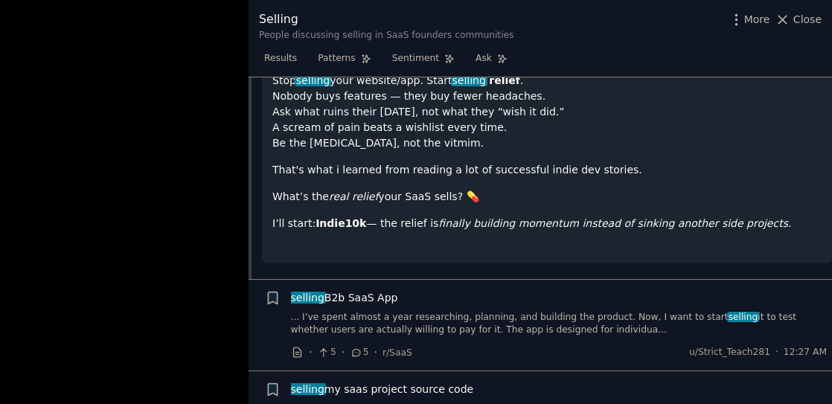
click at [320, 217] on strong "Indie10k" at bounding box center [341, 223] width 51 height 12
drag, startPoint x: 320, startPoint y: 212, endPoint x: 348, endPoint y: 223, distance: 29.4
click at [348, 223] on div "Stop selling your website/app. Start selling relief . Nobody buys features — th…" at bounding box center [546, 163] width 549 height 180
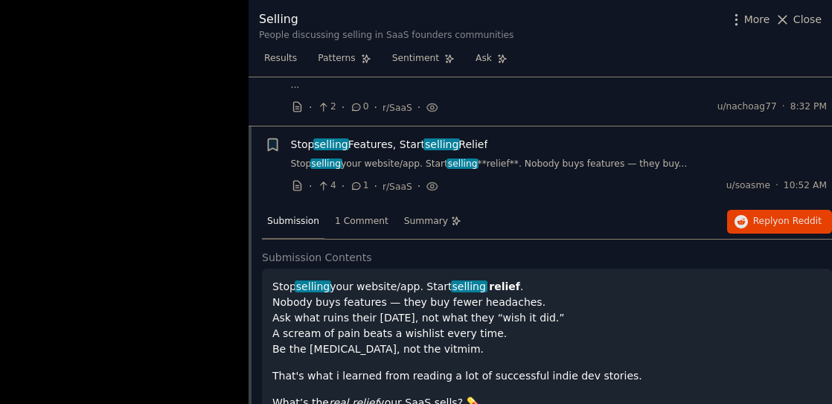
scroll to position [0, 0]
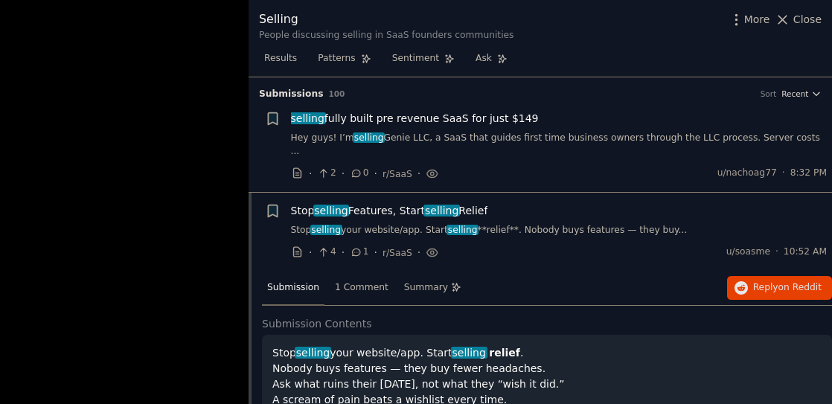
click at [454, 203] on span "Stop selling Features, Start selling Relief" at bounding box center [389, 211] width 197 height 16
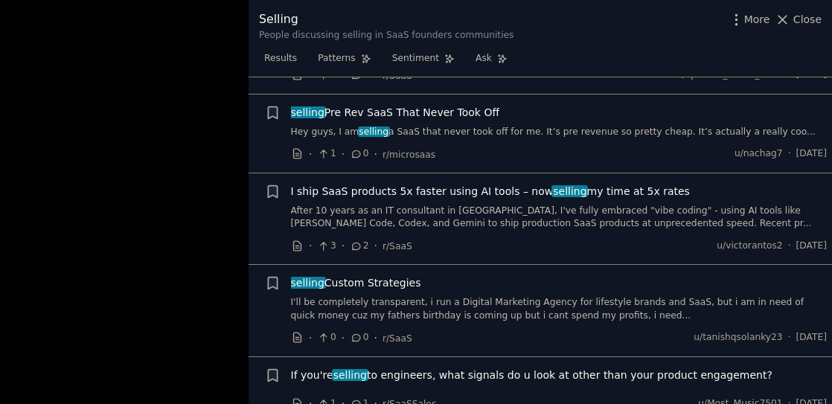
scroll to position [527, 0]
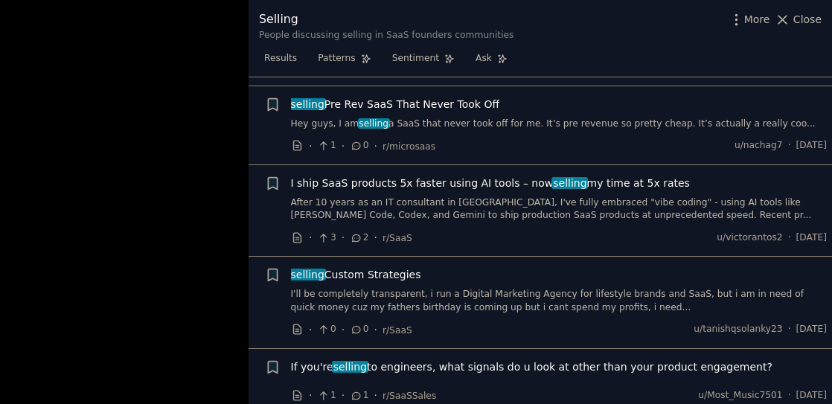
click at [599, 176] on span "I ship SaaS products 5x faster using AI tools – now selling my time at 5x rates" at bounding box center [490, 184] width 399 height 16
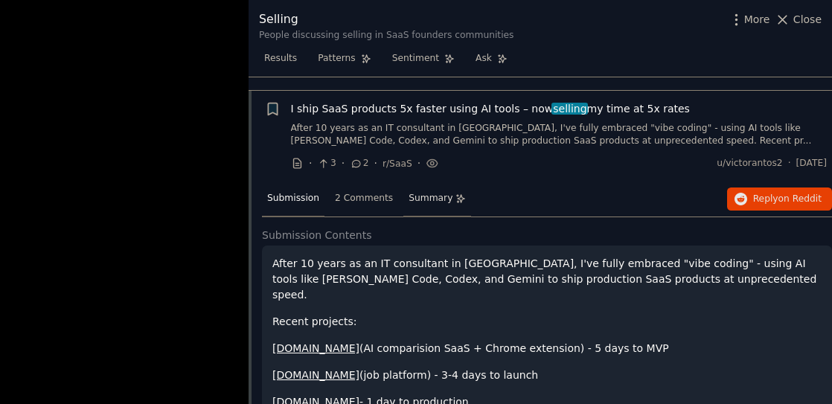
scroll to position [602, 0]
click at [298, 342] on link "[DOMAIN_NAME]" at bounding box center [315, 348] width 87 height 12
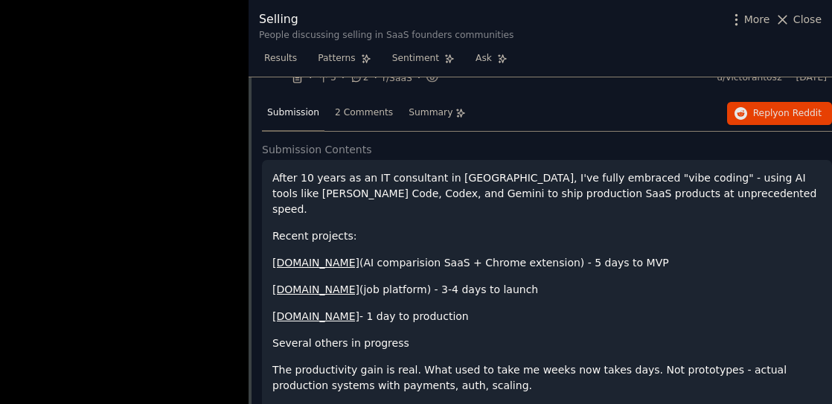
click at [302, 284] on link "[DOMAIN_NAME]" at bounding box center [315, 290] width 87 height 12
click at [299, 310] on link "[DOMAIN_NAME]" at bounding box center [315, 316] width 87 height 12
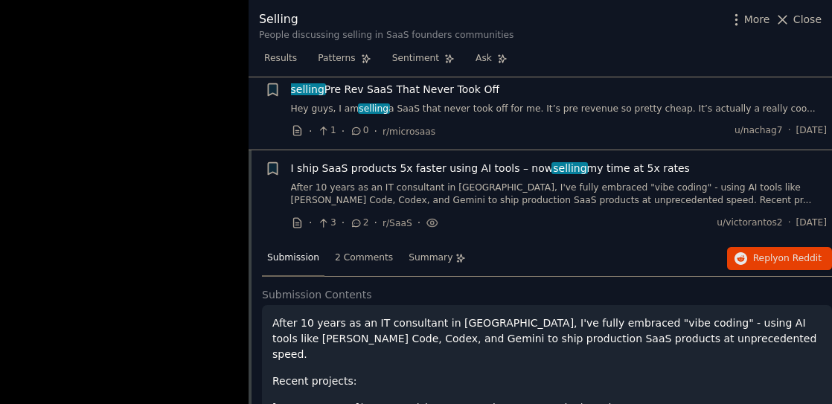
scroll to position [517, 0]
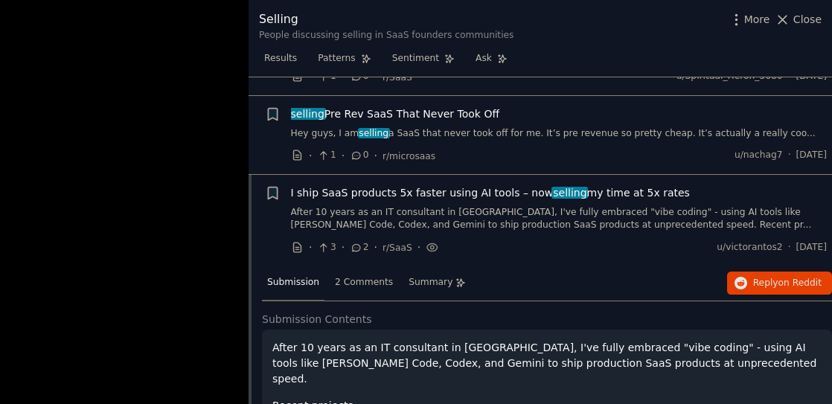
click at [361, 191] on div "I ship SaaS products 5x faster using AI tools – now selling my time at 5x rates…" at bounding box center [559, 208] width 537 height 47
click at [382, 185] on span "I ship SaaS products 5x faster using AI tools – now selling my time at 5x rates" at bounding box center [490, 193] width 399 height 16
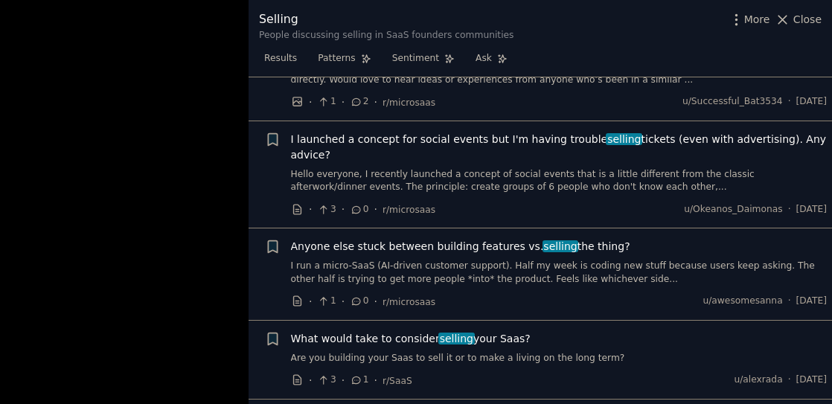
scroll to position [1281, 0]
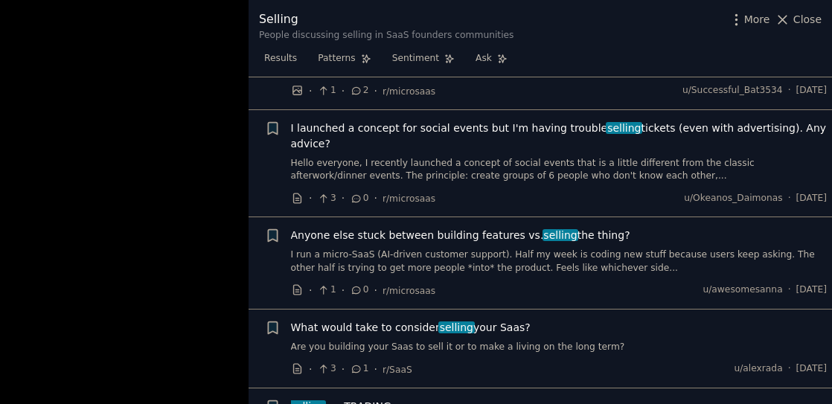
click at [426, 228] on span "Anyone else stuck between building features vs. selling the thing?" at bounding box center [460, 236] width 339 height 16
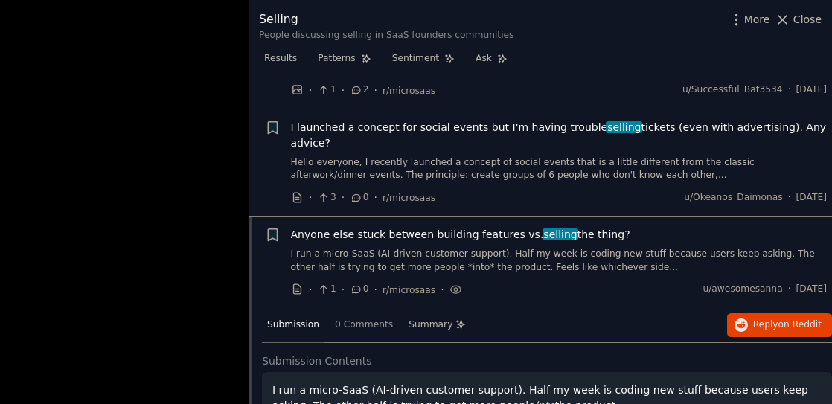
click at [465, 227] on span "Anyone else stuck between building features vs. selling the thing?" at bounding box center [460, 235] width 339 height 16
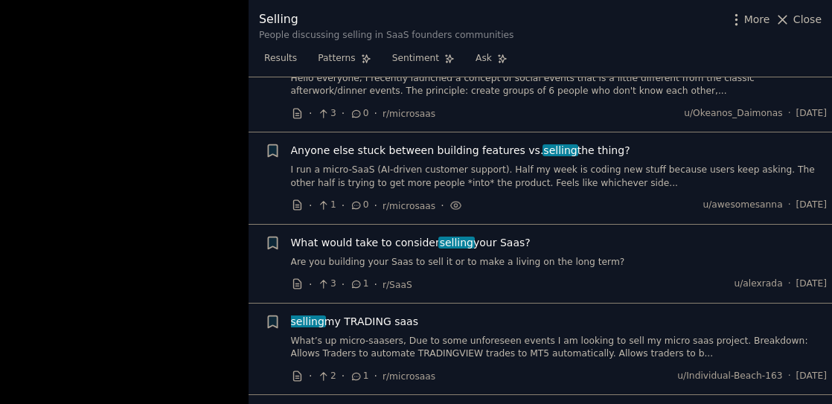
scroll to position [1367, 0]
click at [334, 313] on span "selling my TRADING saas" at bounding box center [354, 321] width 127 height 16
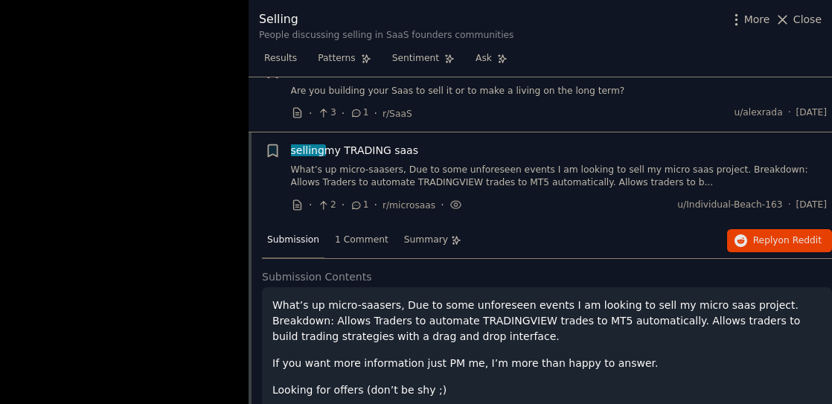
scroll to position [1538, 0]
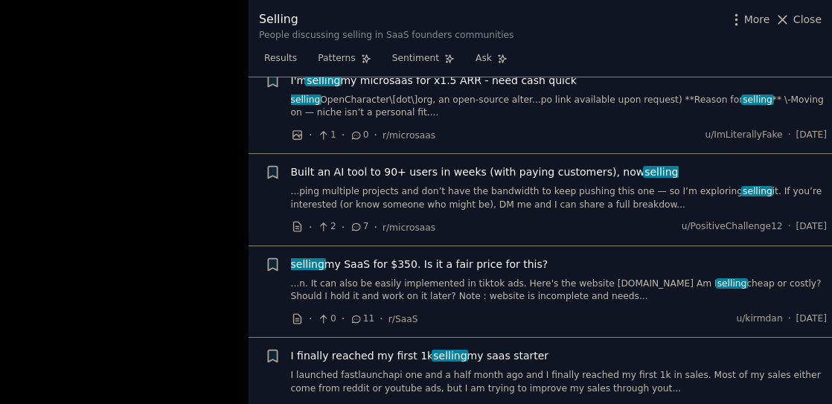
scroll to position [2047, 0]
